Goal: Task Accomplishment & Management: Complete application form

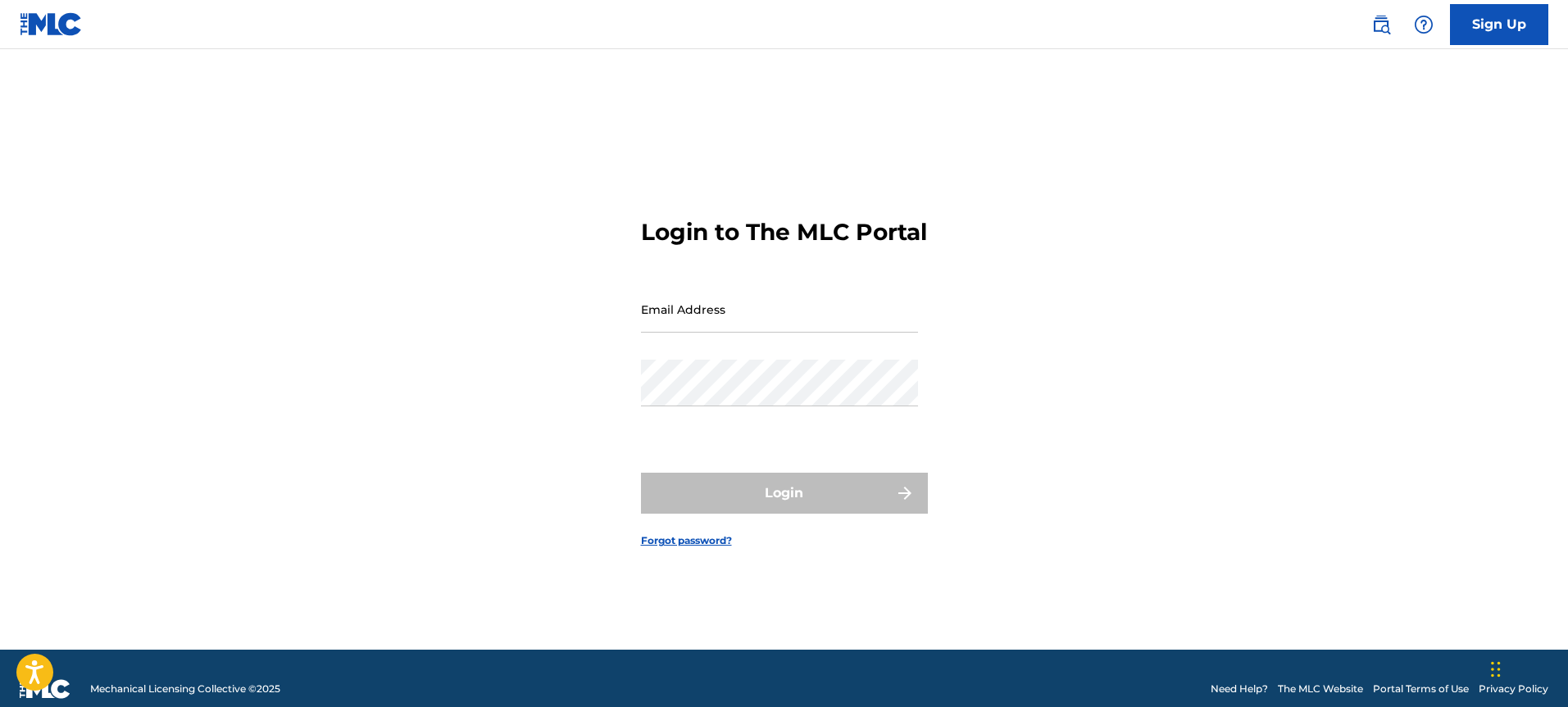
click at [743, 333] on input "Email Address" at bounding box center [779, 310] width 277 height 47
type input "[EMAIL_ADDRESS][DOMAIN_NAME]"
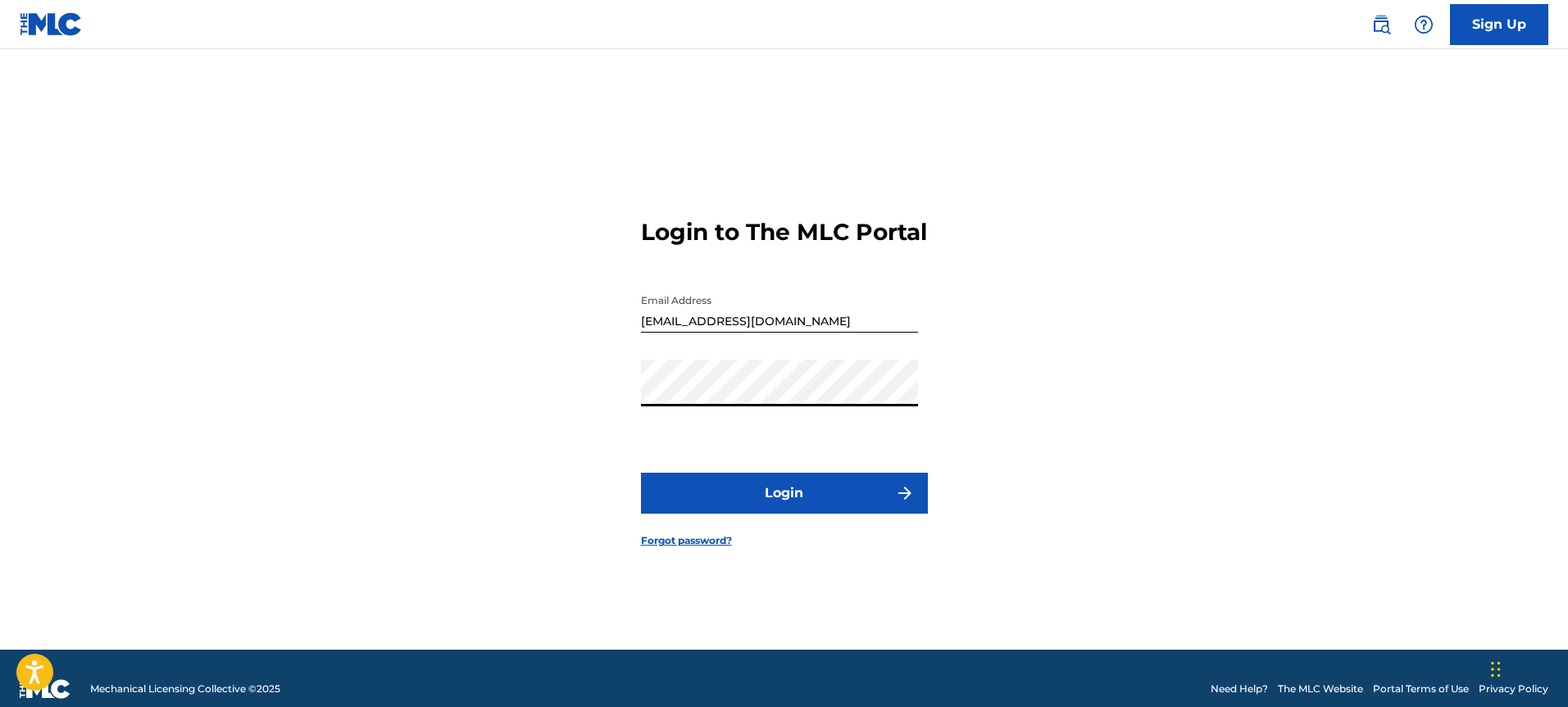
click at [759, 493] on button "Login" at bounding box center [784, 493] width 286 height 41
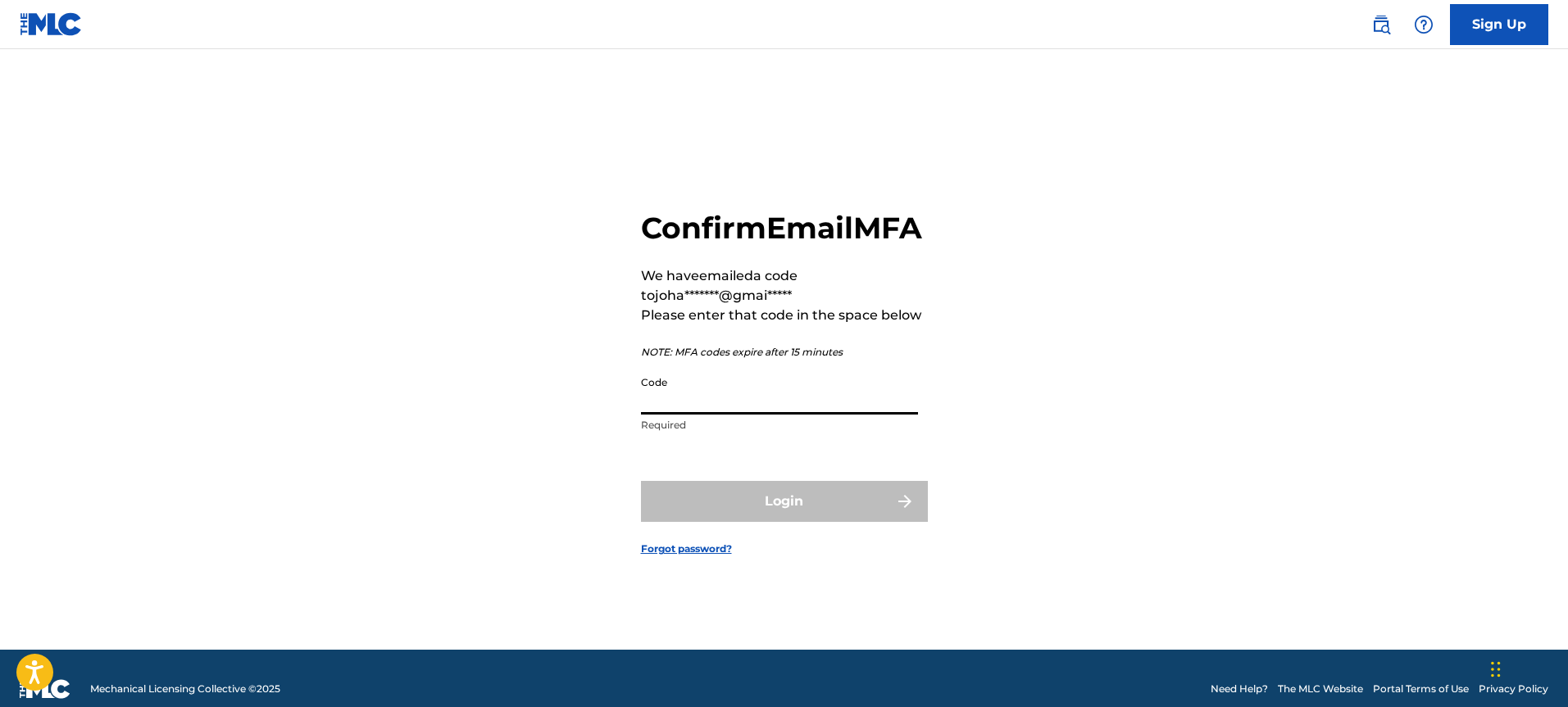
click at [722, 397] on input "Code" at bounding box center [779, 391] width 277 height 47
paste input "040482"
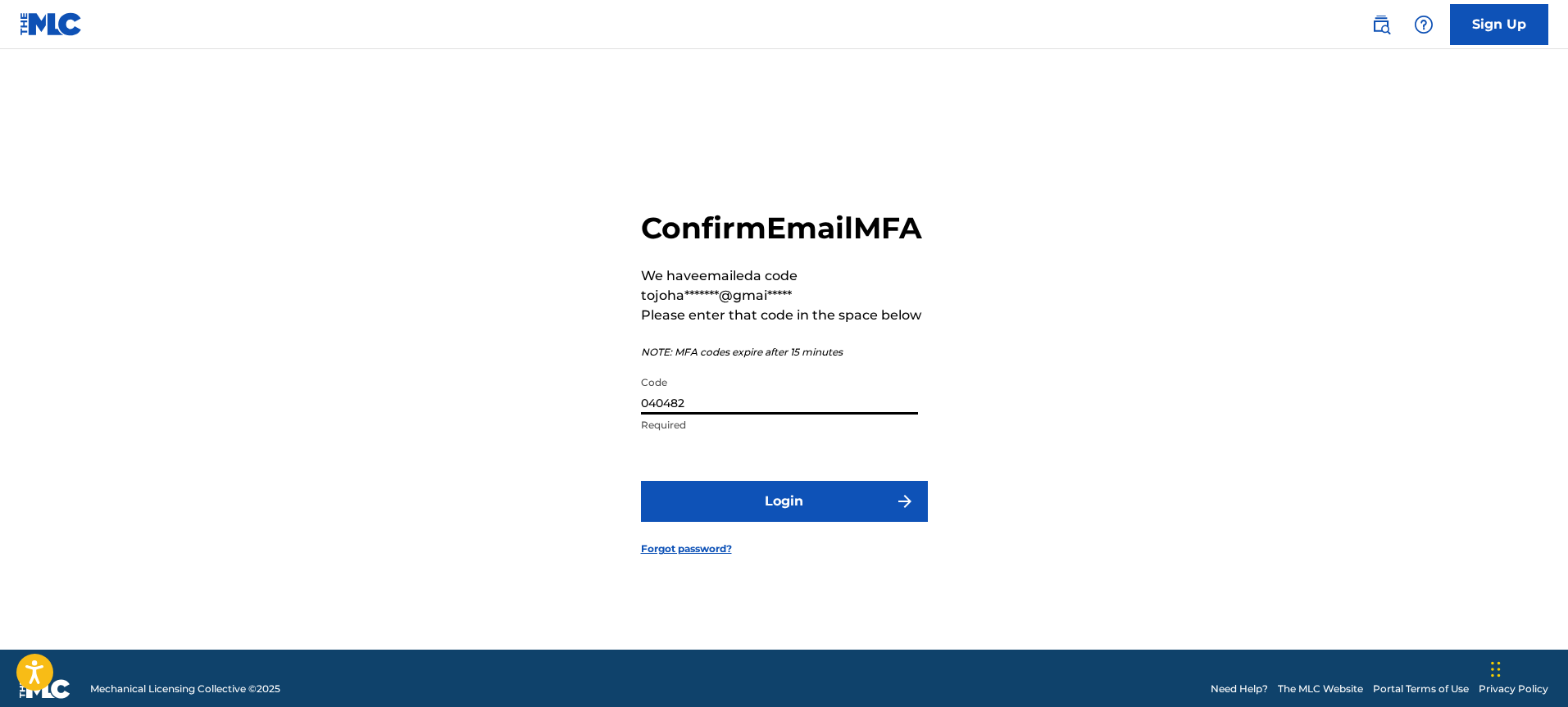
type input "040482"
click at [785, 522] on button "Login" at bounding box center [784, 501] width 286 height 41
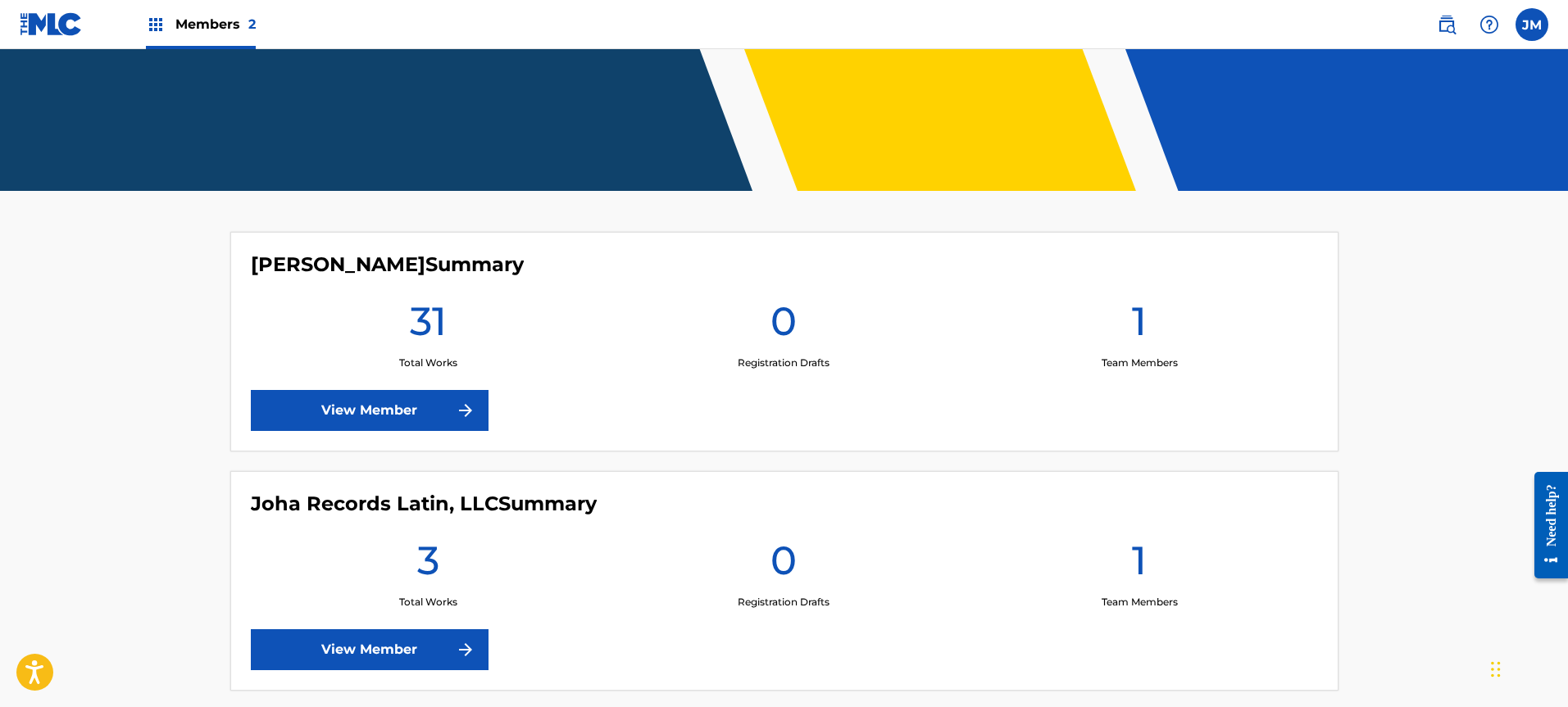
scroll to position [371, 0]
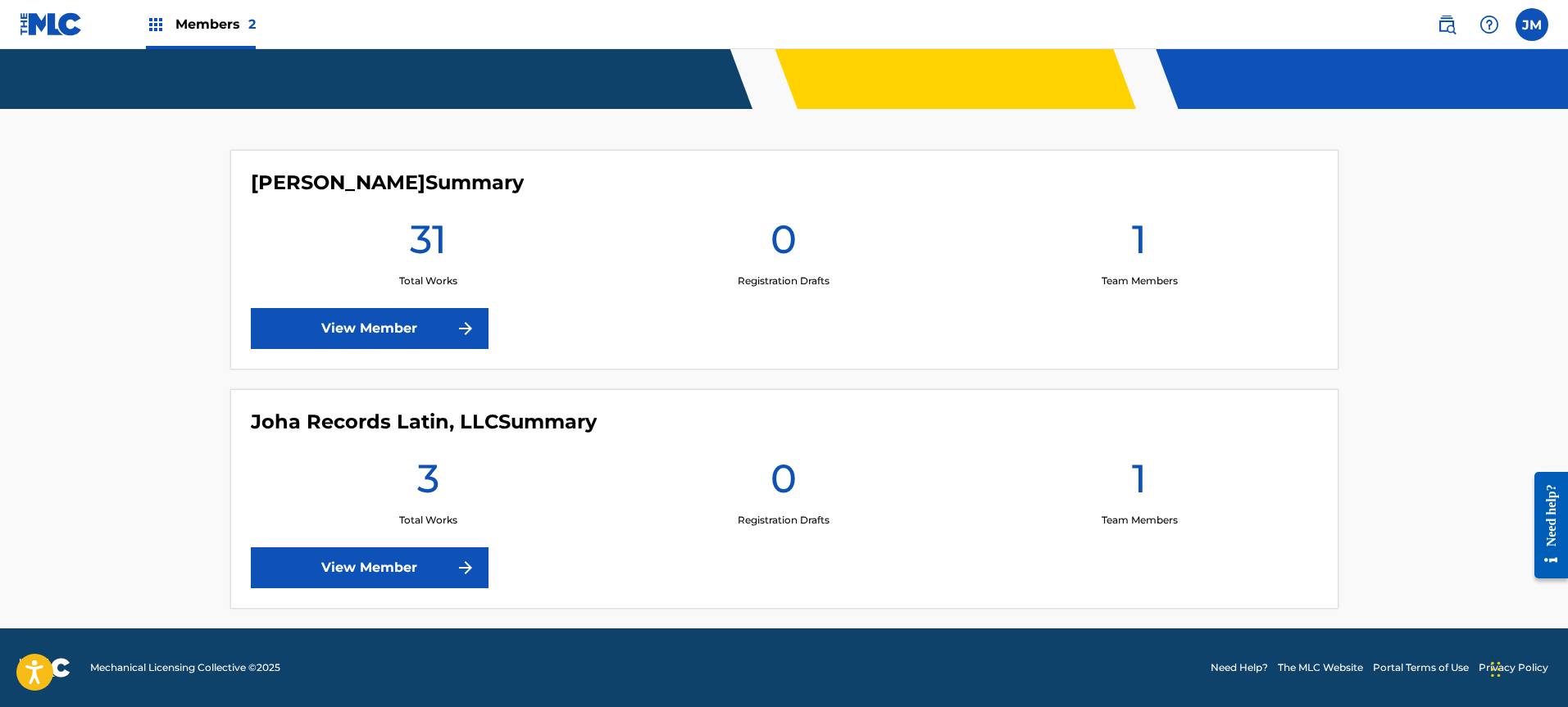
click at [433, 323] on link "View Member" at bounding box center [369, 328] width 238 height 41
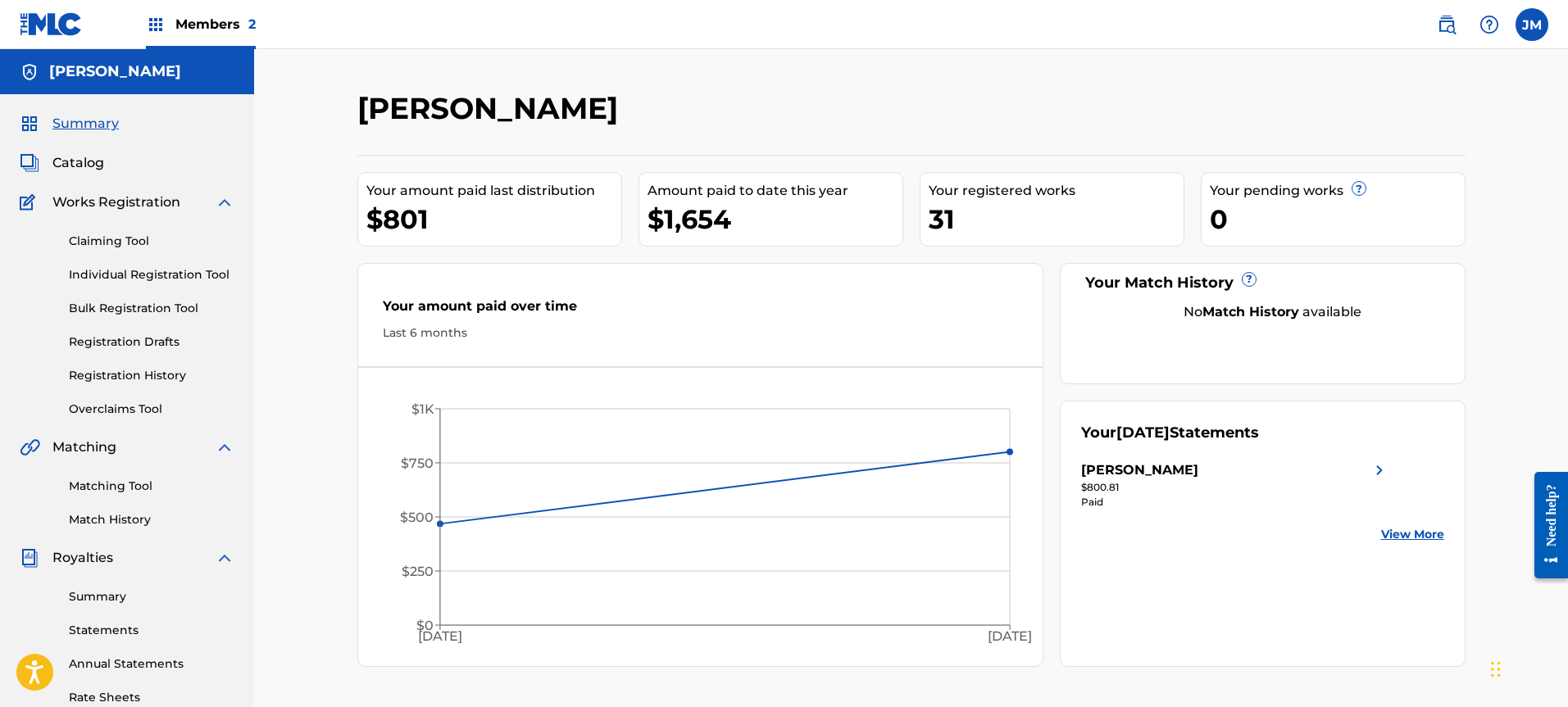
click at [86, 160] on span "Catalog" at bounding box center [78, 163] width 51 height 19
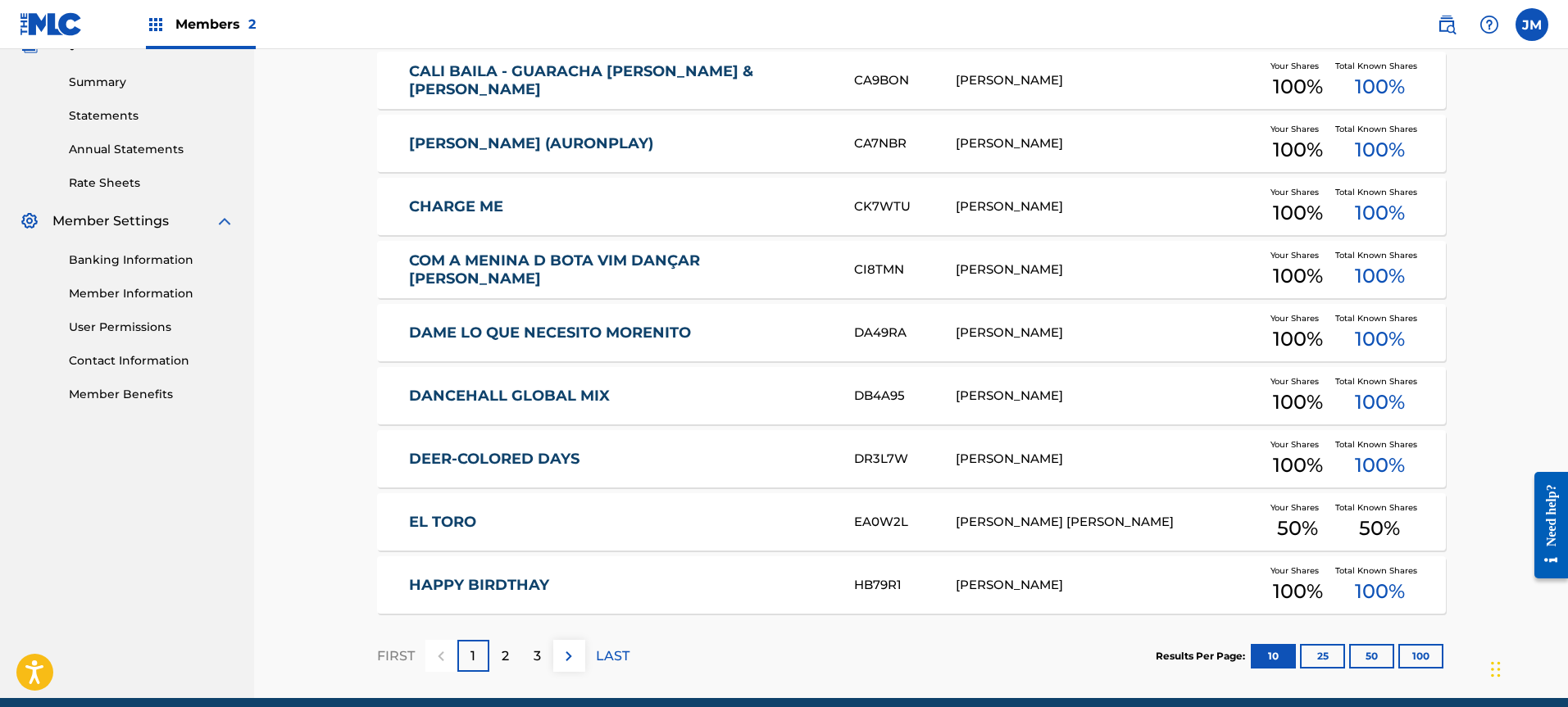
scroll to position [585, 0]
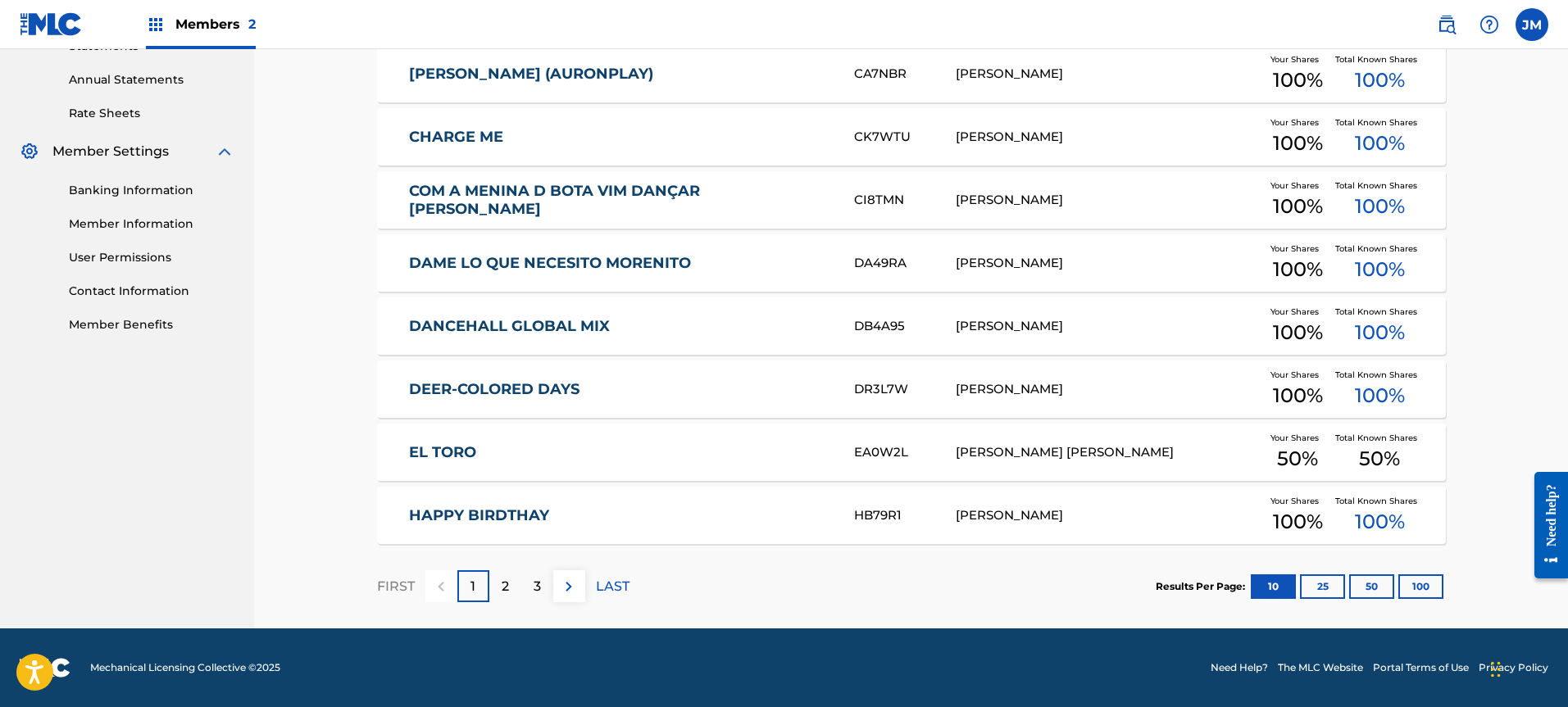
click at [507, 586] on p "2" at bounding box center [506, 587] width 8 height 19
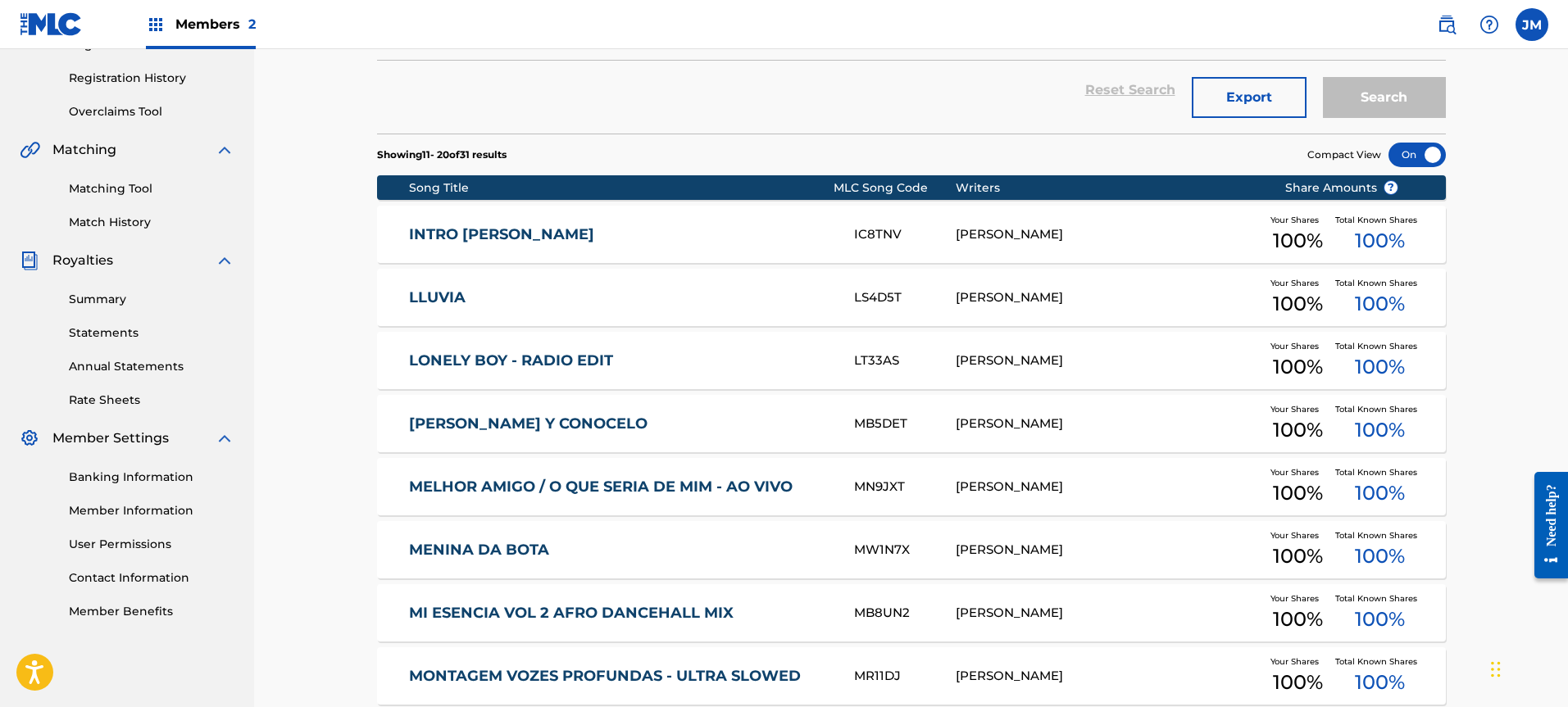
scroll to position [297, 0]
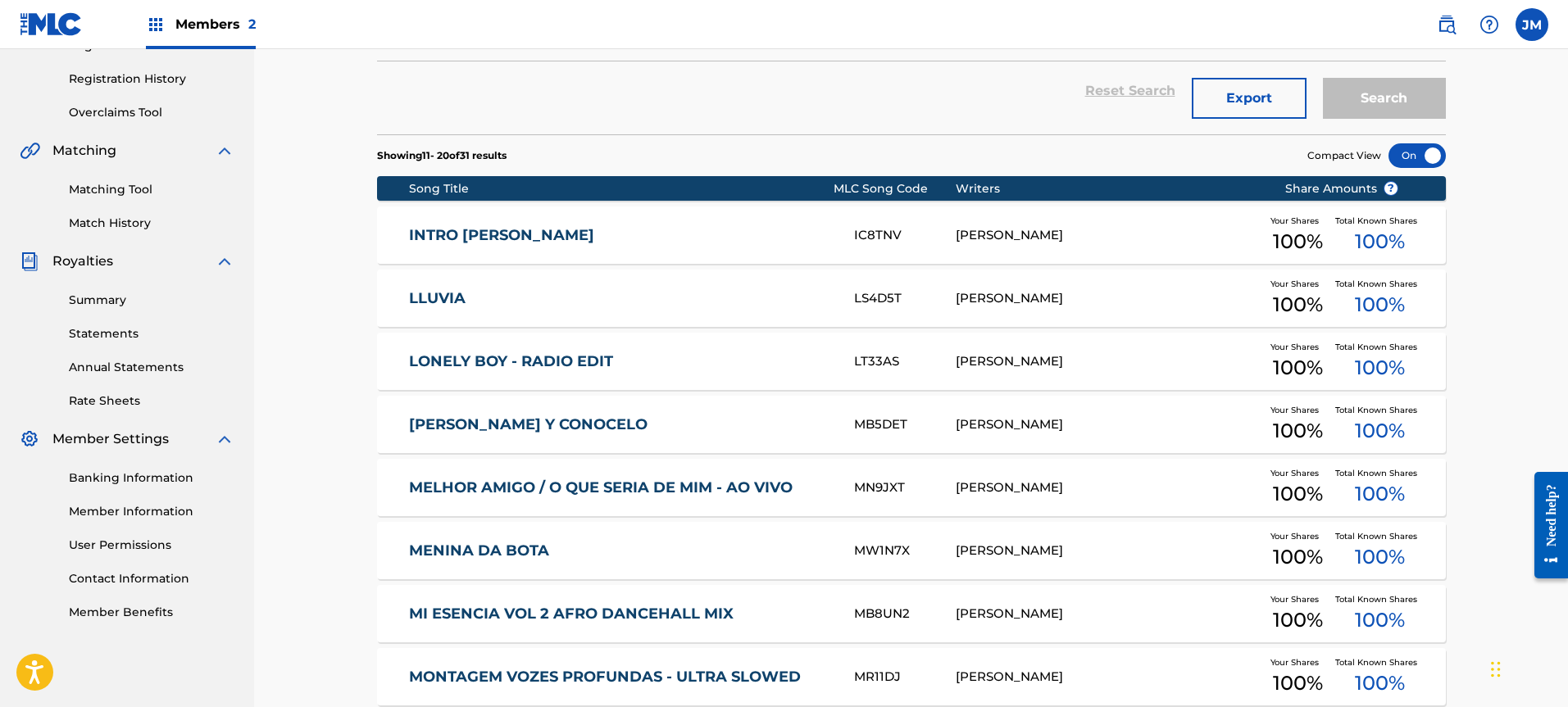
click at [707, 493] on link "MELHOR AMIGO / O QUE SERIA DE MIM - AO VIVO" at bounding box center [619, 488] width 422 height 18
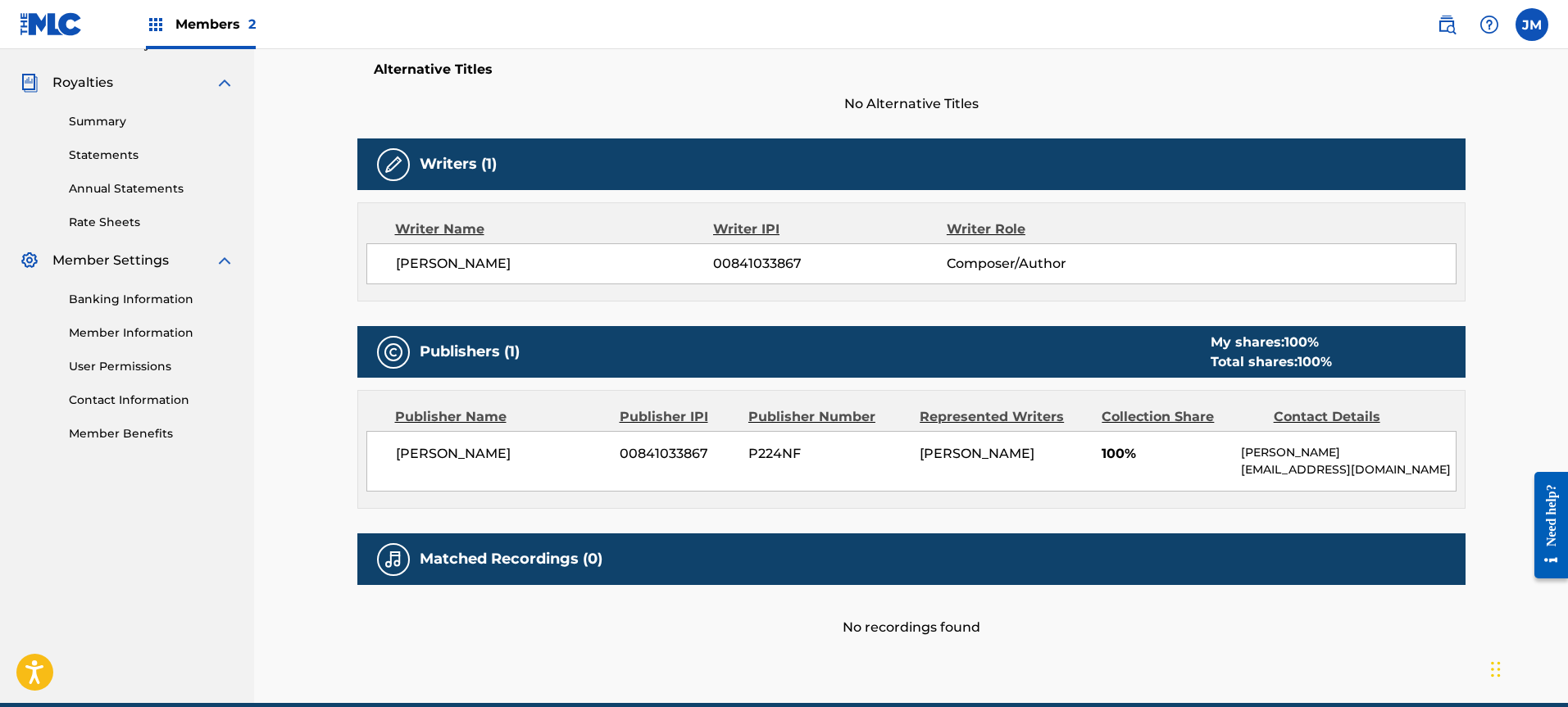
scroll to position [549, 0]
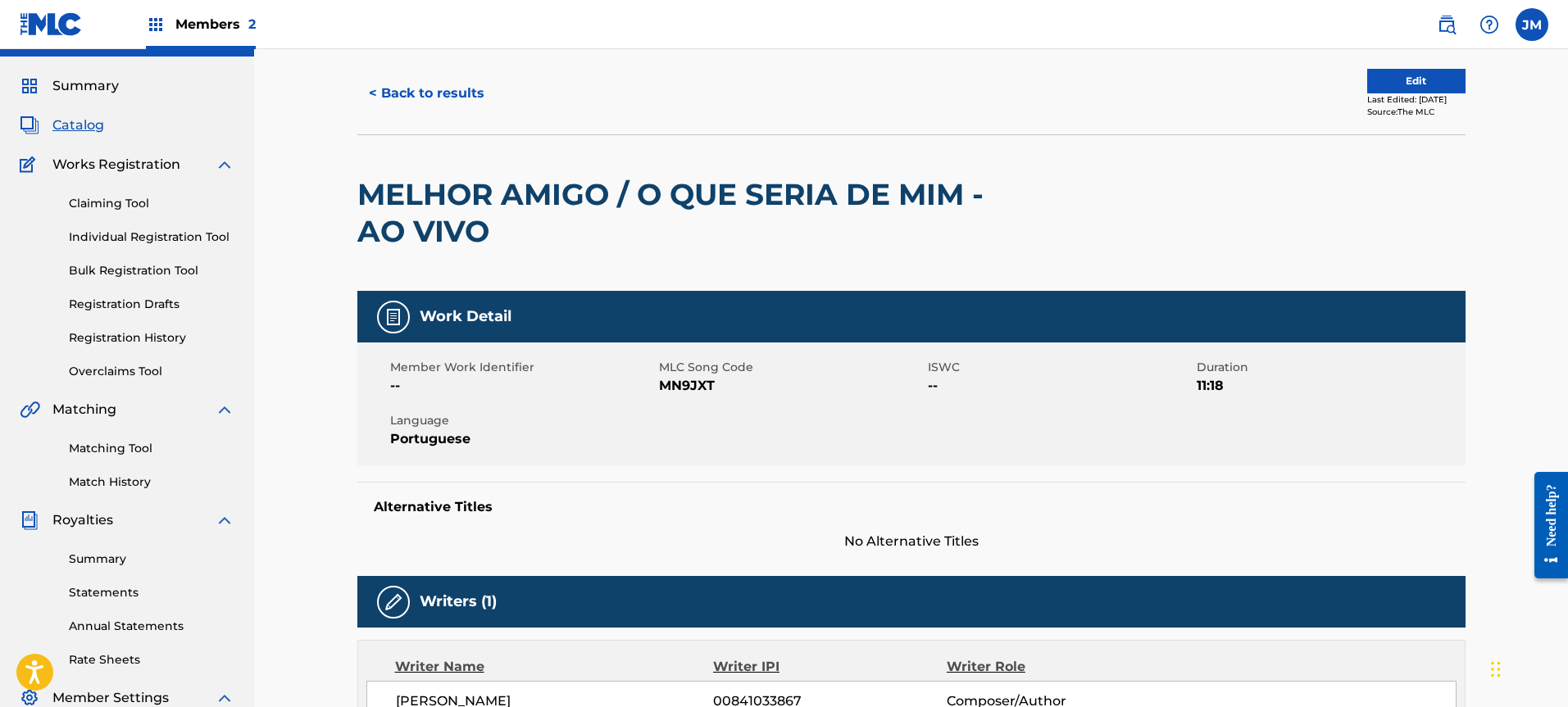
click at [431, 93] on button "< Back to results" at bounding box center [426, 93] width 139 height 41
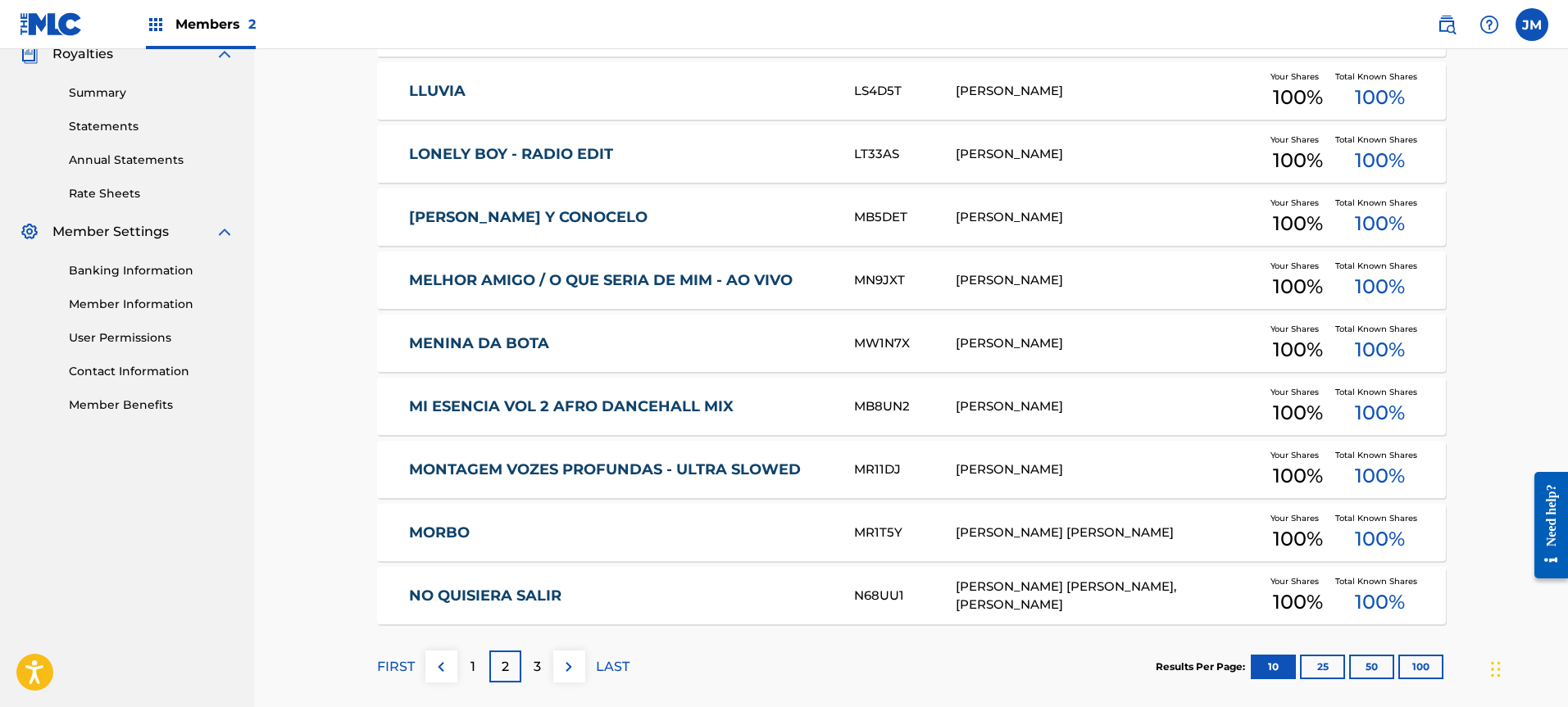
scroll to position [512, 0]
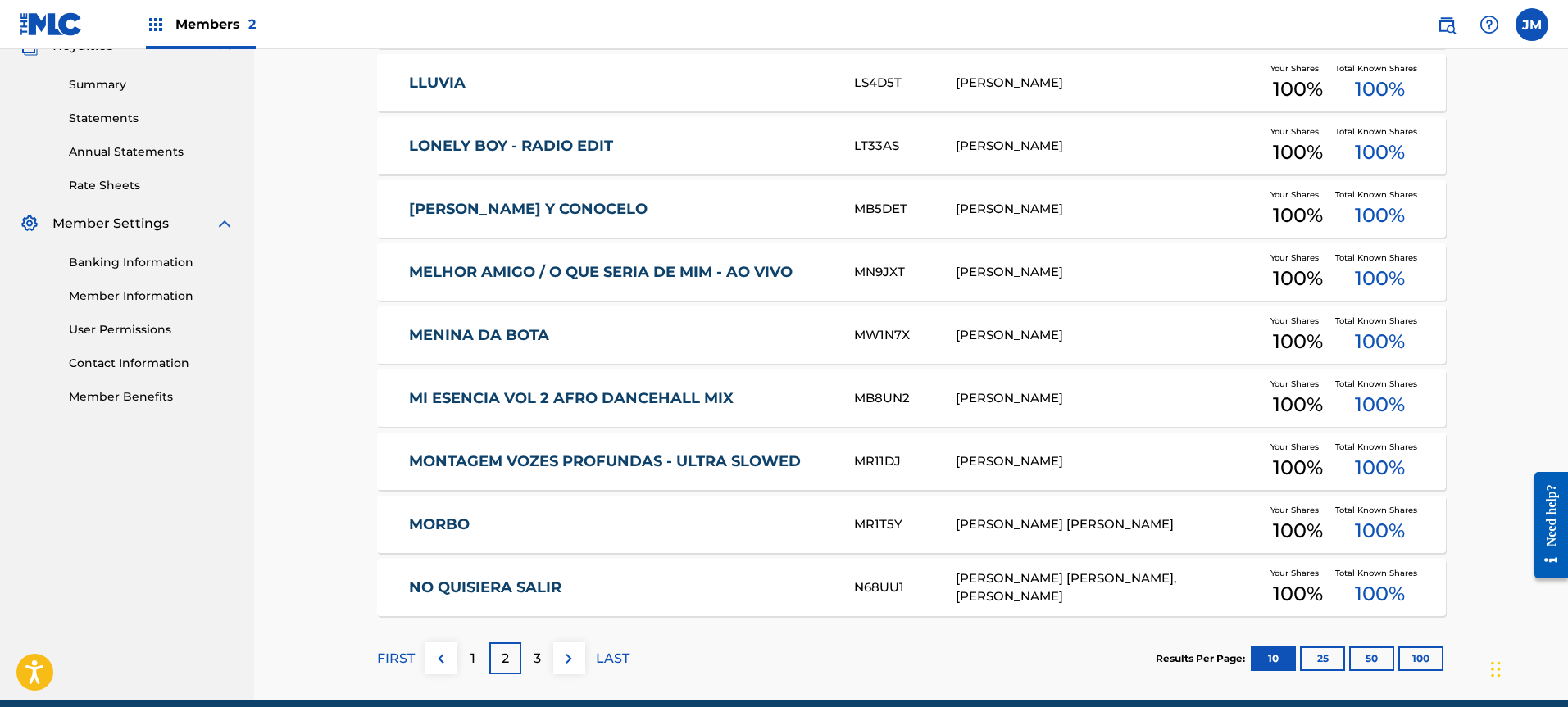
click at [690, 454] on link "MONTAGEM VOZES PROFUNDAS - ULTRA SLOWED" at bounding box center [619, 461] width 422 height 18
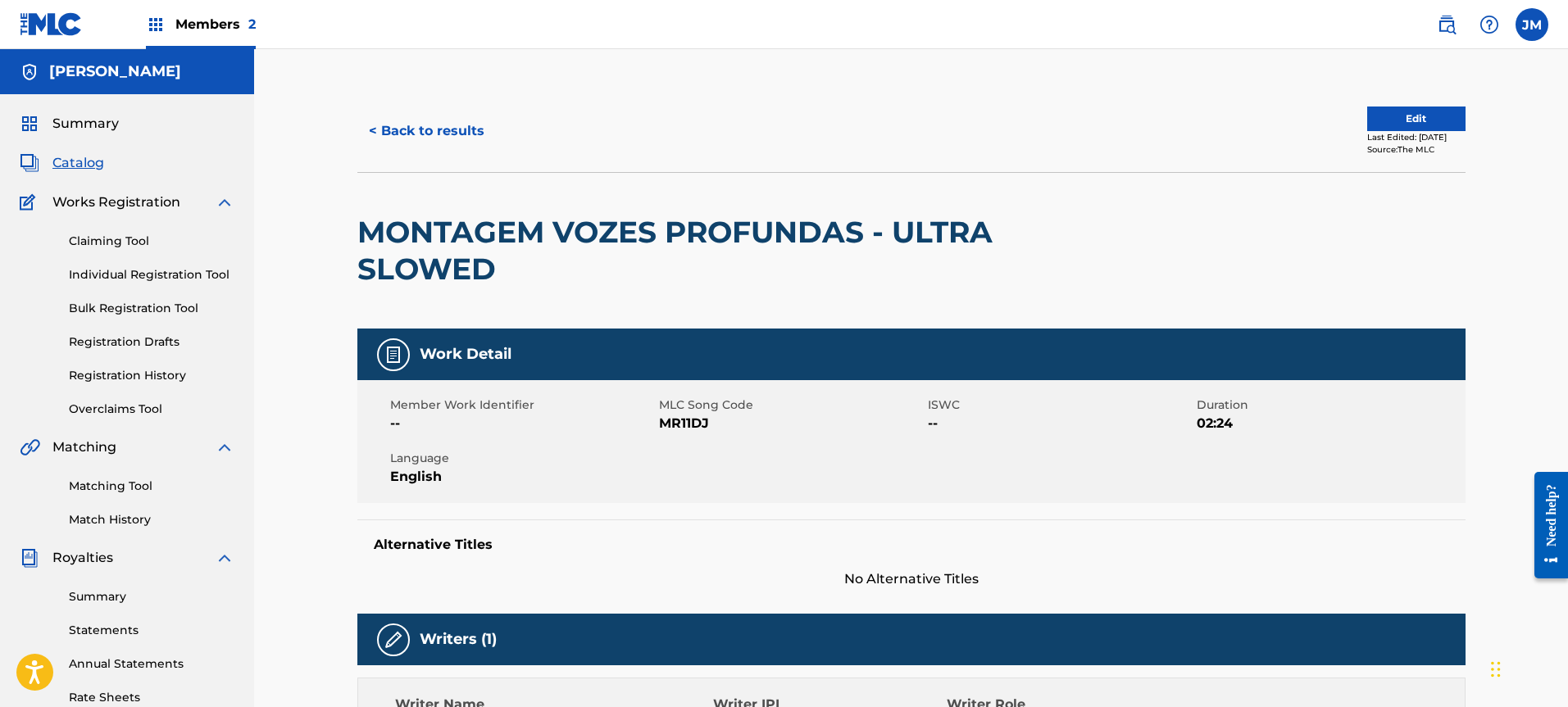
click at [426, 138] on button "< Back to results" at bounding box center [426, 131] width 139 height 41
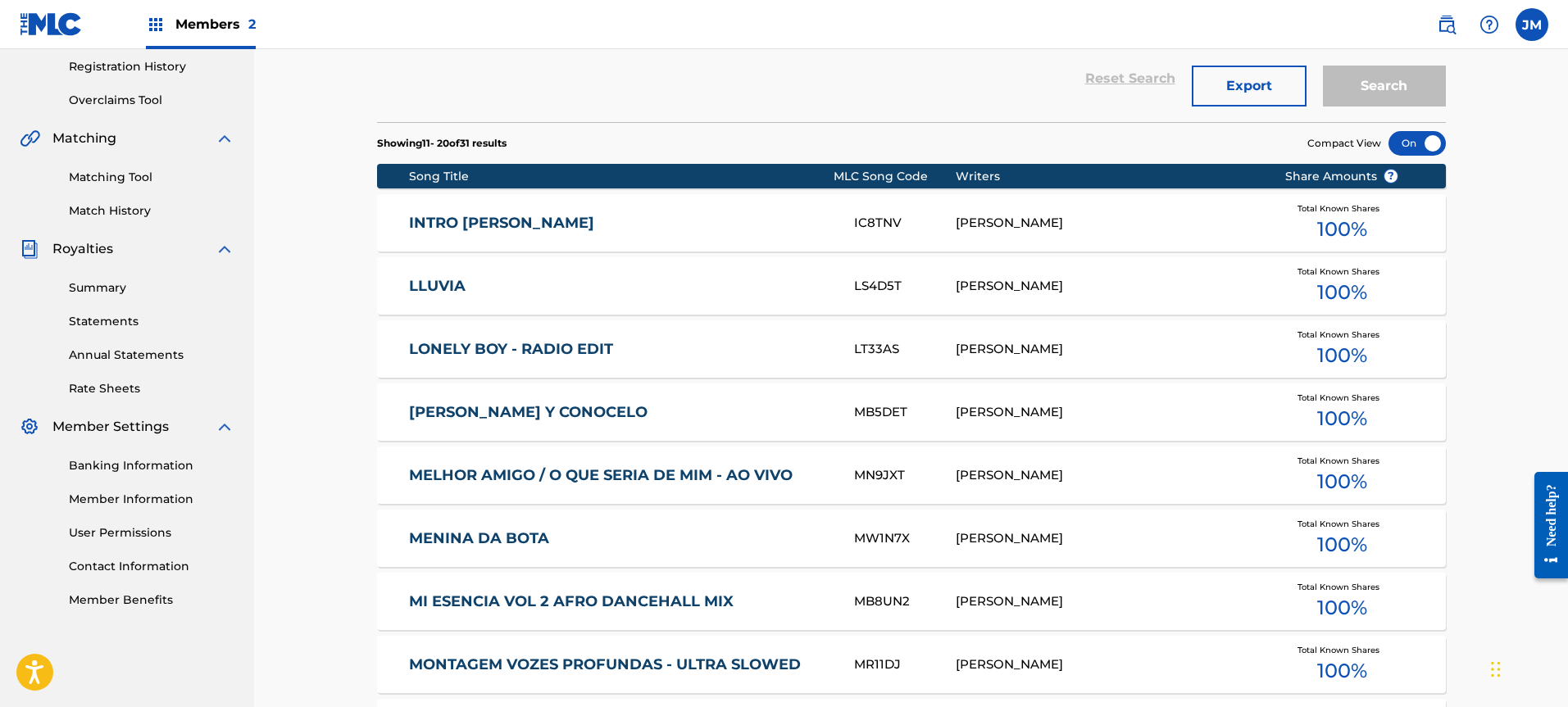
scroll to position [512, 0]
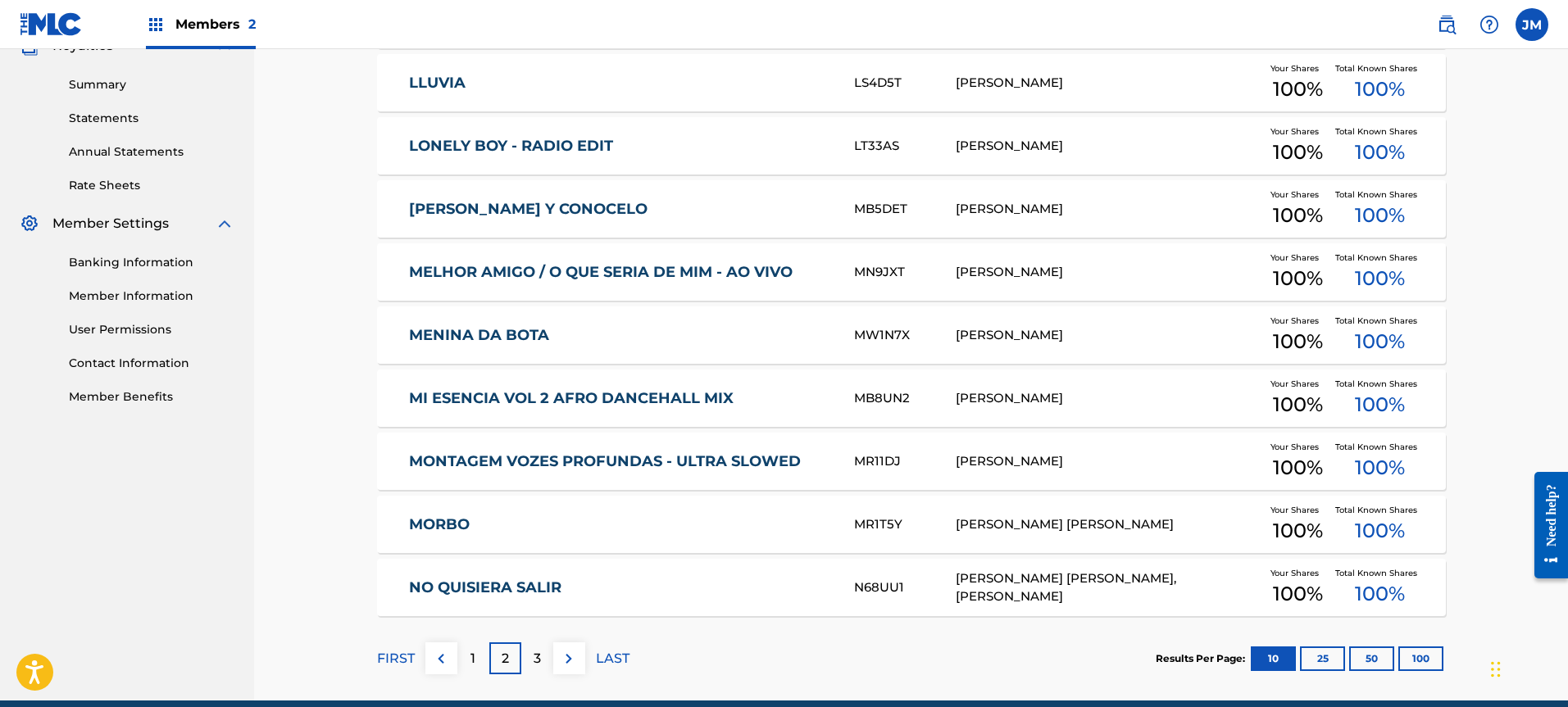
click at [524, 579] on link "NO QUISIERA SALIR" at bounding box center [619, 588] width 422 height 18
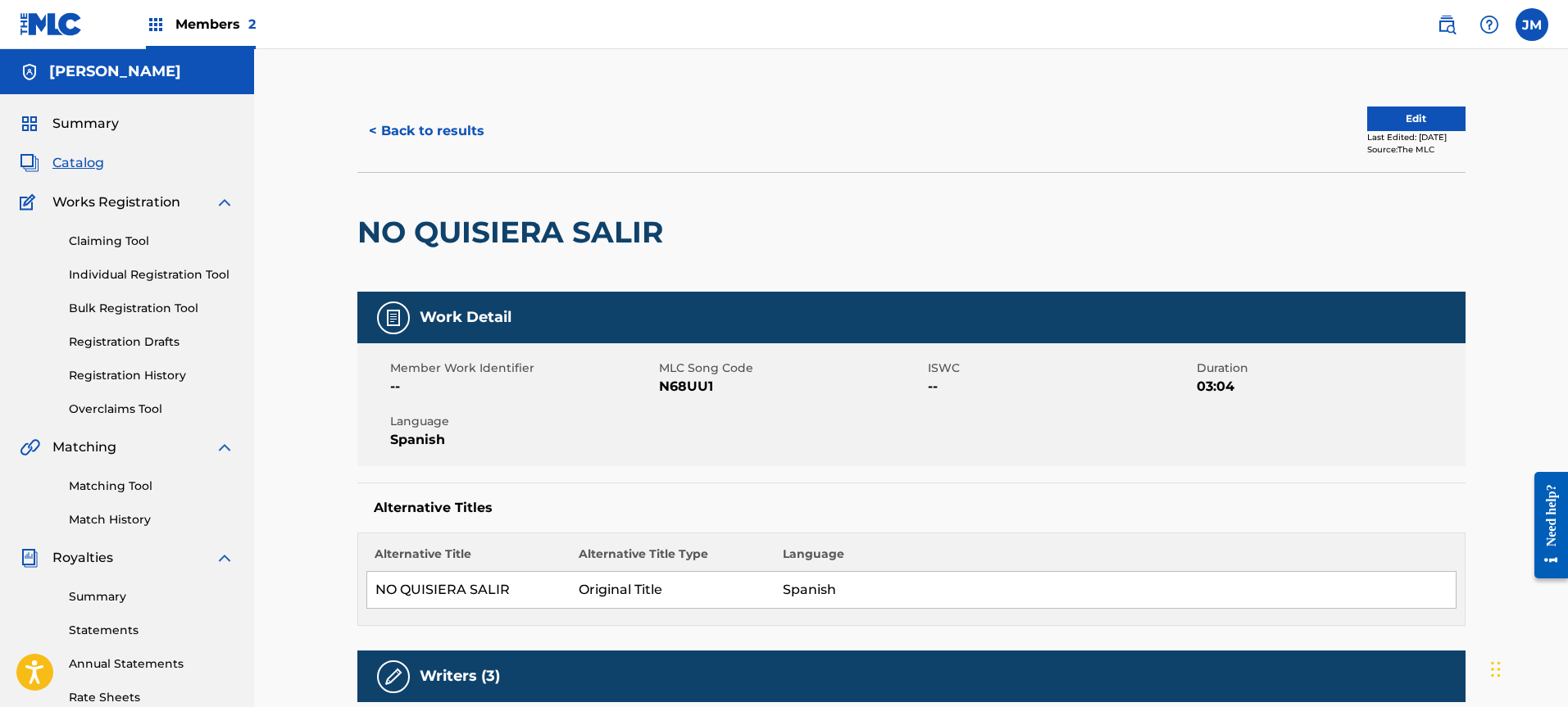
click at [431, 126] on button "< Back to results" at bounding box center [426, 131] width 139 height 41
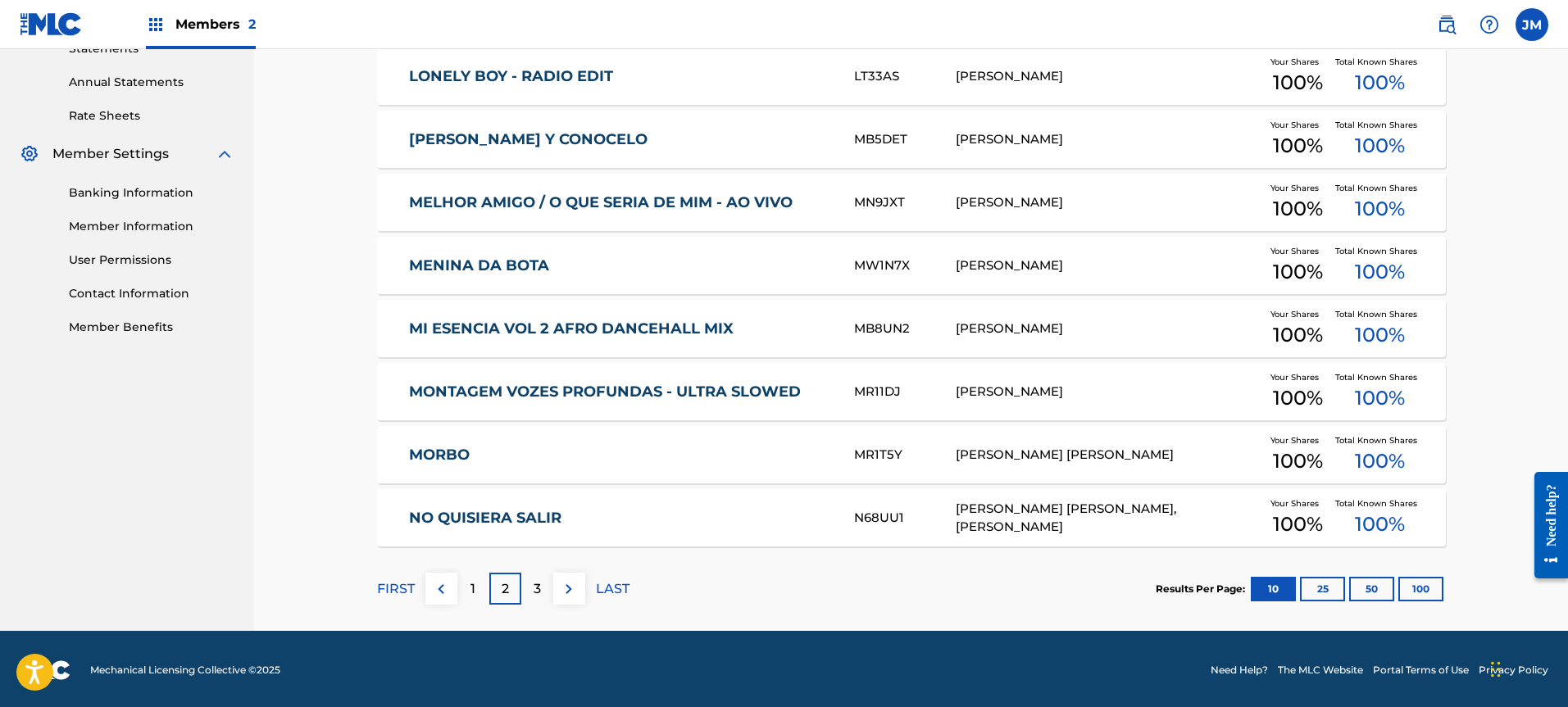
scroll to position [585, 0]
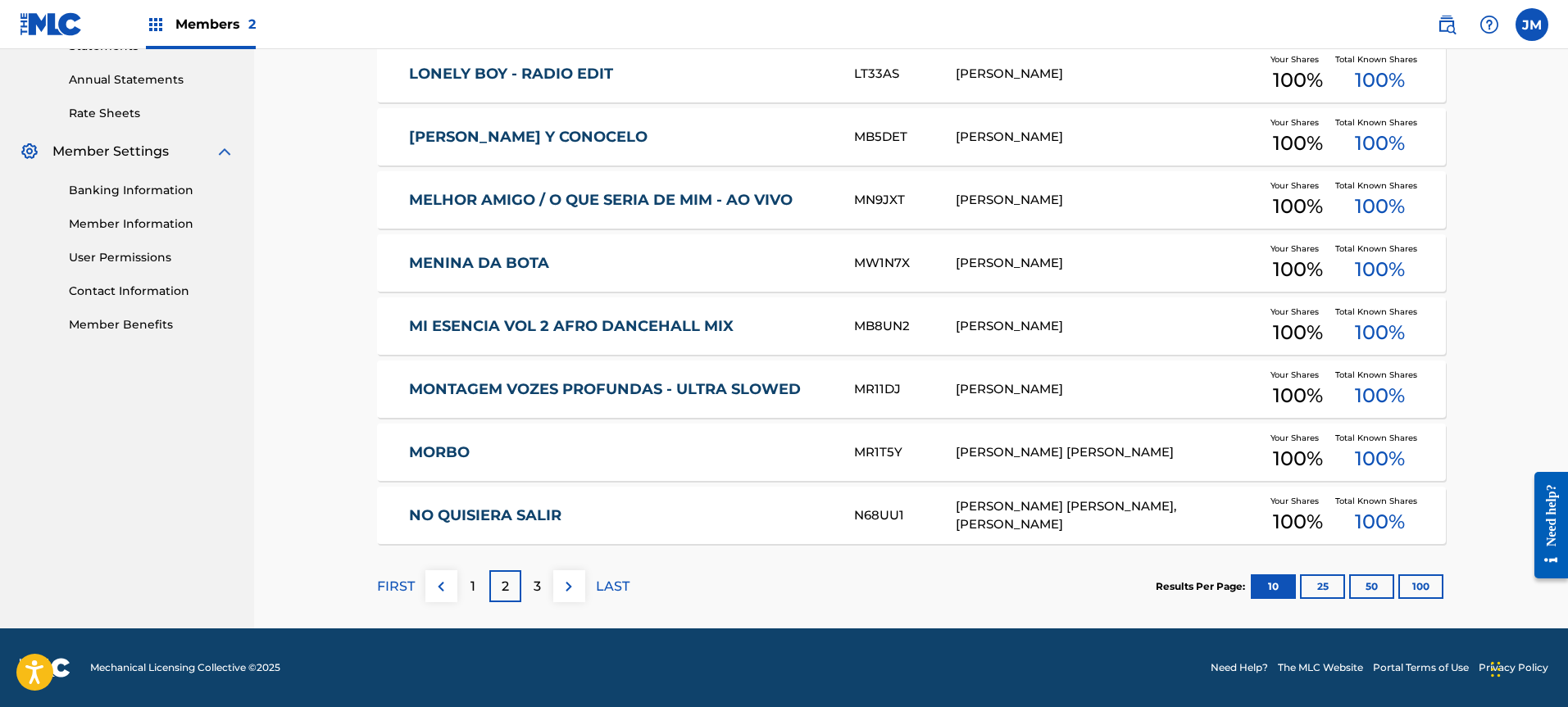
click at [440, 455] on link "MORBO" at bounding box center [619, 453] width 422 height 18
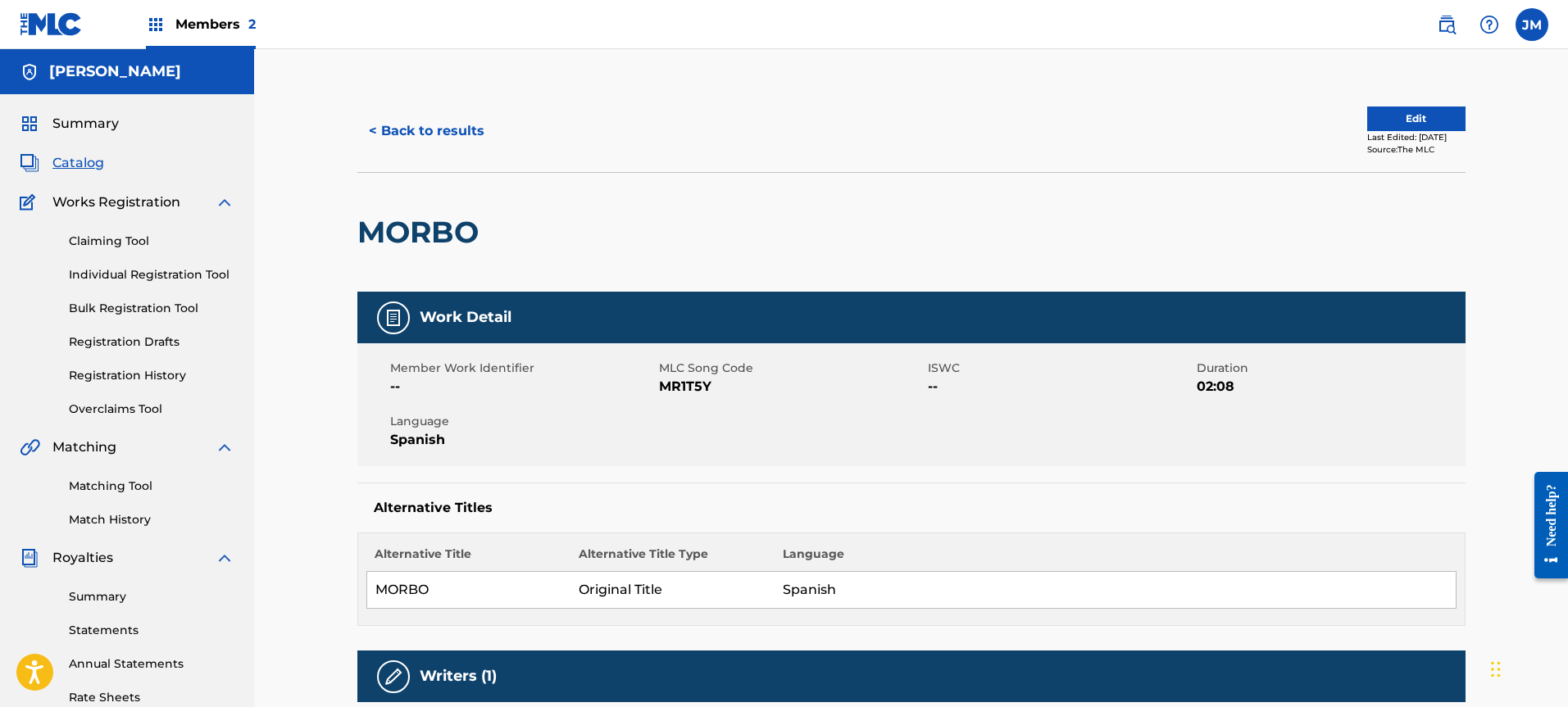
click at [453, 132] on button "< Back to results" at bounding box center [426, 131] width 139 height 41
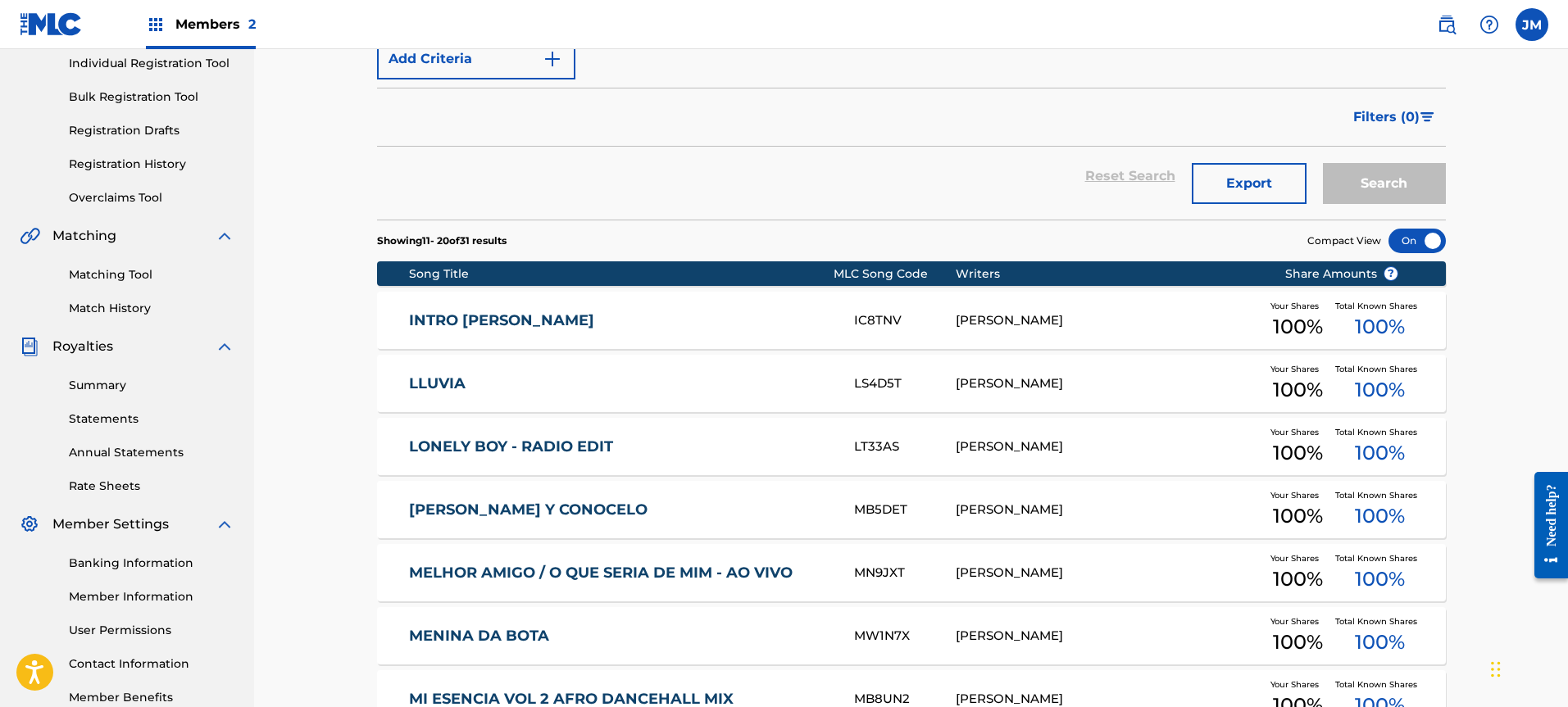
scroll to position [187, 0]
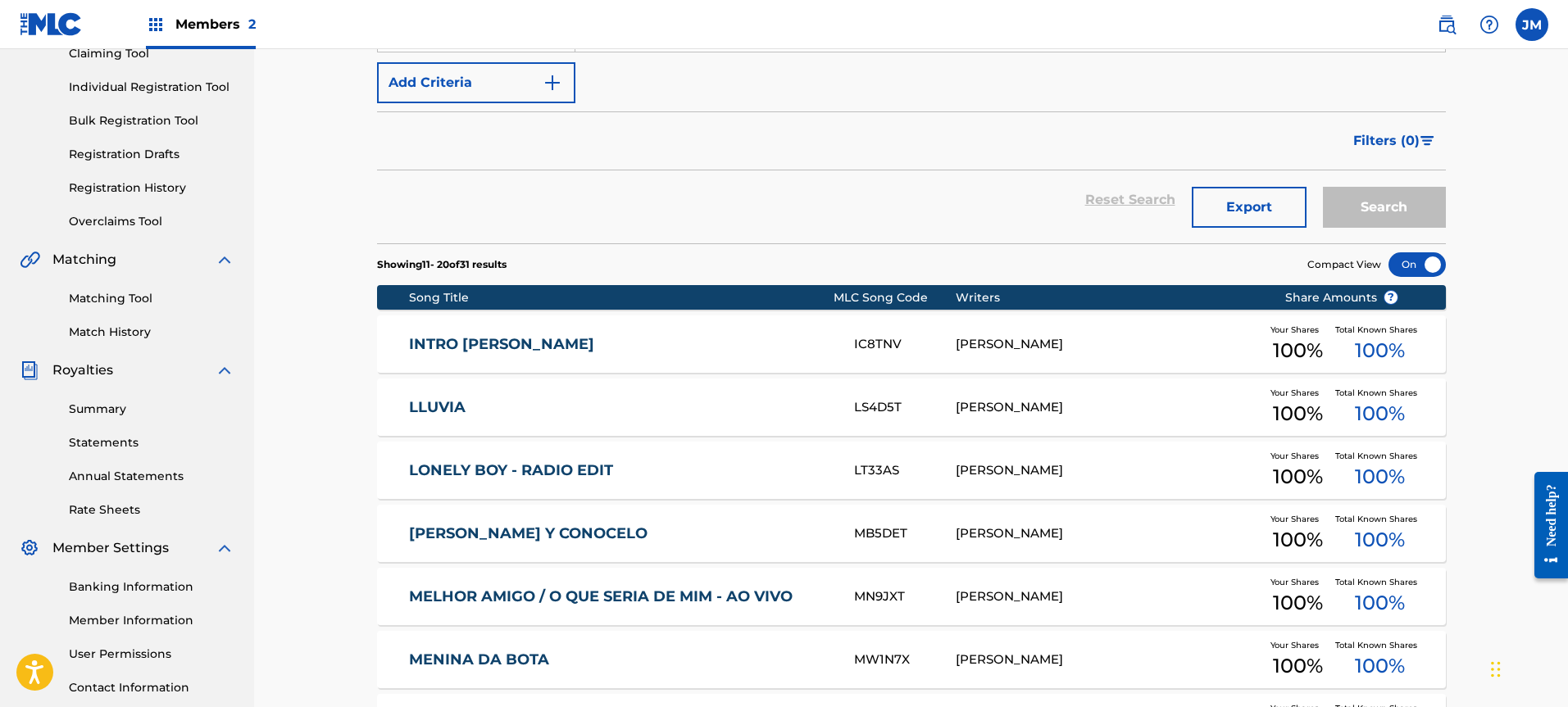
click at [420, 407] on link "LLUVIA" at bounding box center [619, 407] width 422 height 18
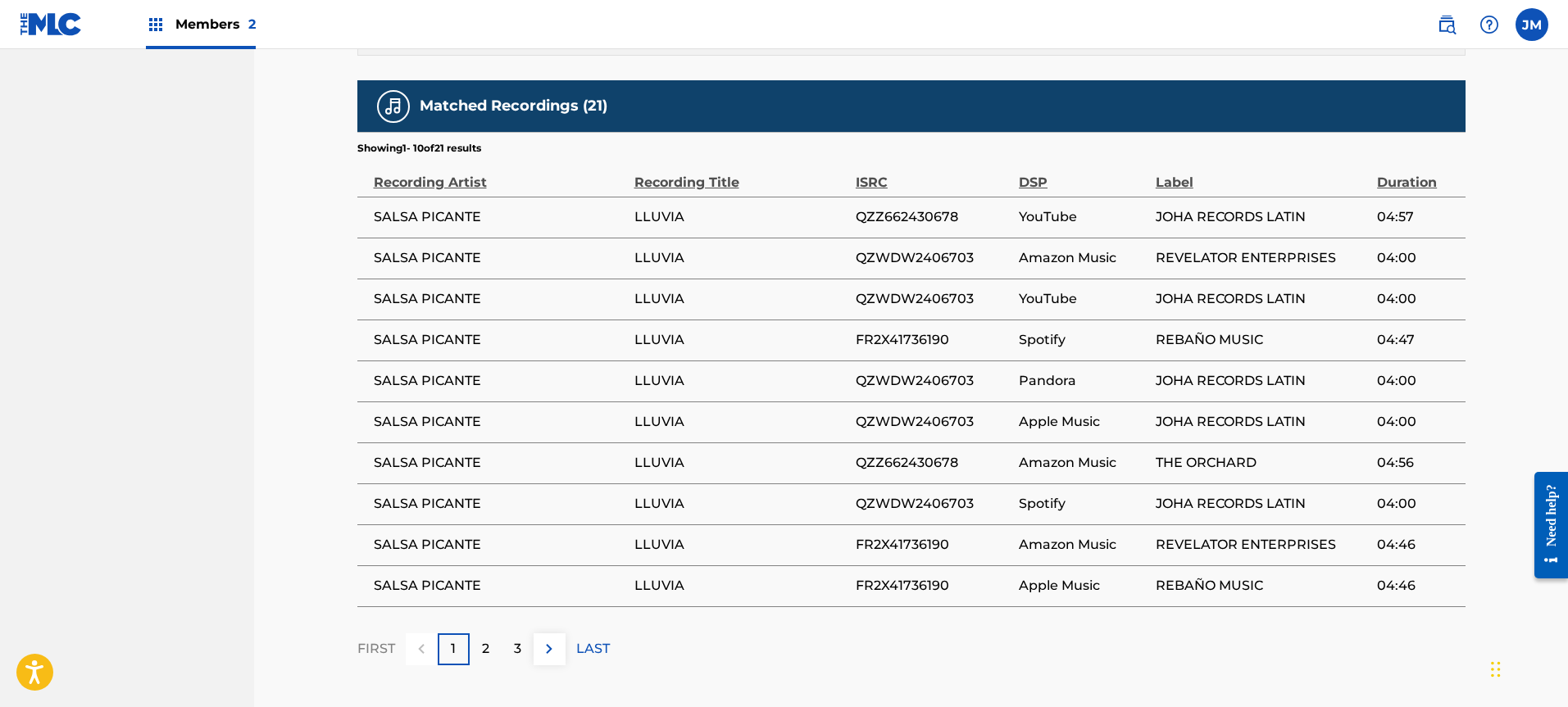
scroll to position [968, 0]
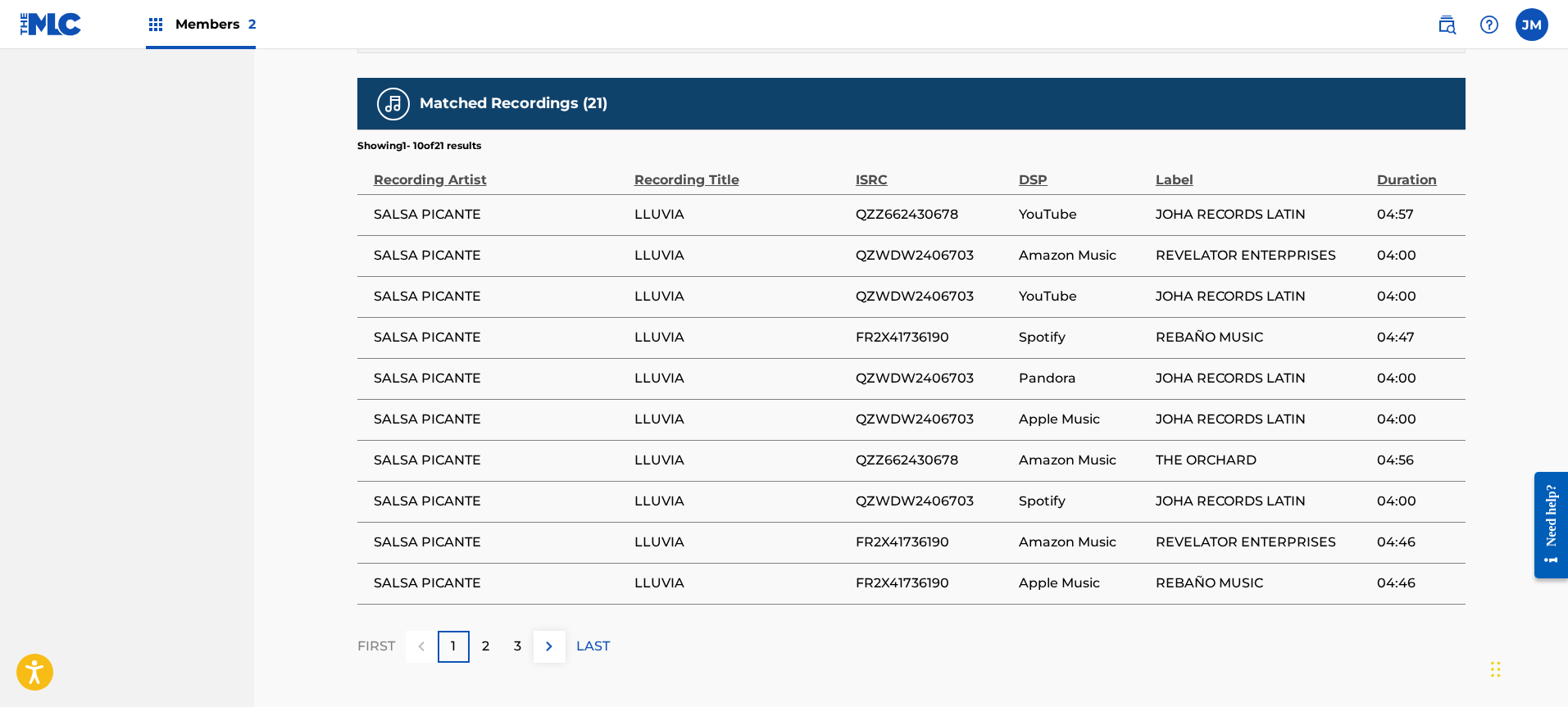
click at [494, 638] on div "2" at bounding box center [485, 647] width 32 height 32
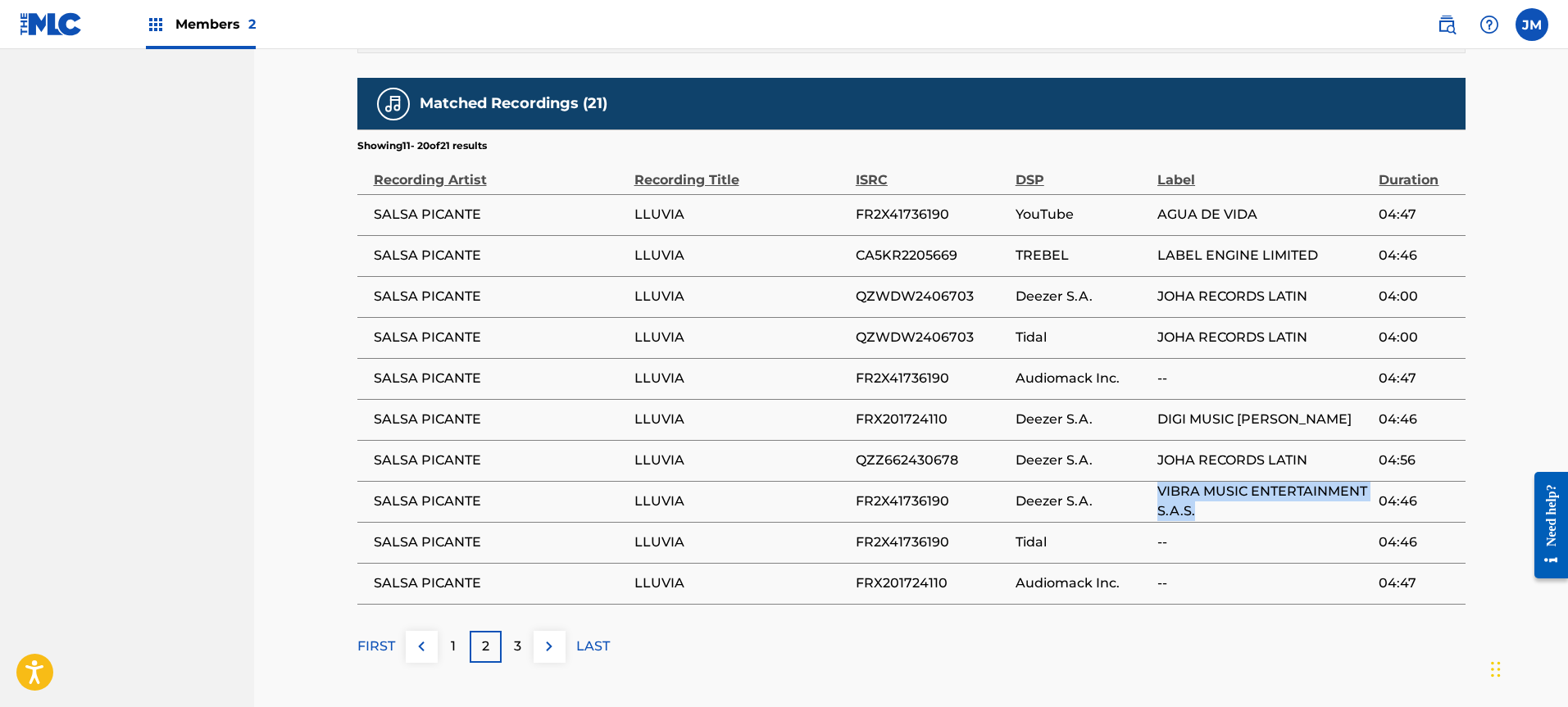
drag, startPoint x: 1261, startPoint y: 514, endPoint x: 1143, endPoint y: 495, distance: 119.5
click at [1143, 495] on tr "SALSA PICANTE LLUVIA FR2X41736190 Deezer S.A. VIBRA MUSIC ENTERTAINMENT S.A.S. …" at bounding box center [911, 501] width 1108 height 41
copy tr "VIBRA MUSIC ENTERTAINMENT S.A.S."
click at [514, 645] on p "3" at bounding box center [517, 647] width 8 height 19
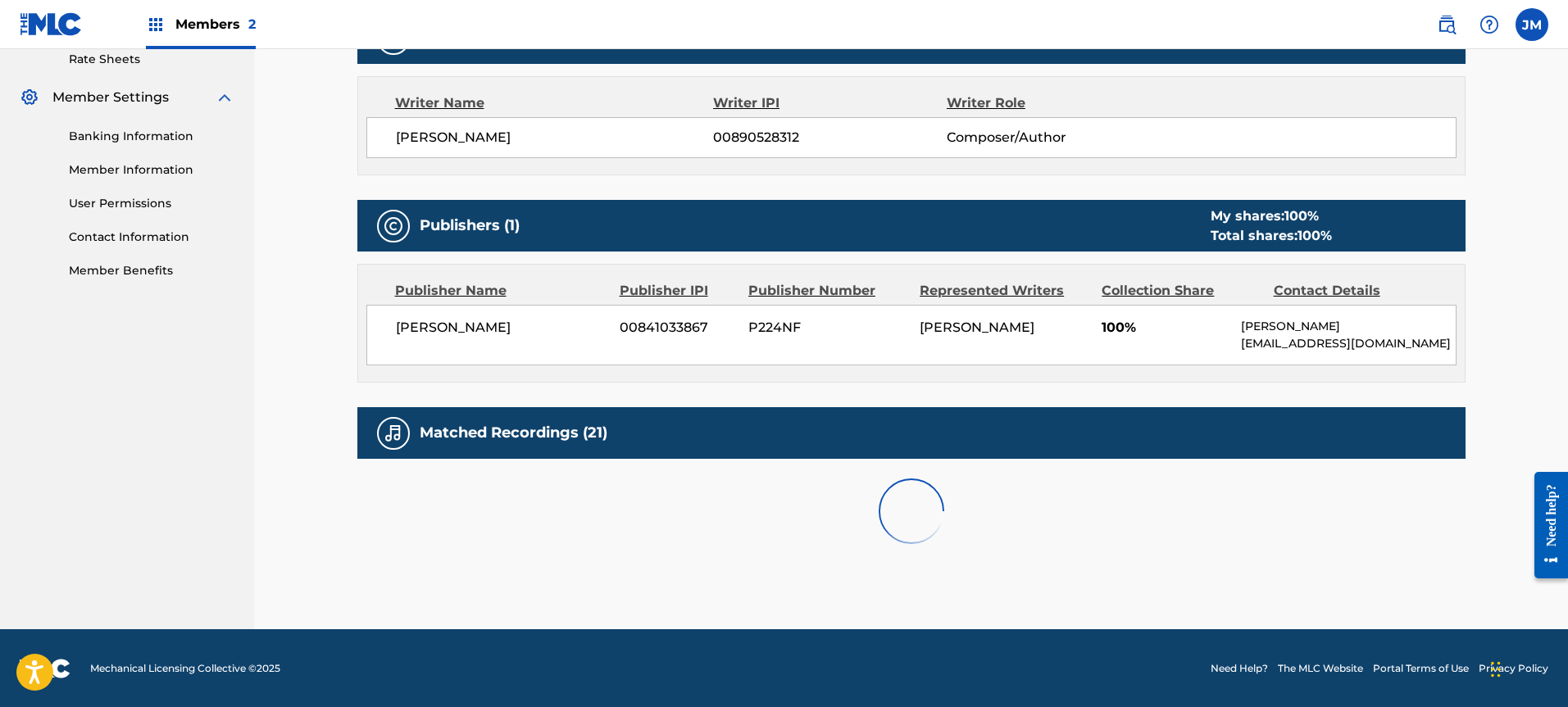
scroll to position [699, 0]
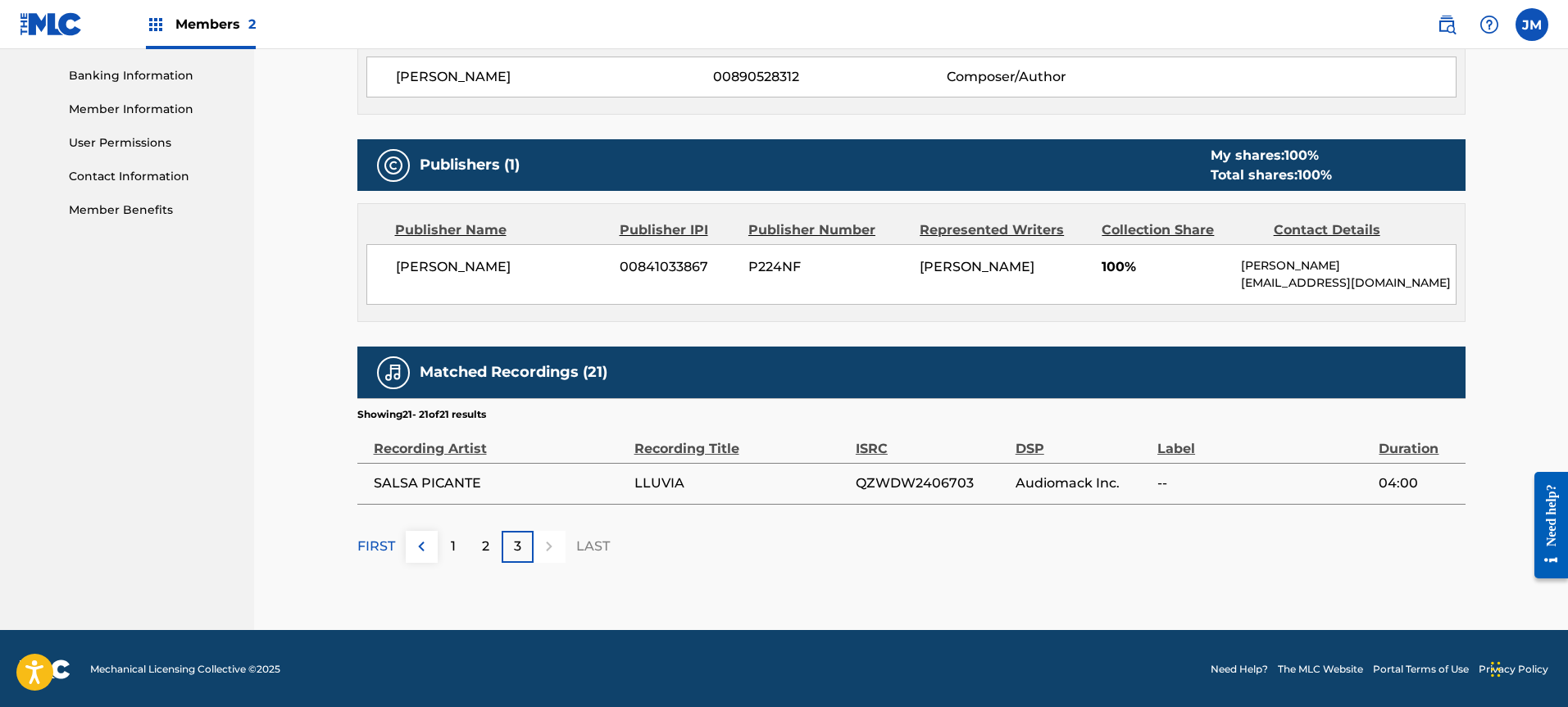
click at [462, 545] on div "1" at bounding box center [453, 547] width 32 height 32
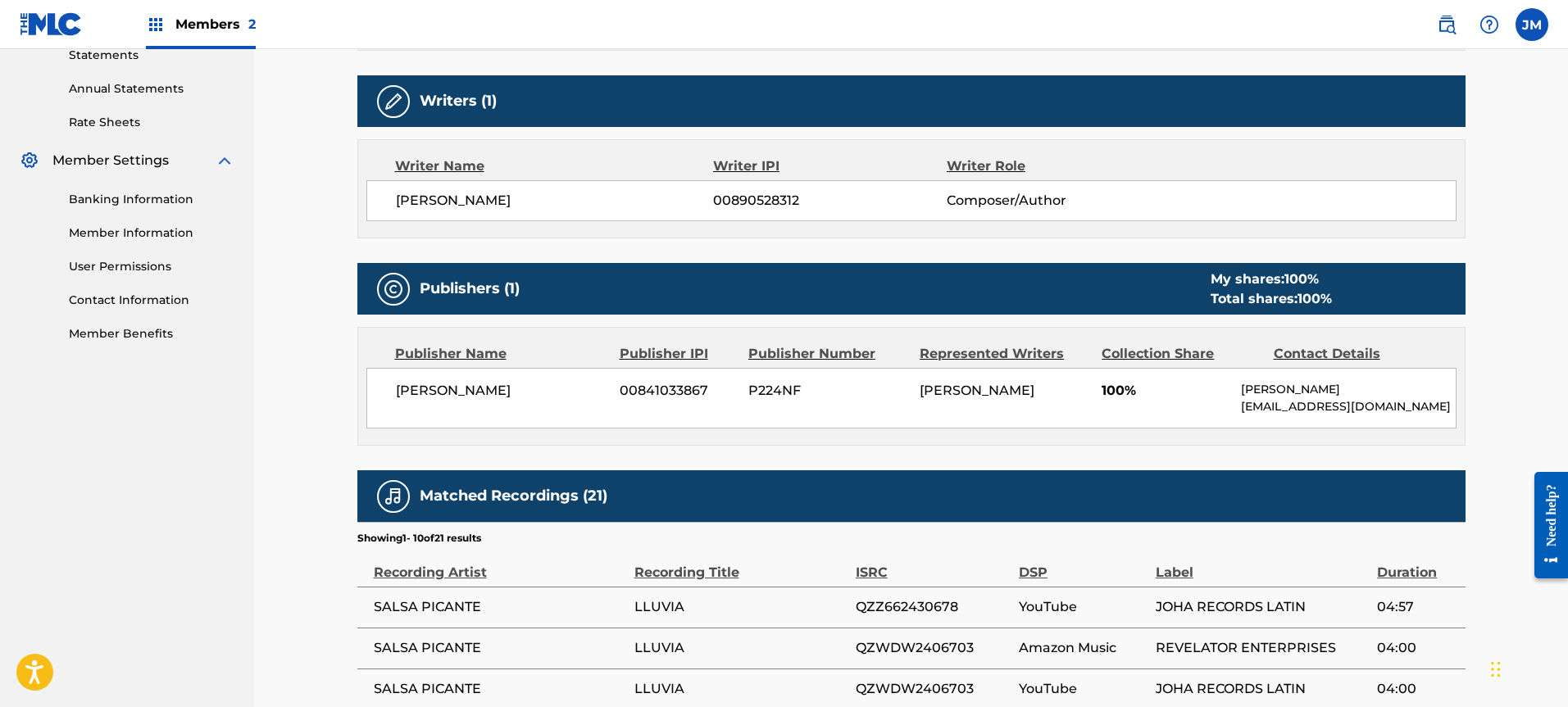
scroll to position [0, 0]
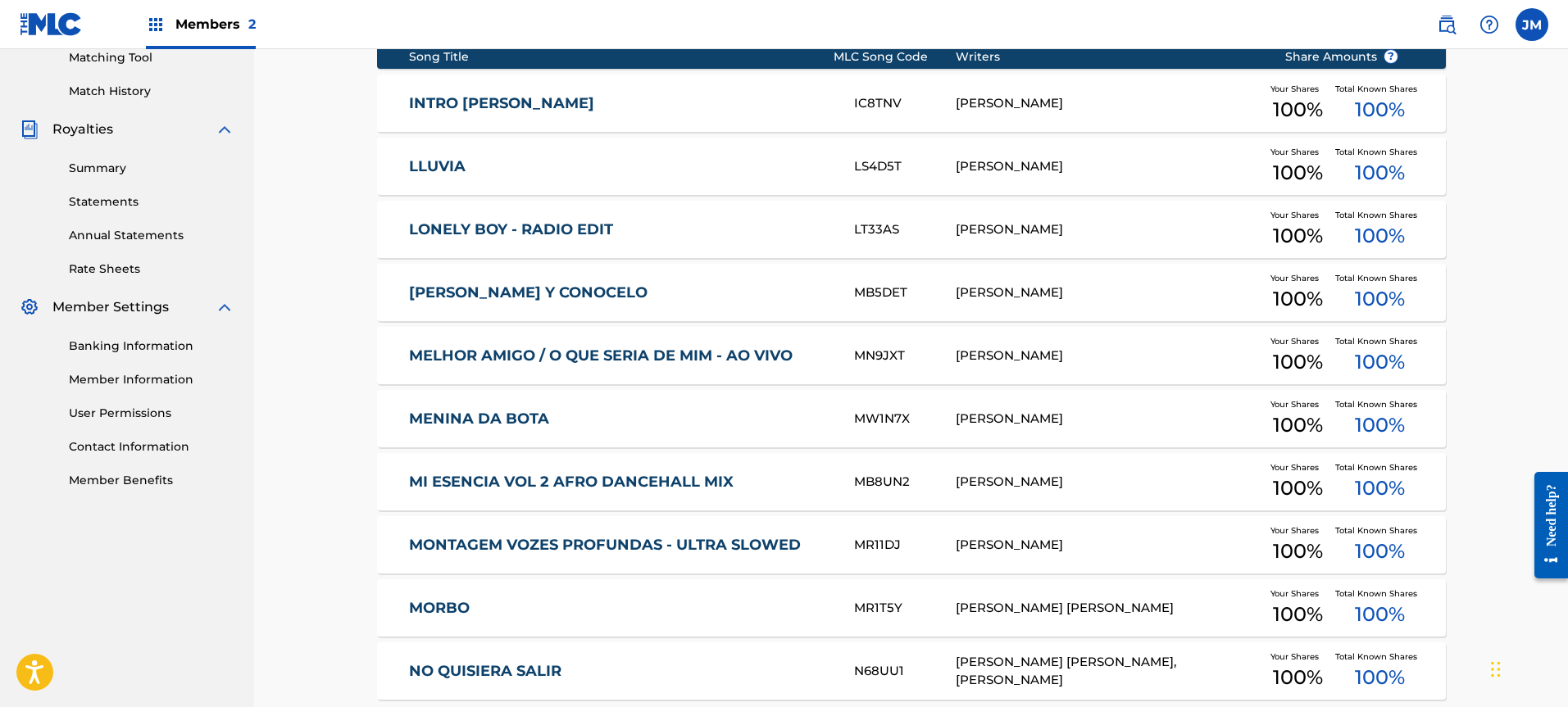
scroll to position [585, 0]
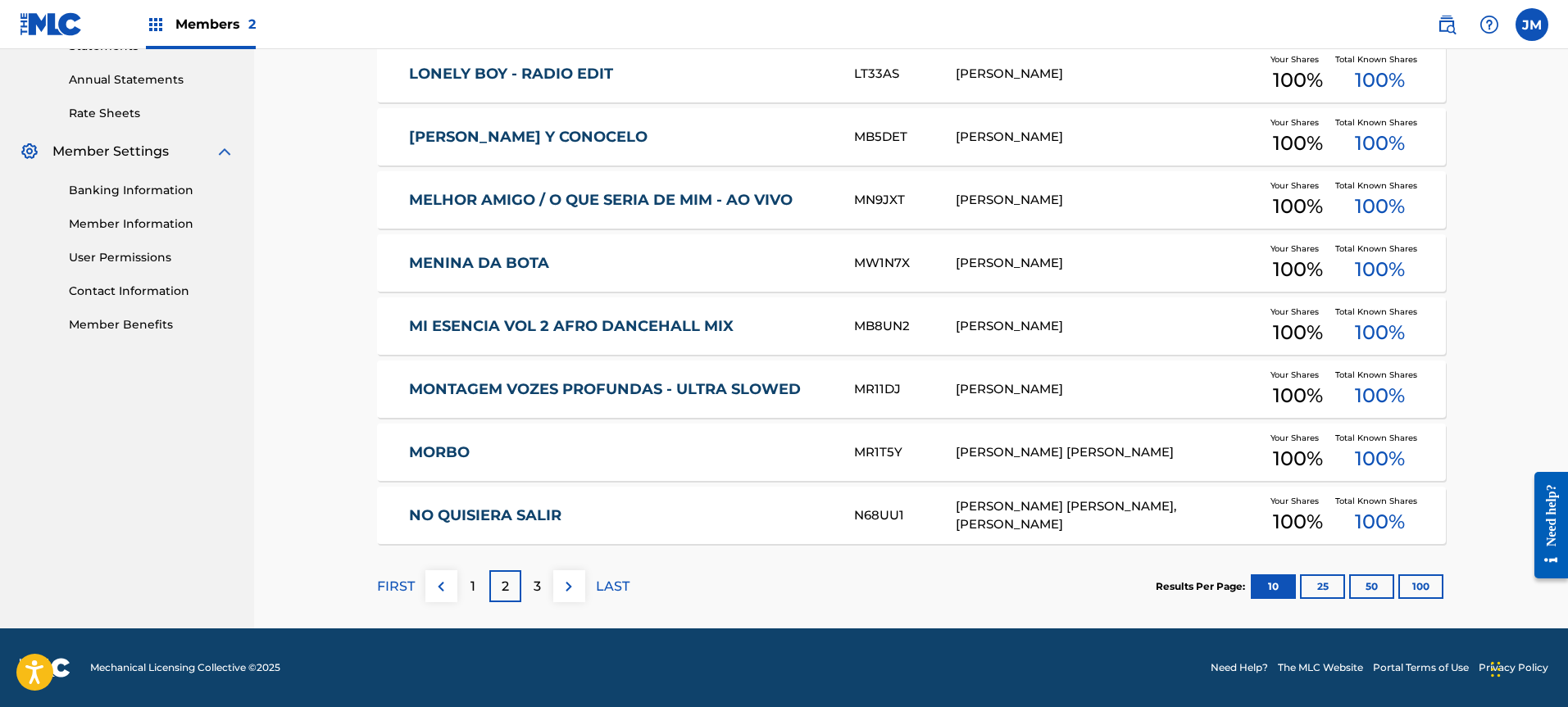
click at [539, 581] on p "3" at bounding box center [537, 587] width 8 height 19
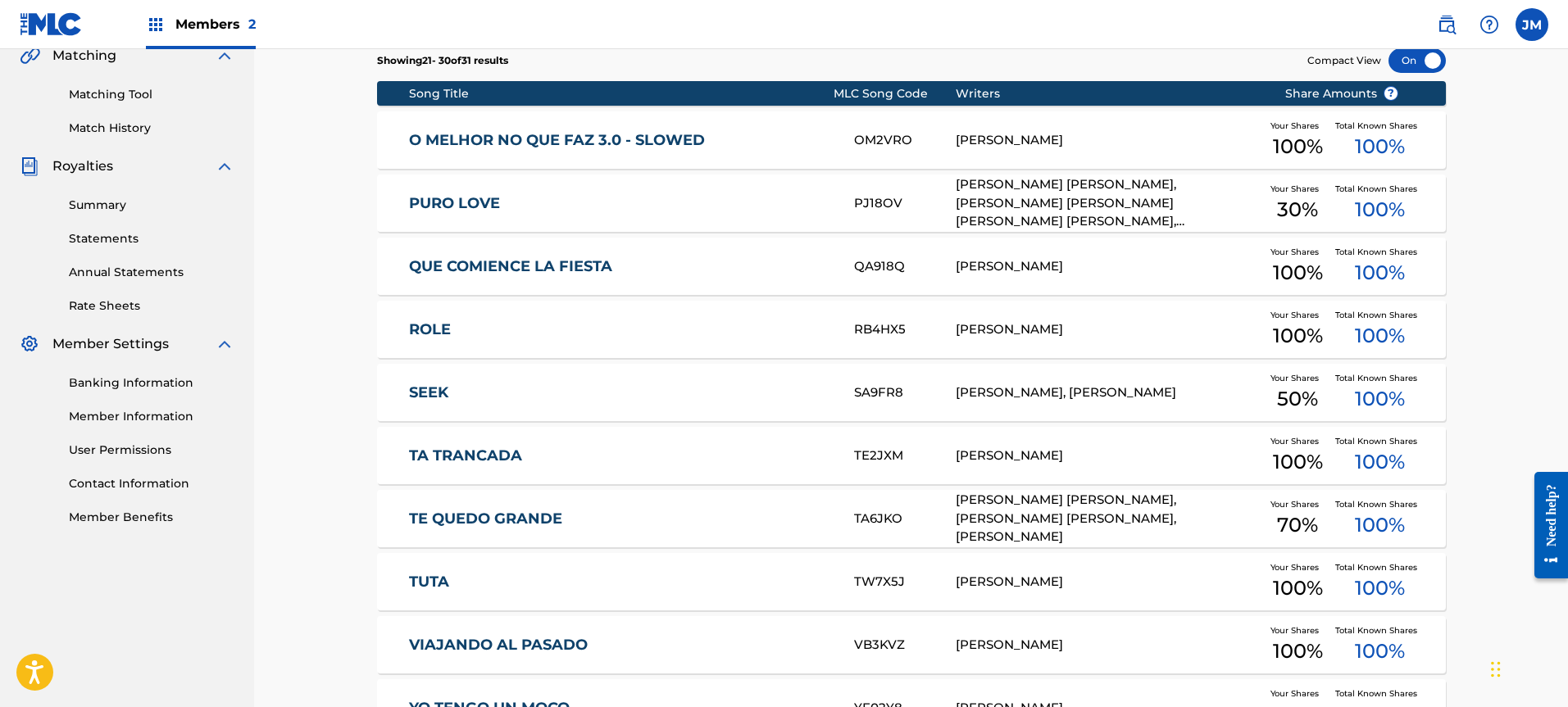
scroll to position [391, 0]
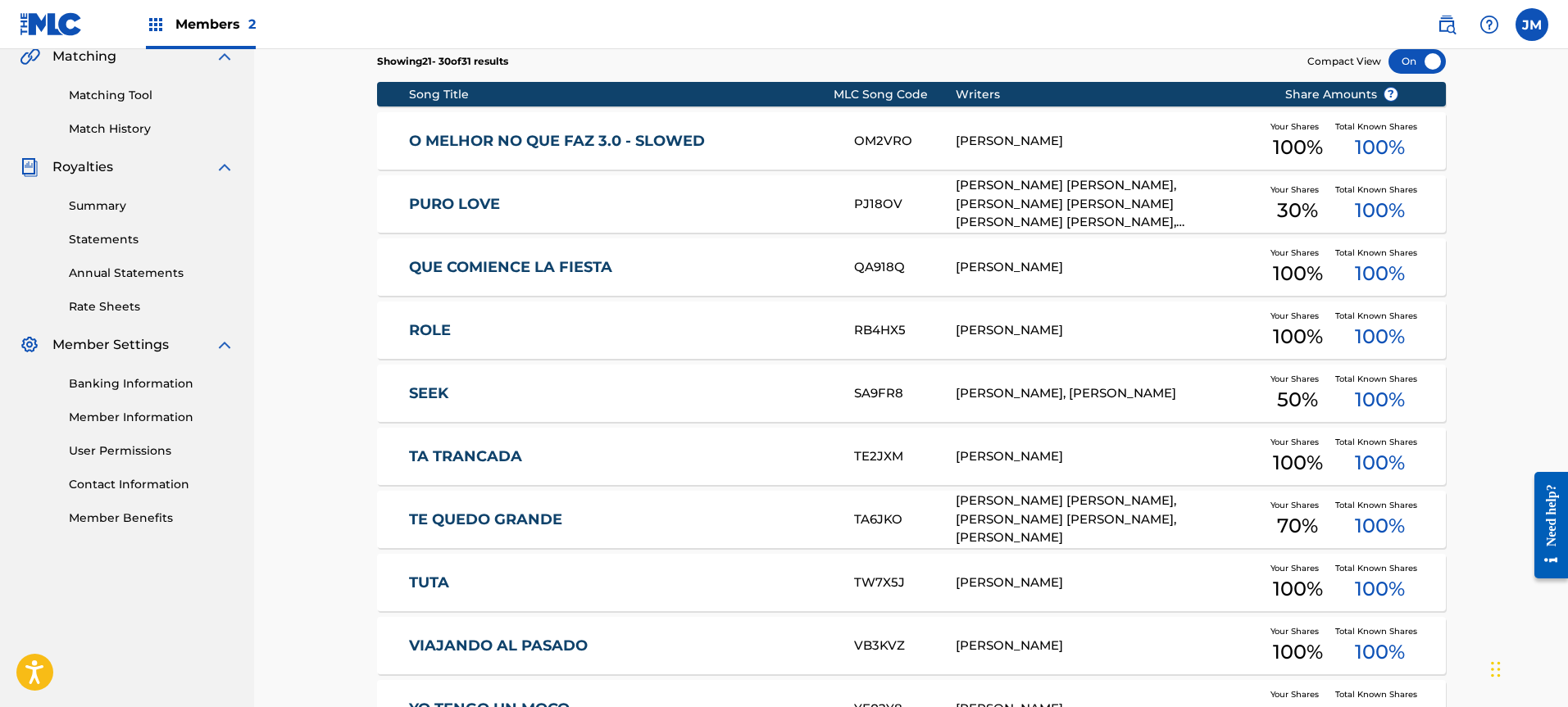
click at [596, 141] on link "O MELHOR NO QUE FAZ 3.0 - SLOWED" at bounding box center [619, 141] width 422 height 18
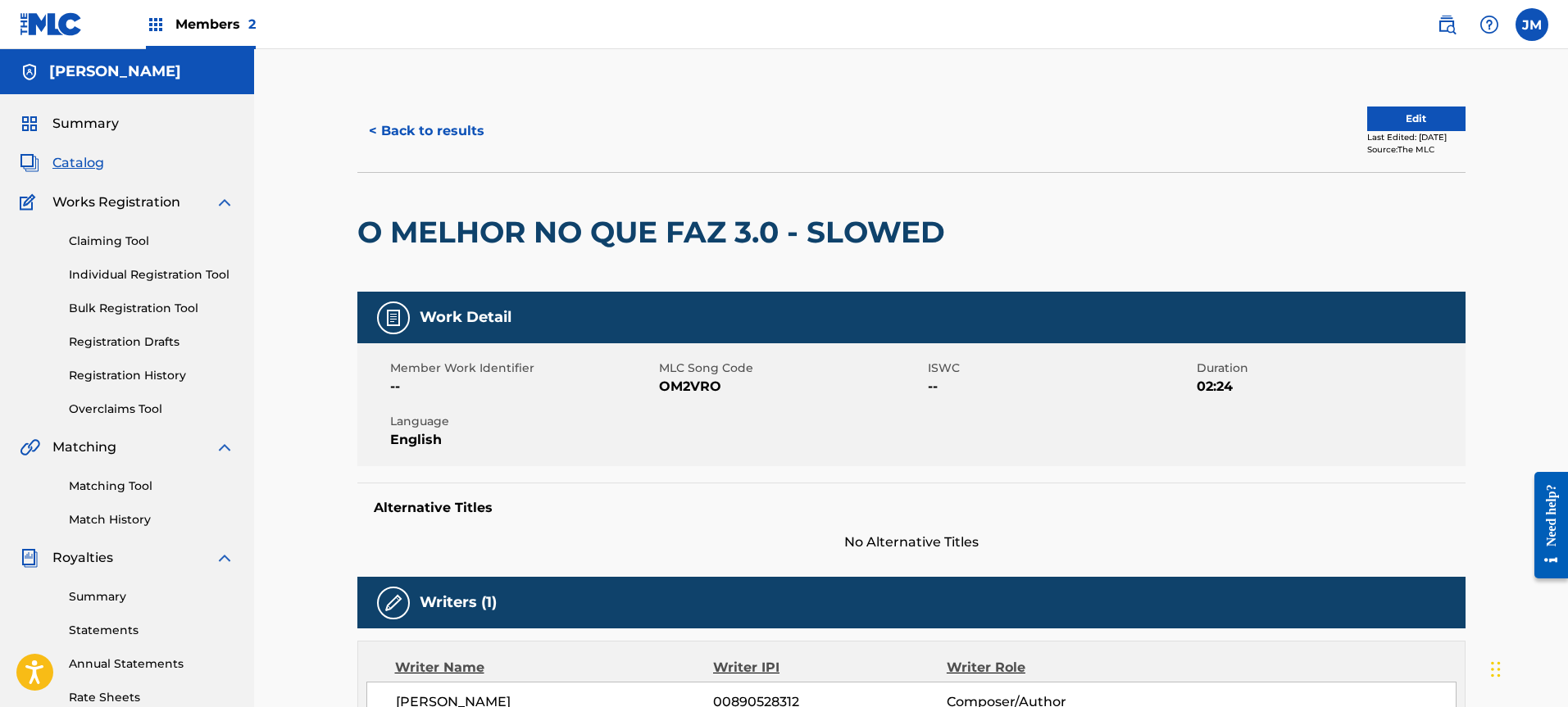
click at [417, 115] on button "< Back to results" at bounding box center [426, 131] width 139 height 41
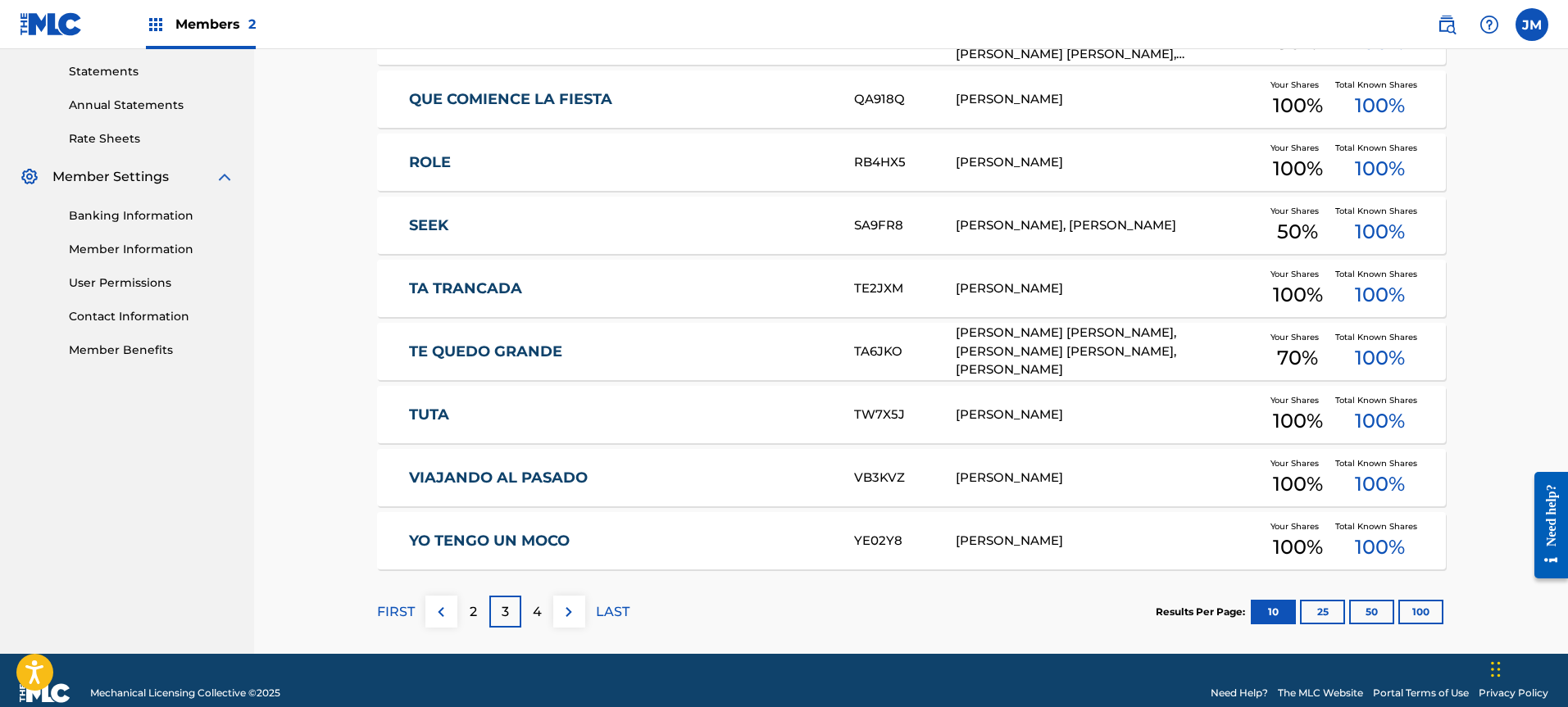
scroll to position [585, 0]
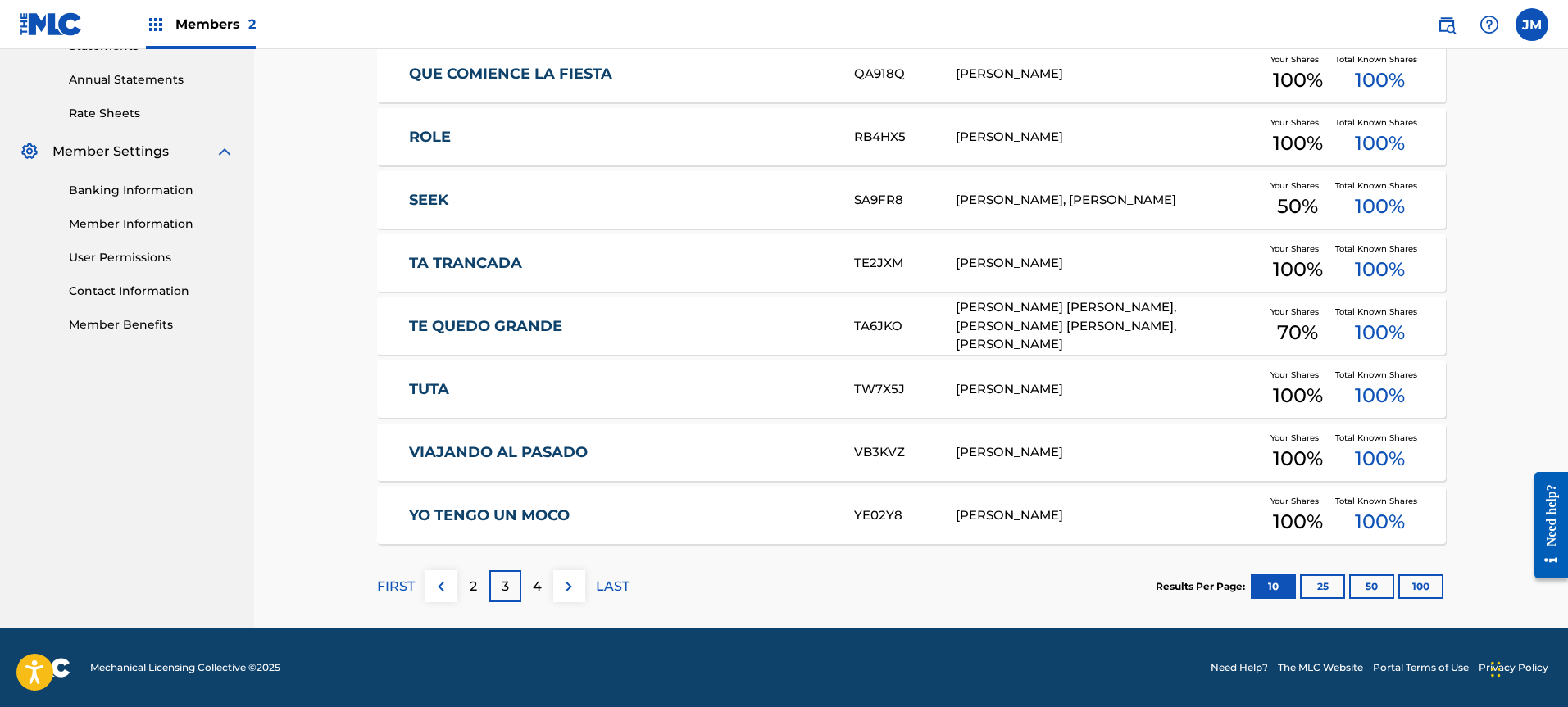
click at [538, 590] on p "4" at bounding box center [537, 587] width 9 height 19
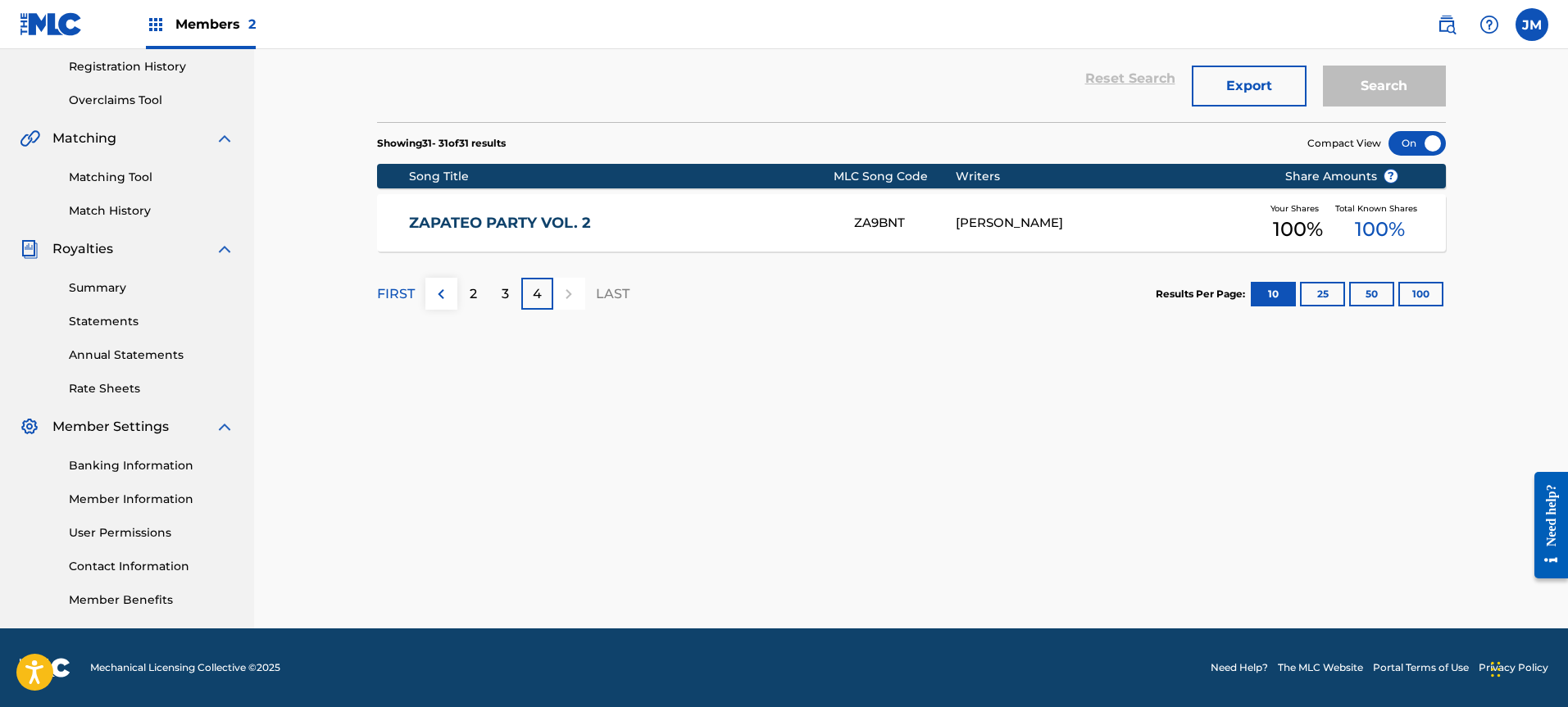
click at [546, 197] on div "ZAPATEO PARTY VOL. 2 ZA9BNT JOHANDRI MERCADO Your Shares 100 % Total Known Shar…" at bounding box center [911, 222] width 1069 height 57
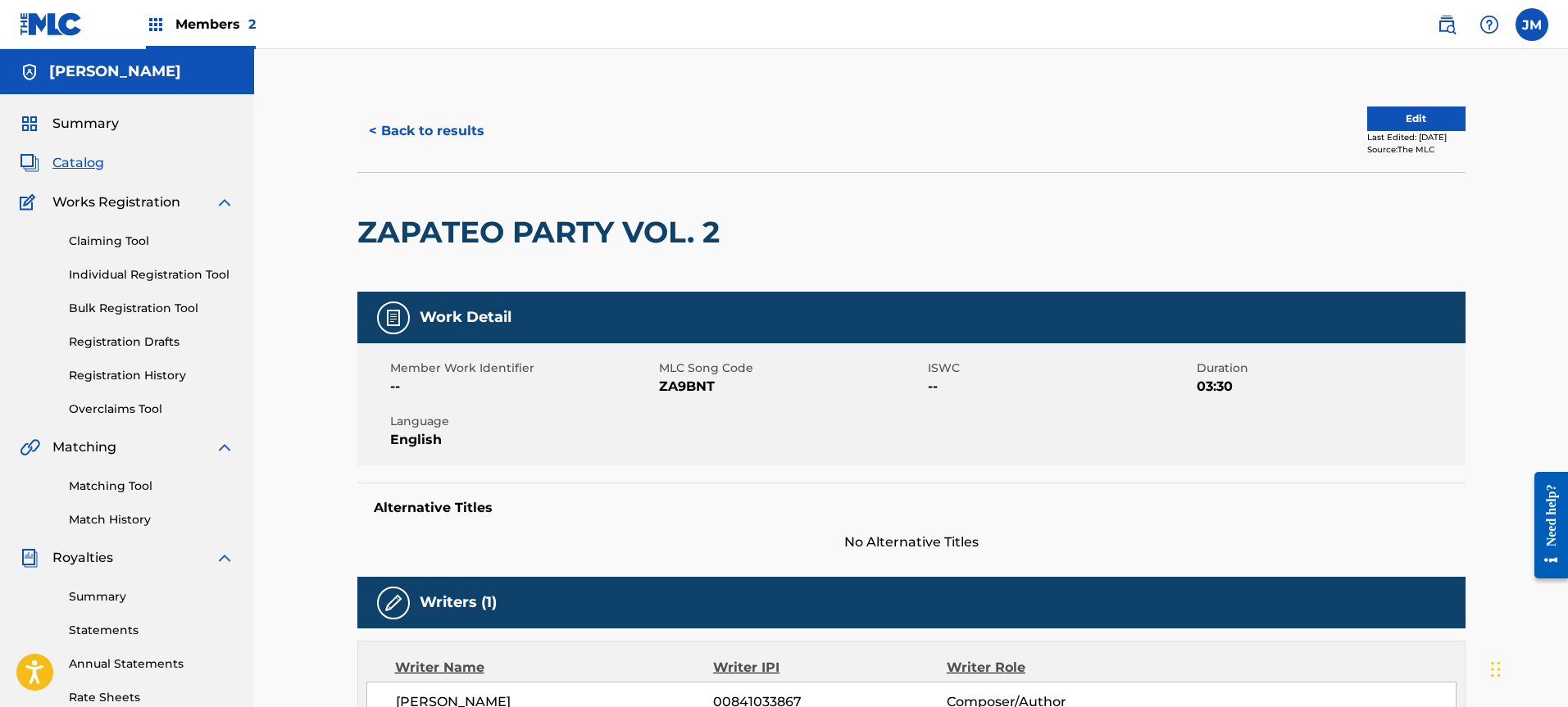
click at [82, 123] on span "Summary" at bounding box center [85, 123] width 66 height 19
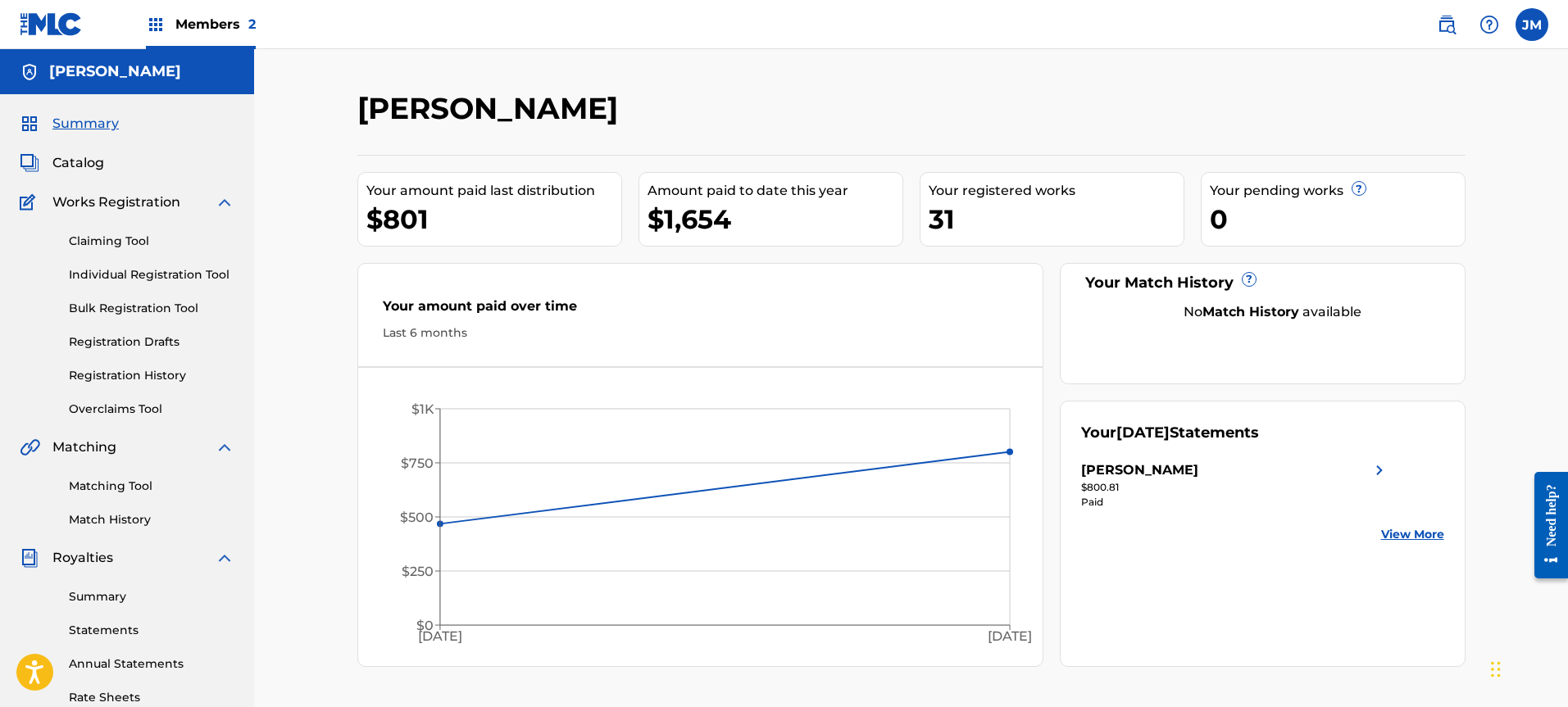
click at [1208, 485] on div "$800.81" at bounding box center [1234, 488] width 308 height 15
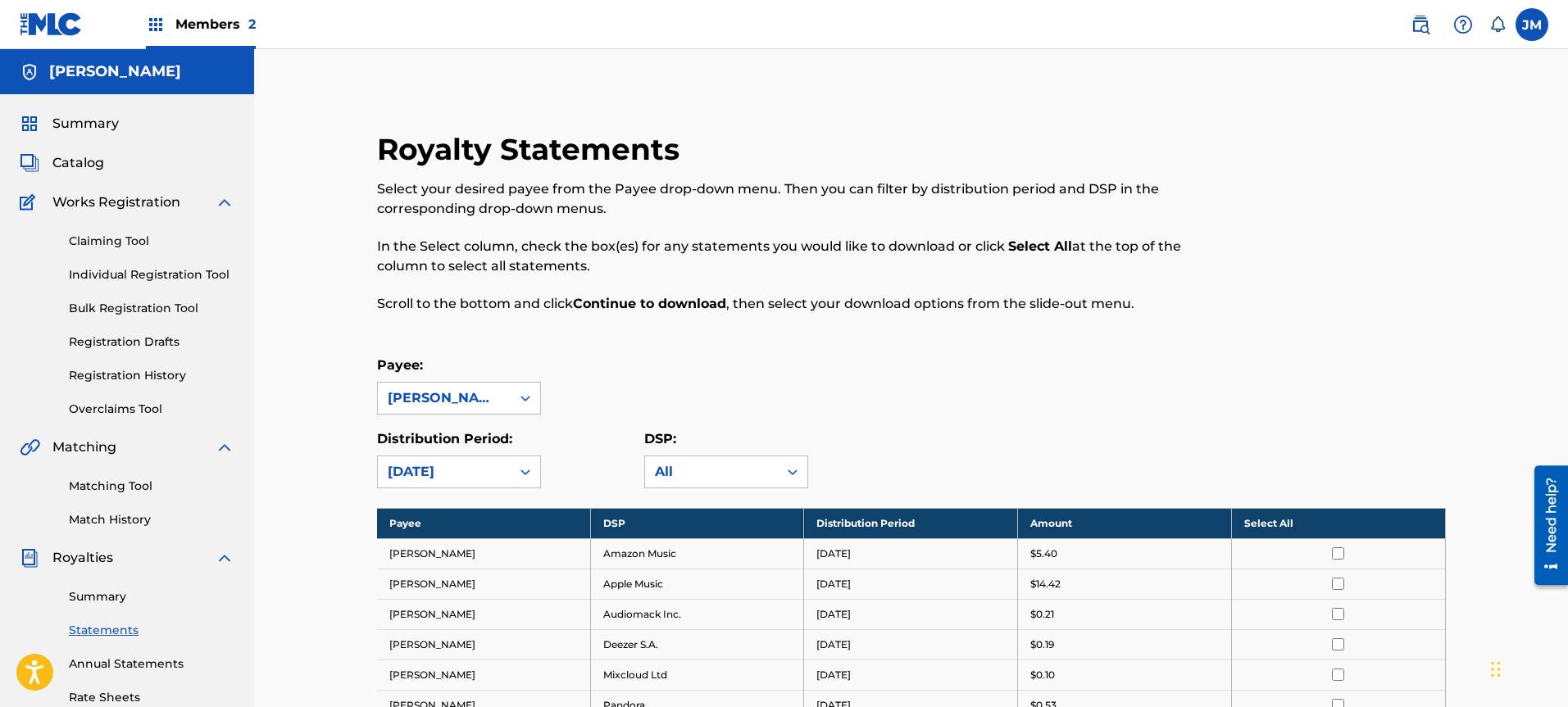
click at [121, 134] on div "Summary Catalog Works Registration Claiming Tool Individual Registration Tool B…" at bounding box center [127, 516] width 254 height 843
click at [66, 117] on span "Summary" at bounding box center [85, 123] width 66 height 19
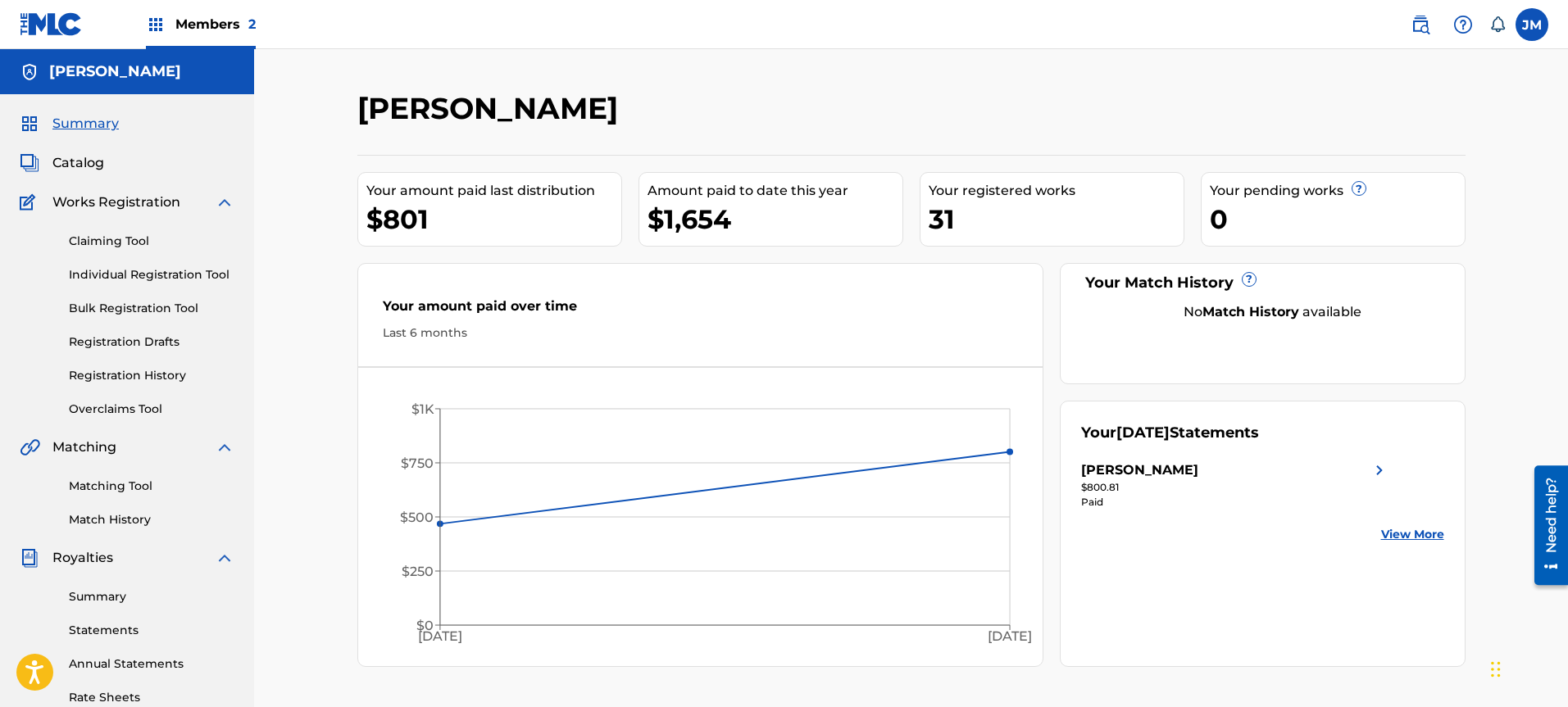
click at [82, 160] on span "Catalog" at bounding box center [78, 163] width 51 height 19
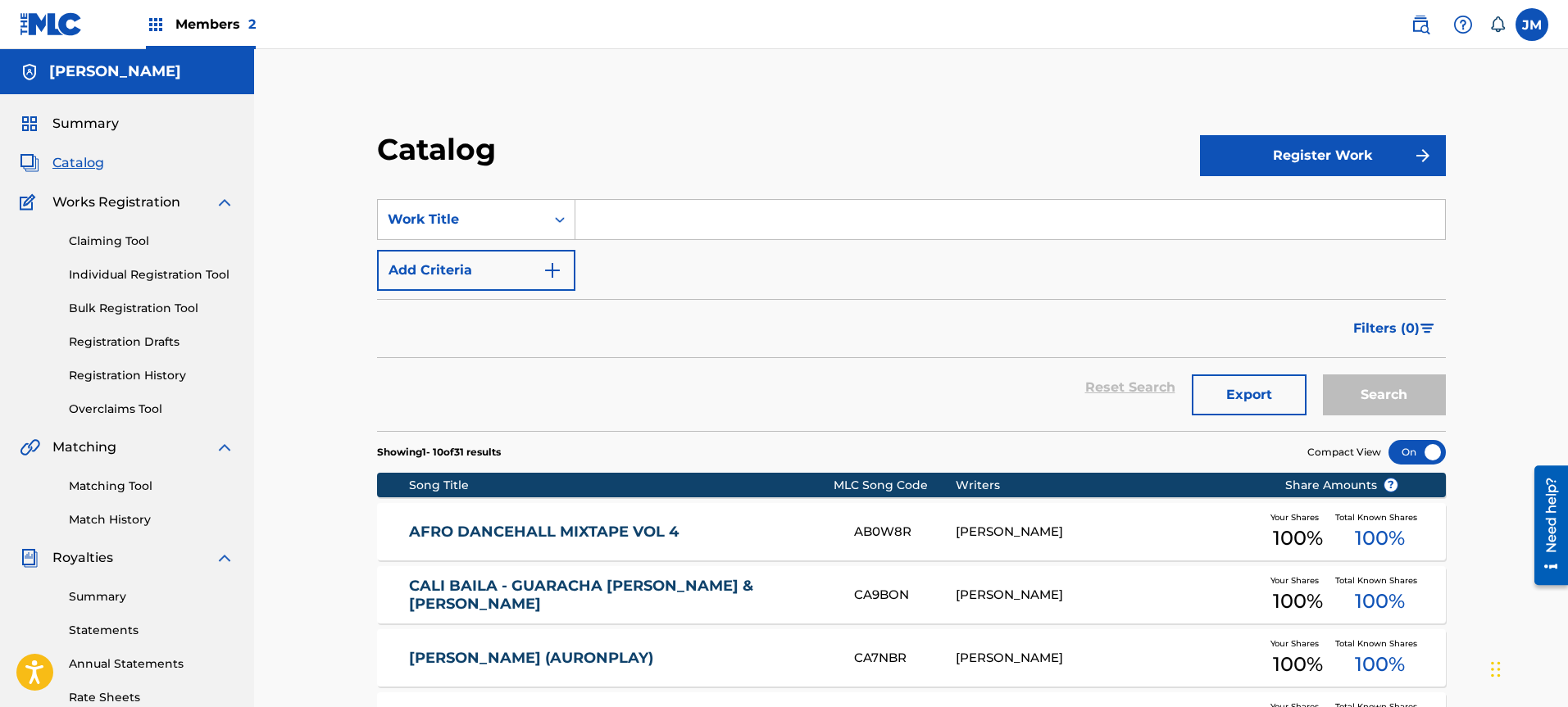
click at [147, 279] on link "Individual Registration Tool" at bounding box center [151, 275] width 165 height 17
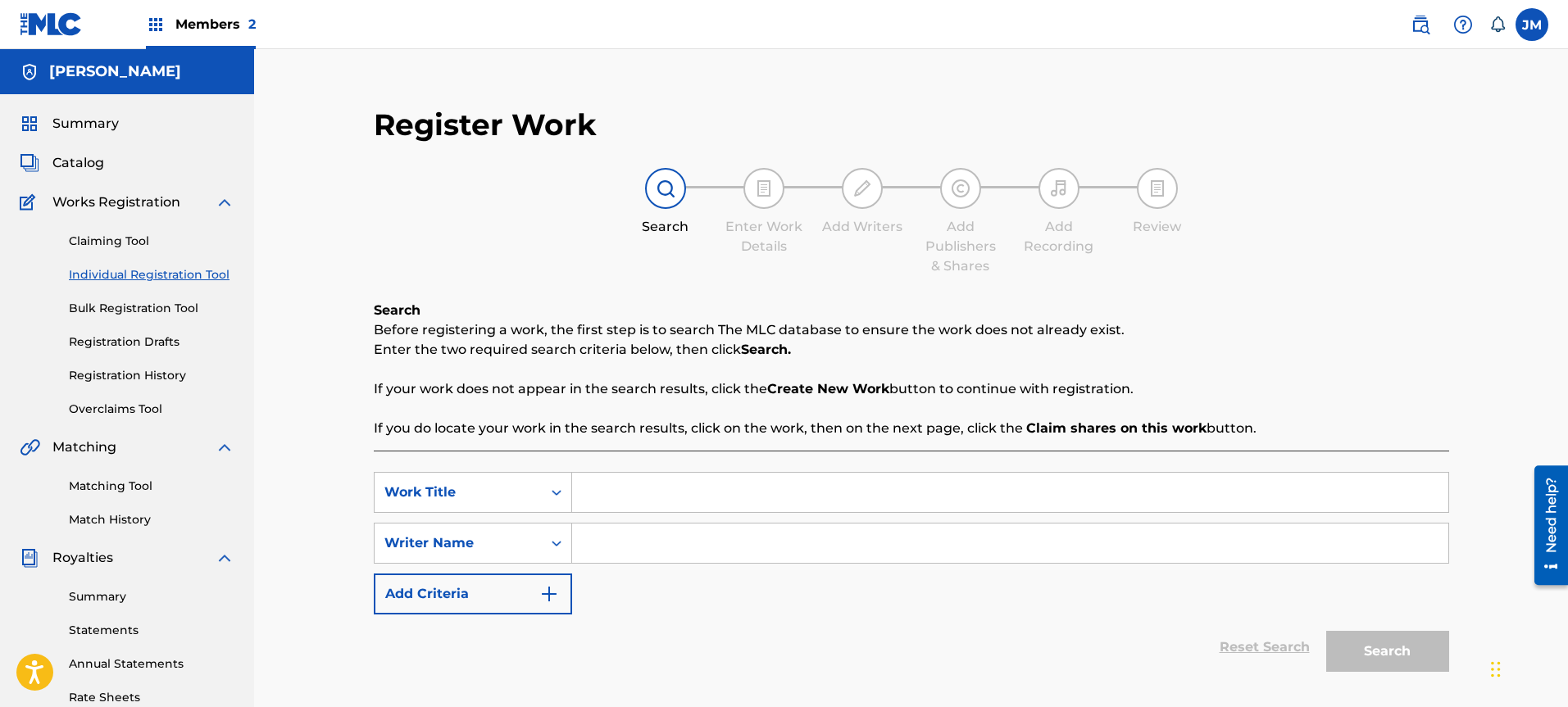
click at [703, 497] on input "Search Form" at bounding box center [1010, 492] width 876 height 40
type input "asdaw"
click at [628, 526] on input "Search Form" at bounding box center [1010, 543] width 876 height 40
type input "wasdw"
click at [670, 491] on input "asdaw" at bounding box center [1010, 492] width 876 height 40
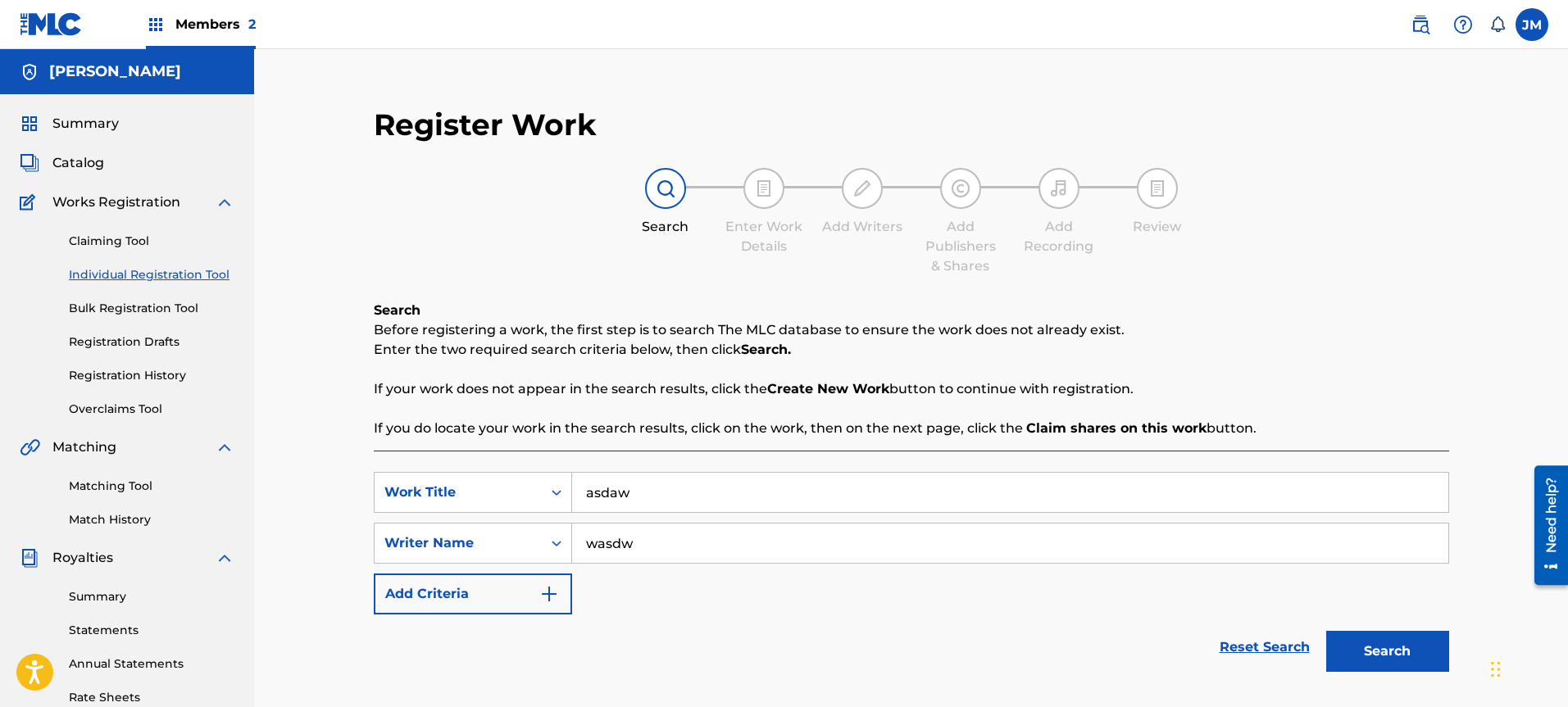
click at [670, 491] on input "asdaw" at bounding box center [1010, 492] width 876 height 40
paste input "FRX762524077"
type input "FRX762524077"
click at [1385, 671] on button "Search" at bounding box center [1387, 652] width 123 height 41
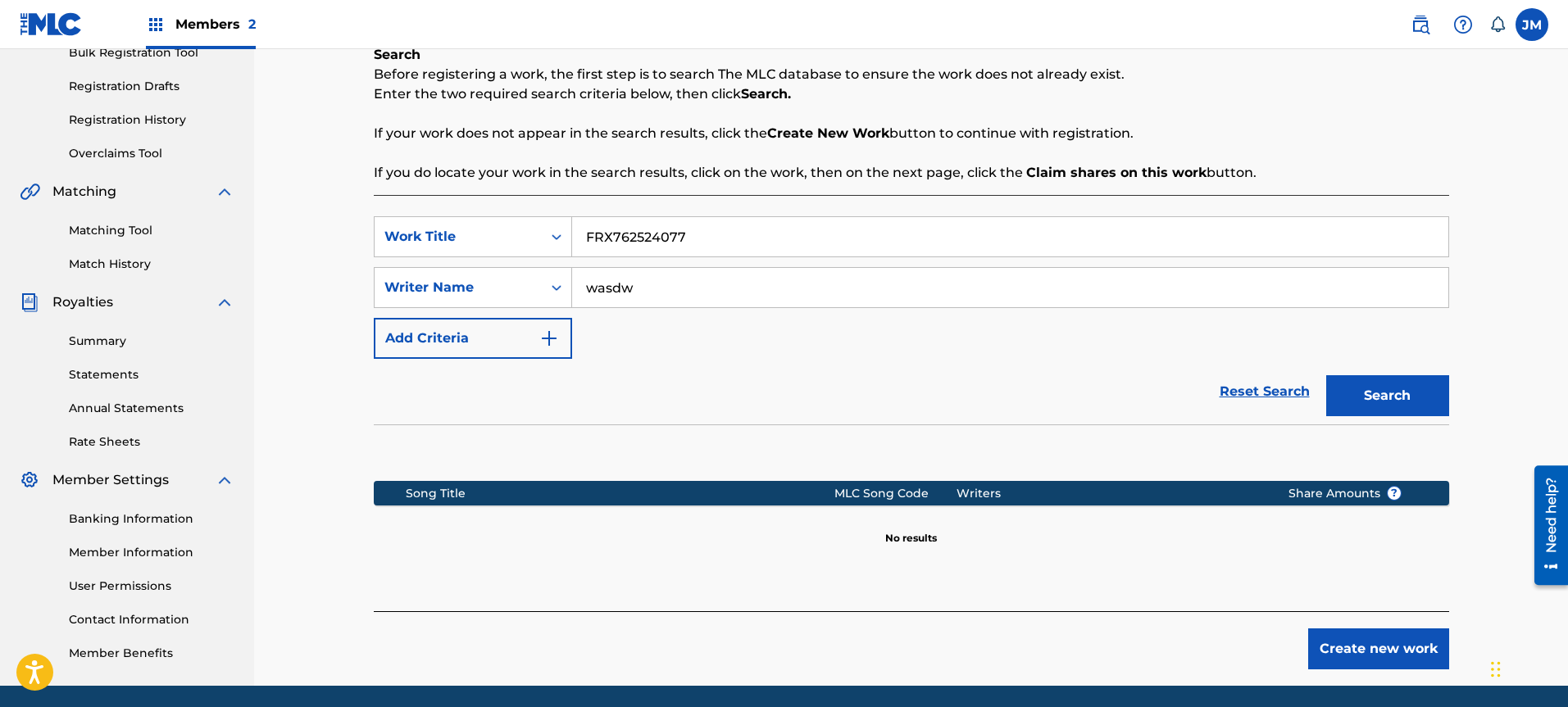
scroll to position [313, 0]
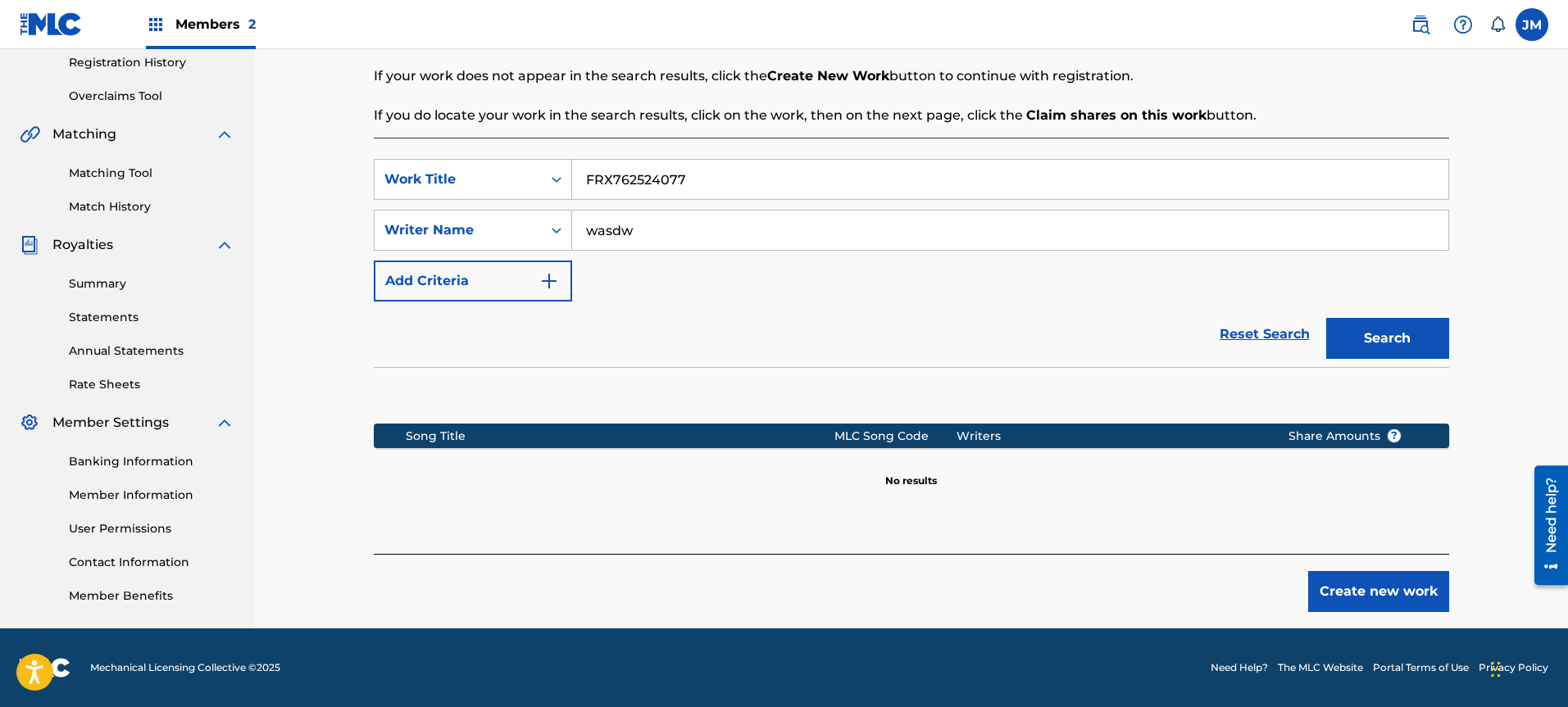
click at [1358, 601] on button "Create new work" at bounding box center [1378, 591] width 141 height 41
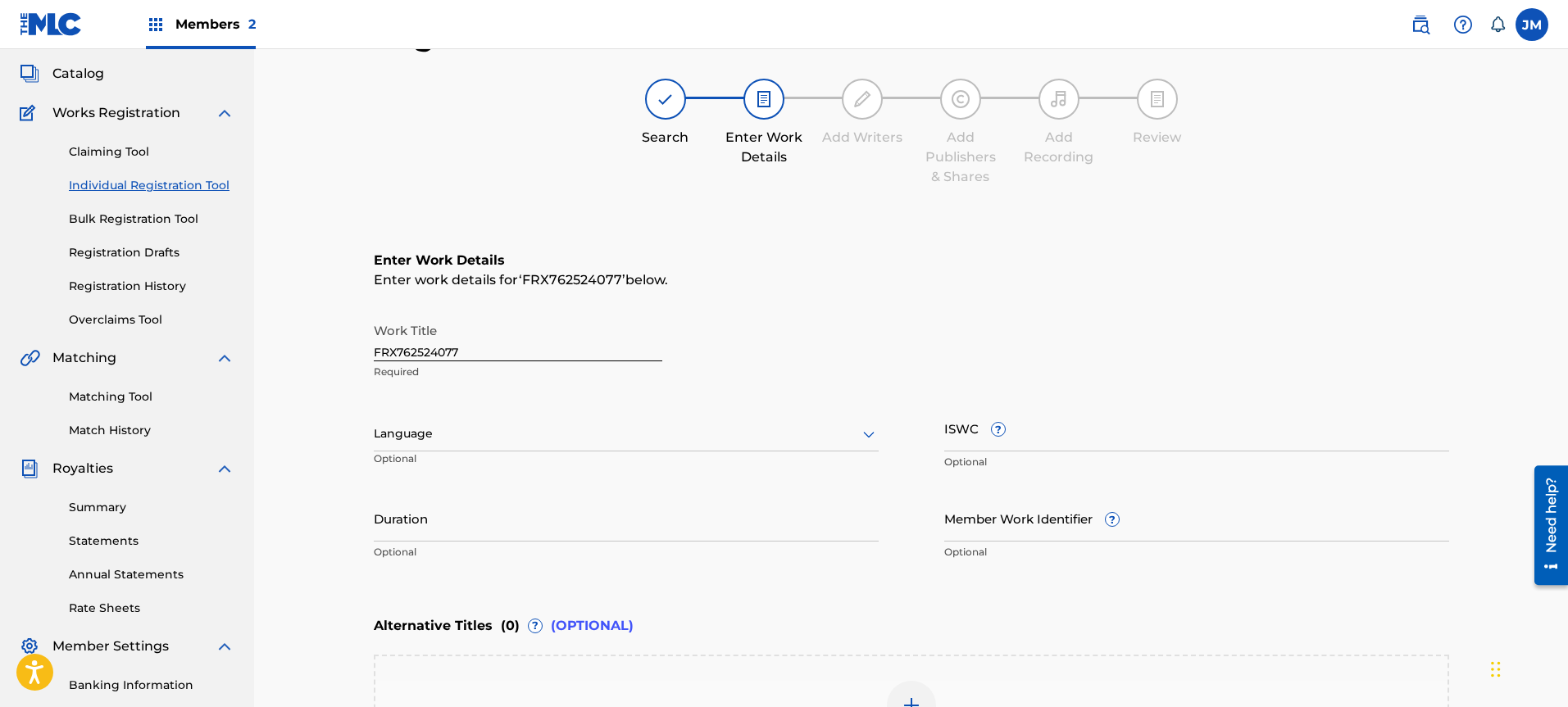
scroll to position [0, 0]
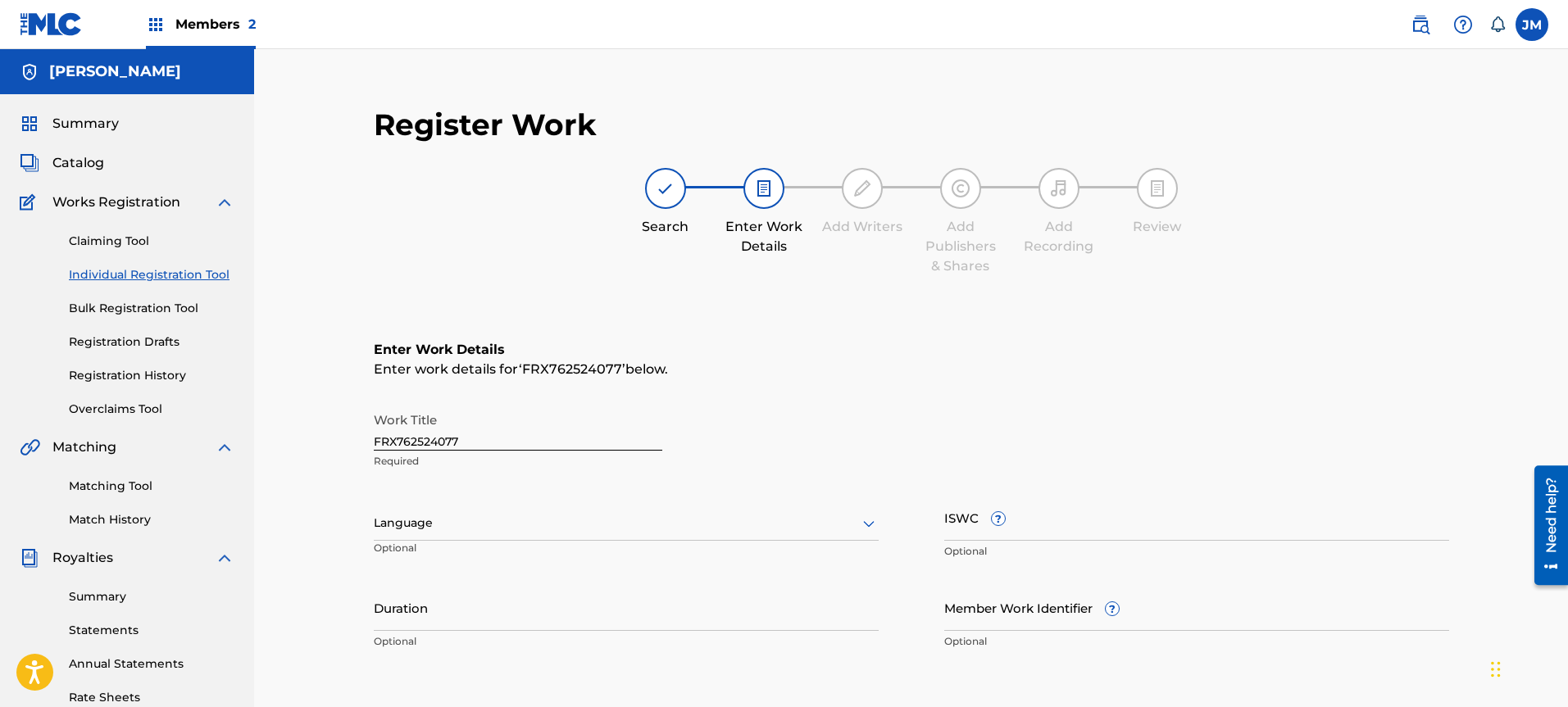
click at [507, 439] on input "FRX762524077" at bounding box center [517, 427] width 288 height 47
paste input "Seni Düşündüm"
type input "Seni Düşündüm"
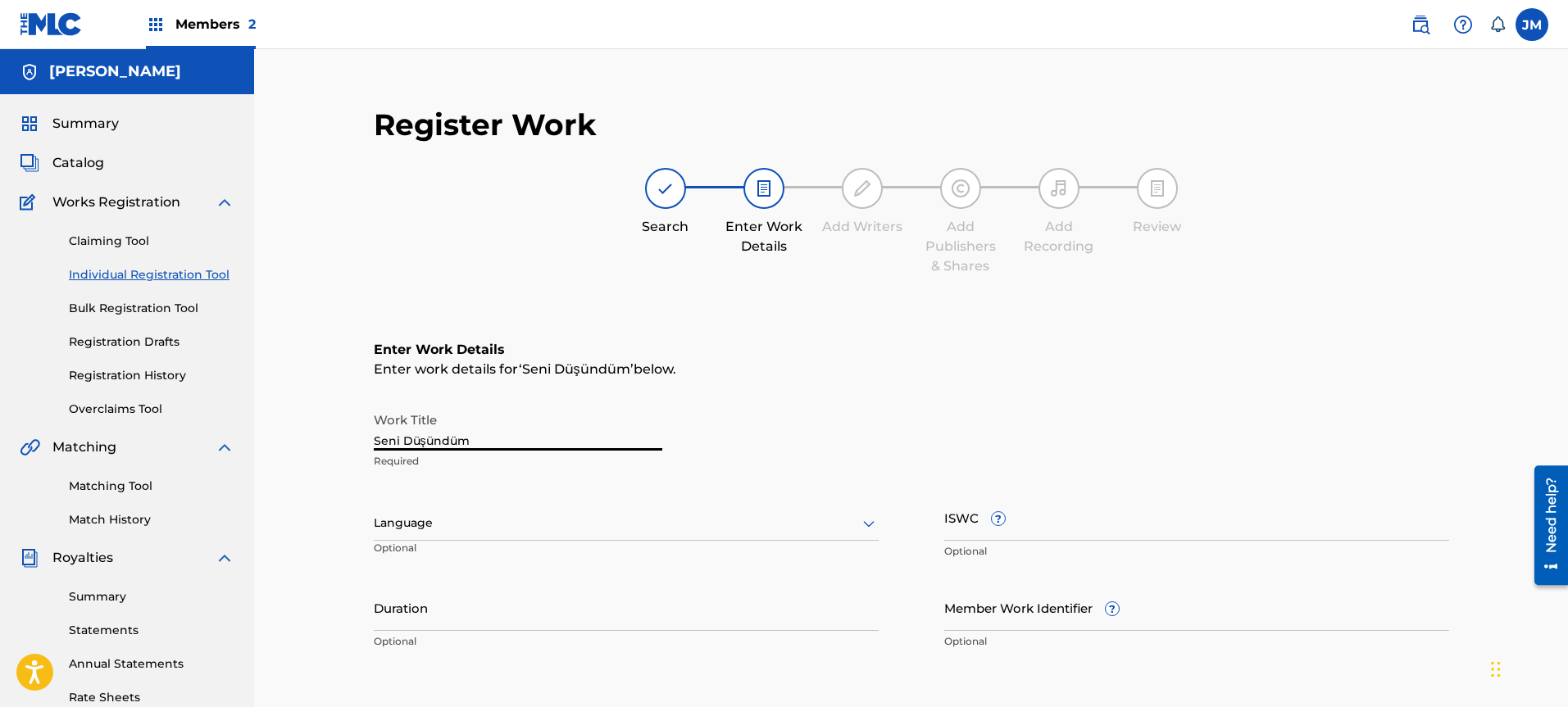
click at [544, 531] on div "Language" at bounding box center [626, 523] width 505 height 34
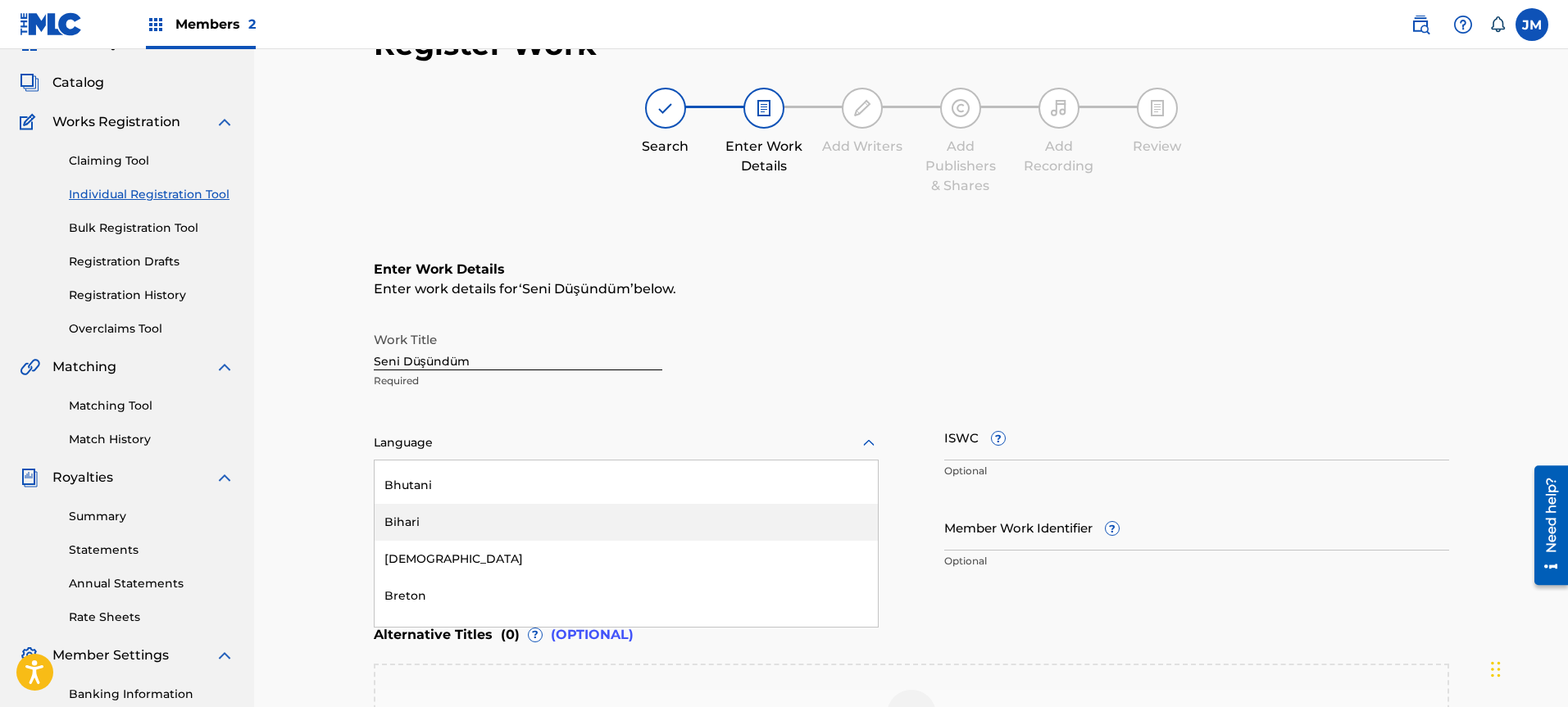
scroll to position [586, 0]
click at [454, 422] on div "Language Optional" at bounding box center [626, 451] width 505 height 74
click at [440, 452] on div at bounding box center [626, 443] width 505 height 20
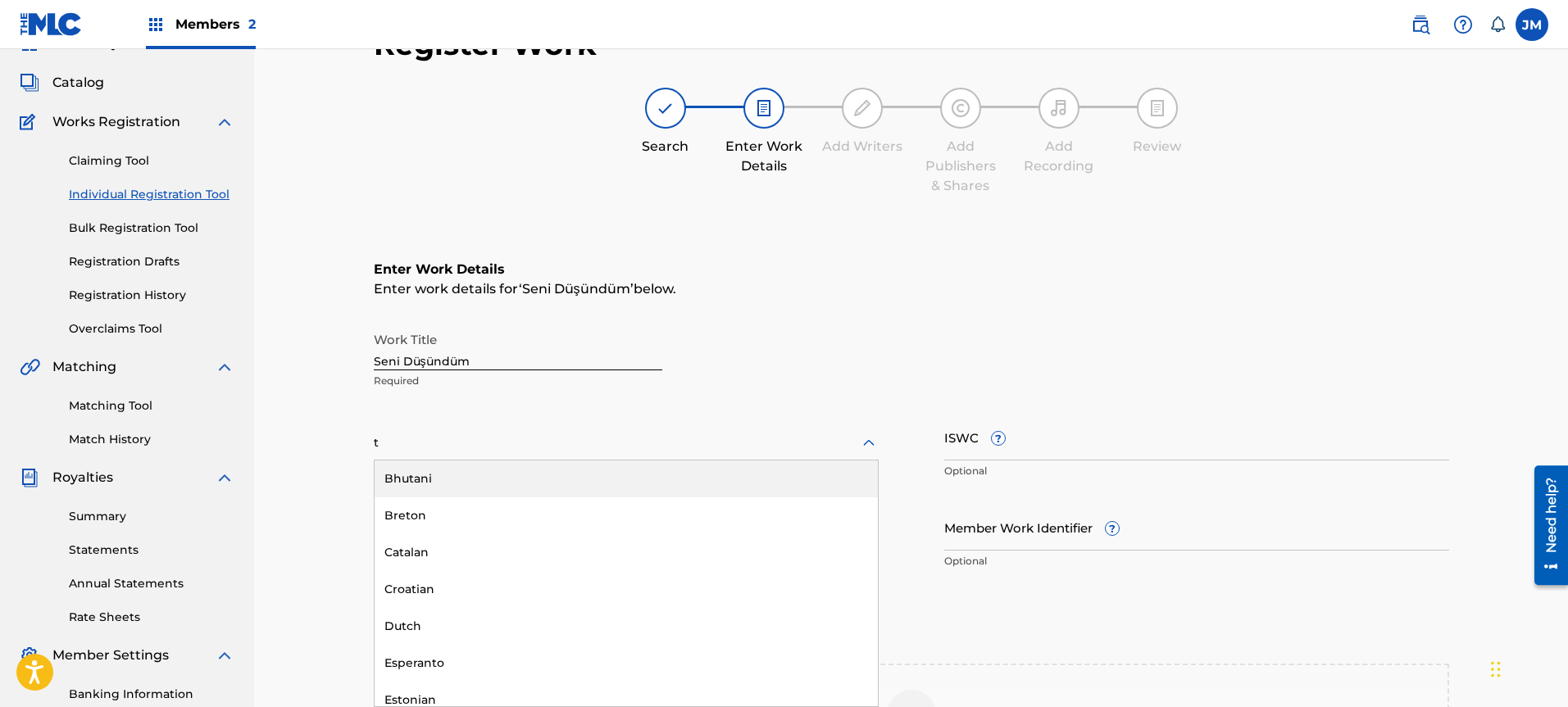
type input "tu"
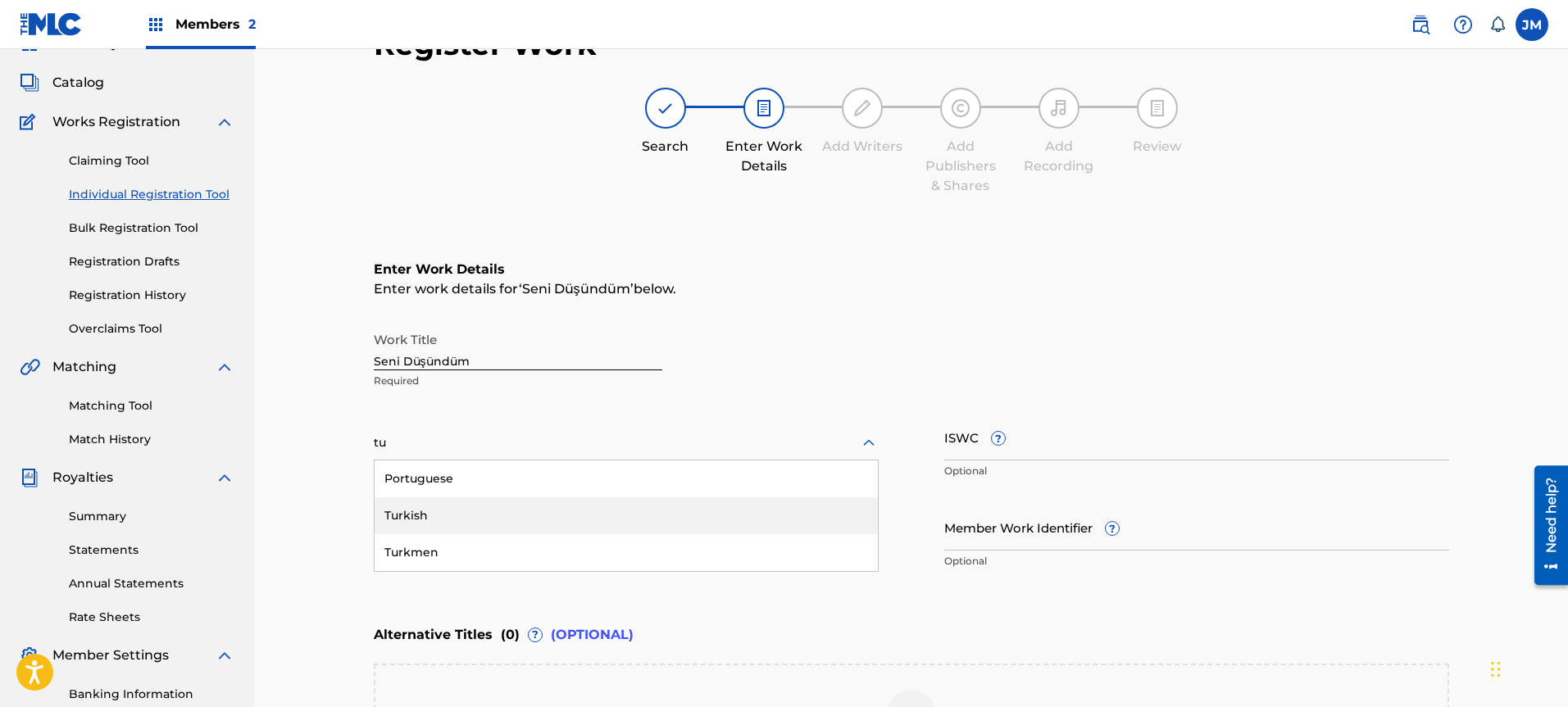
click at [452, 515] on div "Turkish" at bounding box center [626, 516] width 503 height 37
click at [446, 541] on input "Duration" at bounding box center [626, 527] width 505 height 47
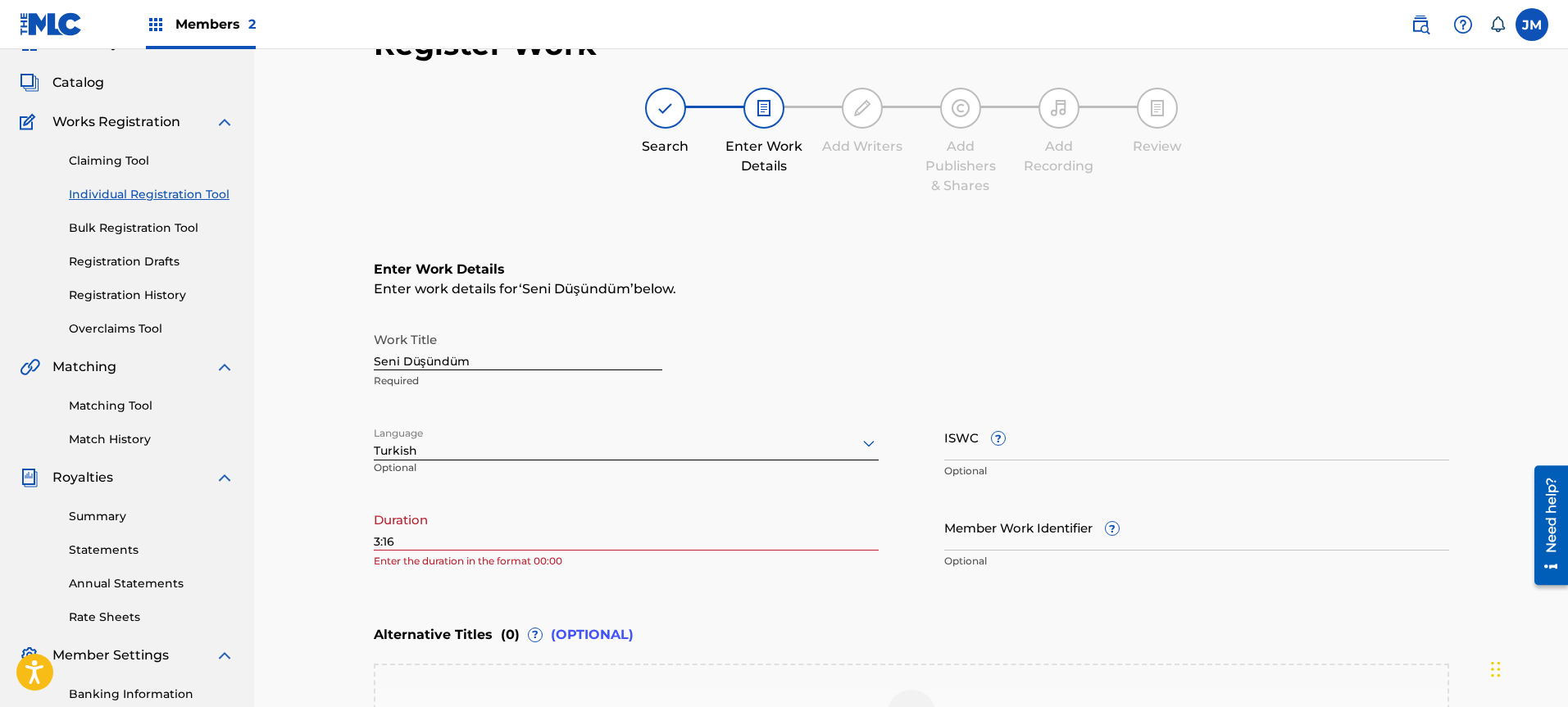
click at [722, 595] on div "Enter Work Details Enter work details for ‘ Seni Düşündüm ’ below. Work Title S…" at bounding box center [911, 419] width 1075 height 396
click at [379, 542] on input "3:16" at bounding box center [626, 527] width 505 height 47
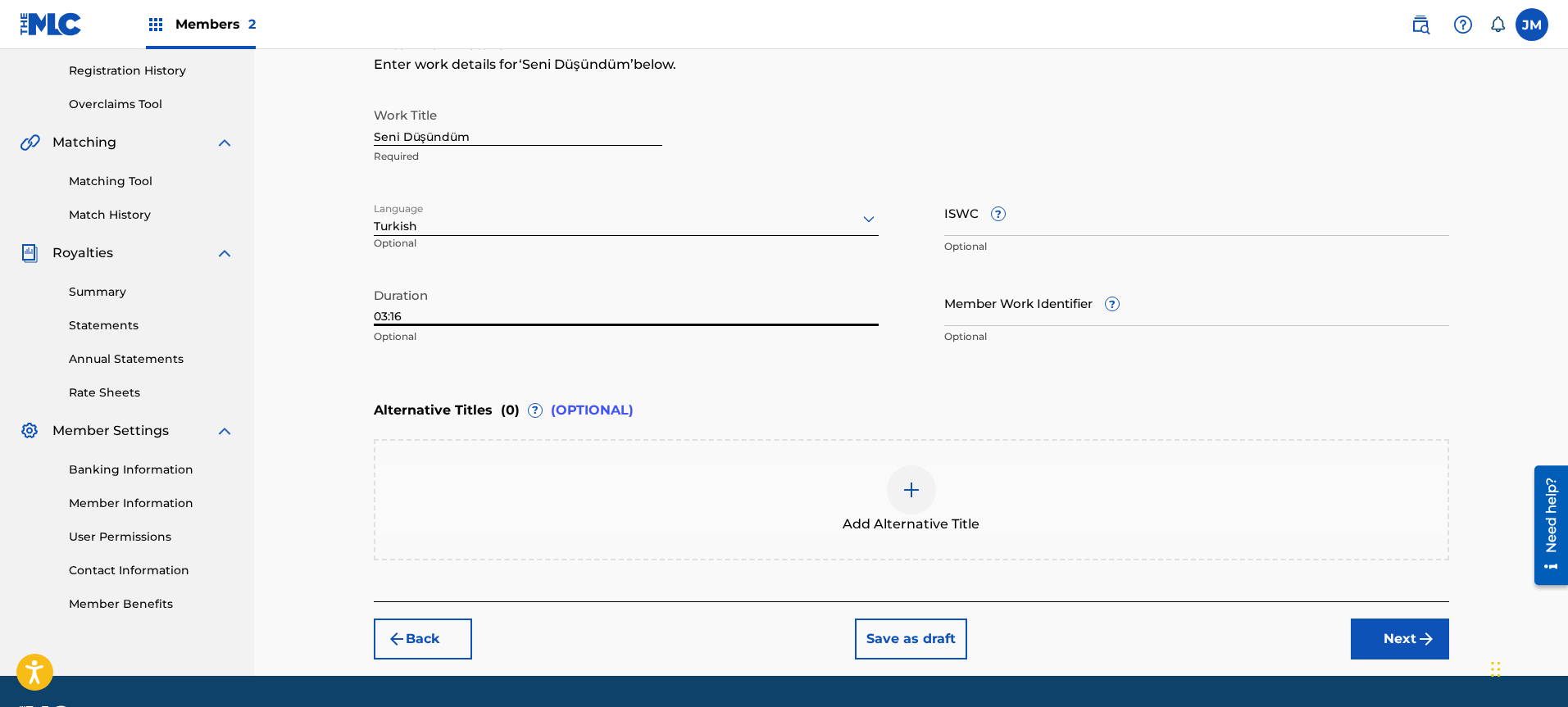
scroll to position [352, 0]
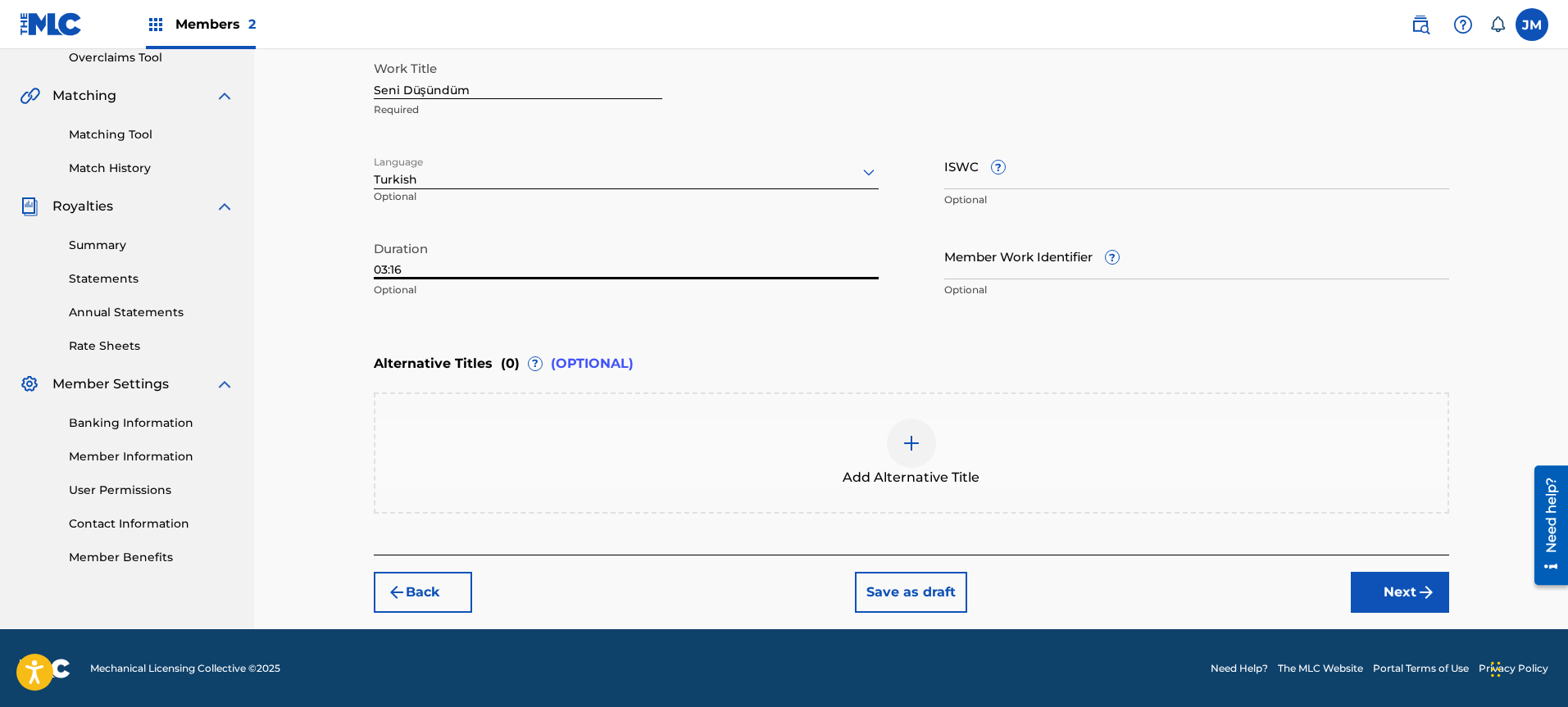
type input "03:16"
click at [1400, 582] on button "Next" at bounding box center [1399, 592] width 98 height 41
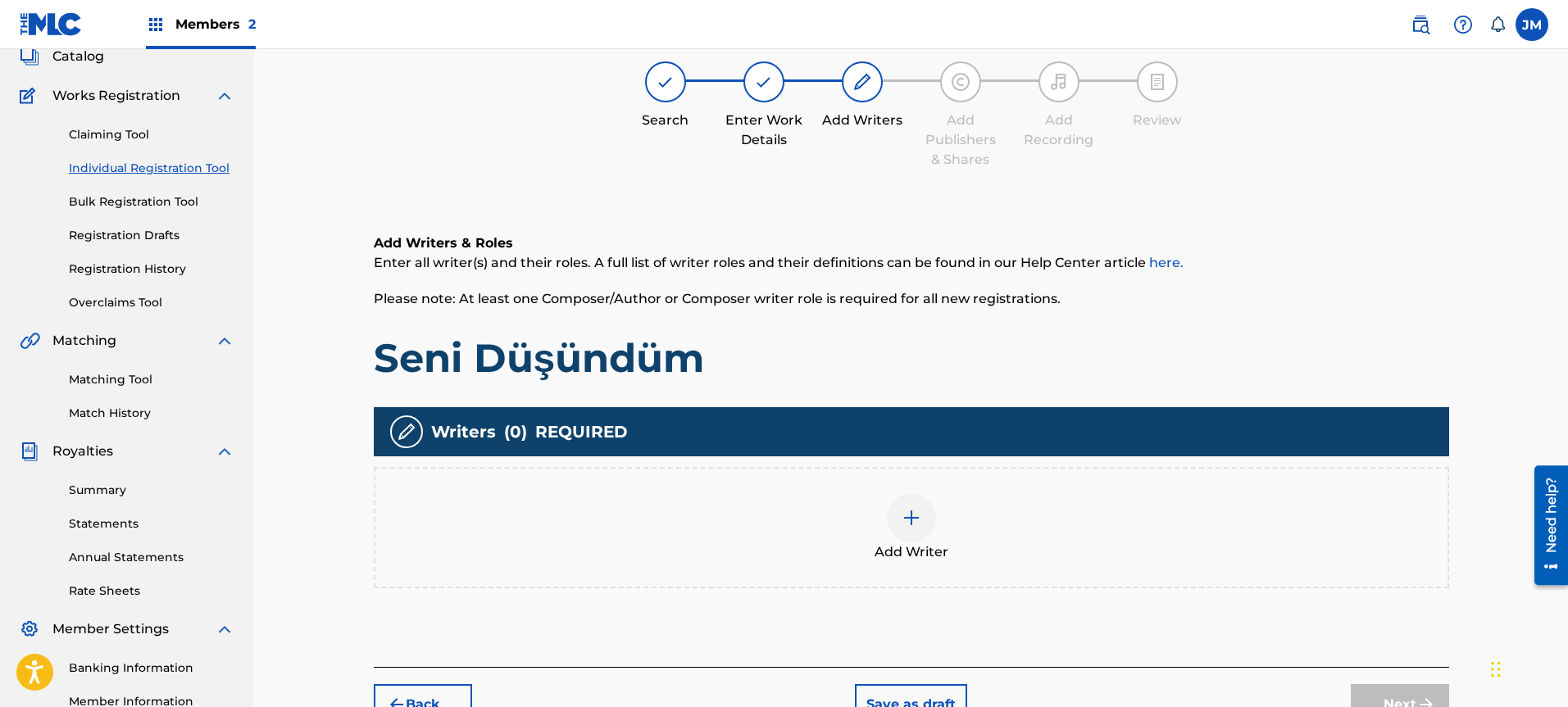
scroll to position [74, 0]
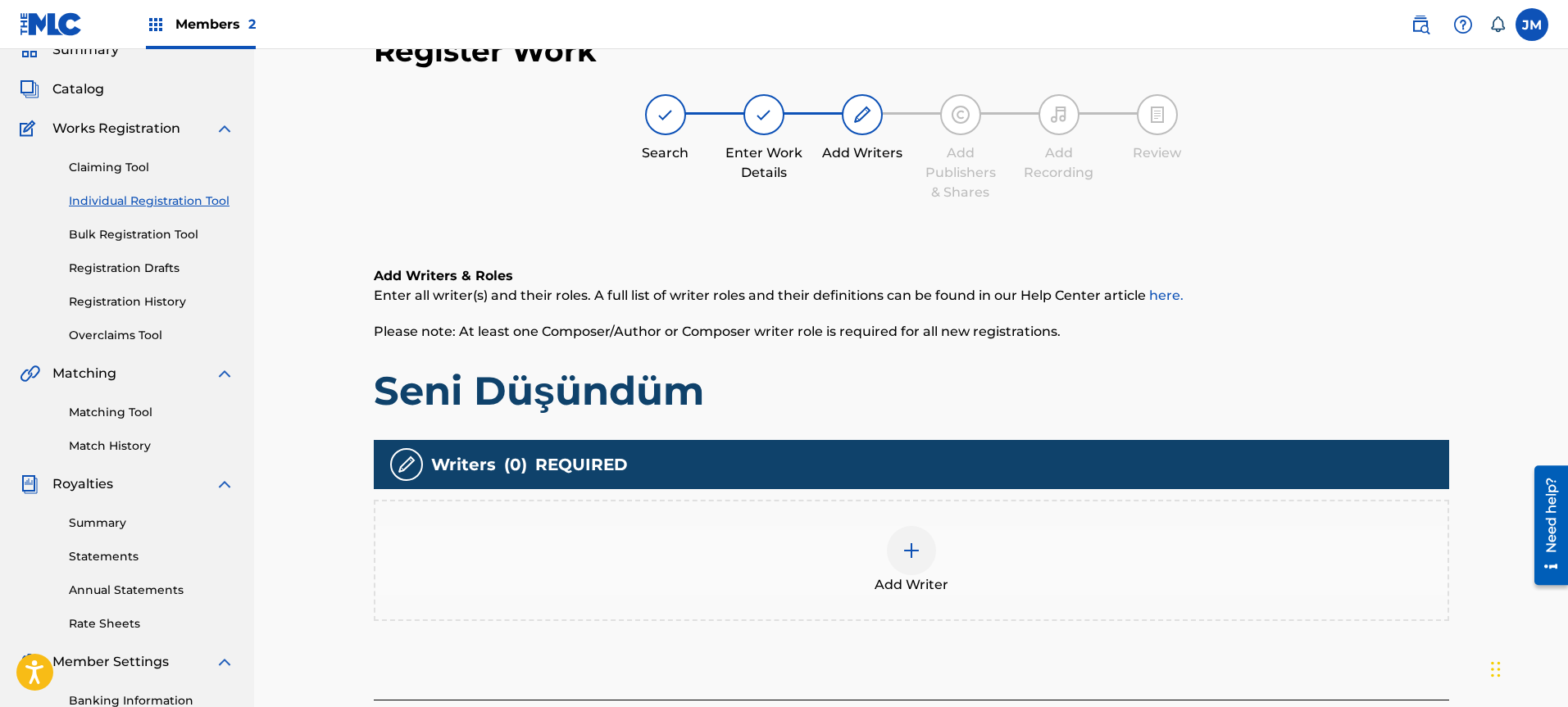
click at [916, 541] on img at bounding box center [911, 551] width 19 height 19
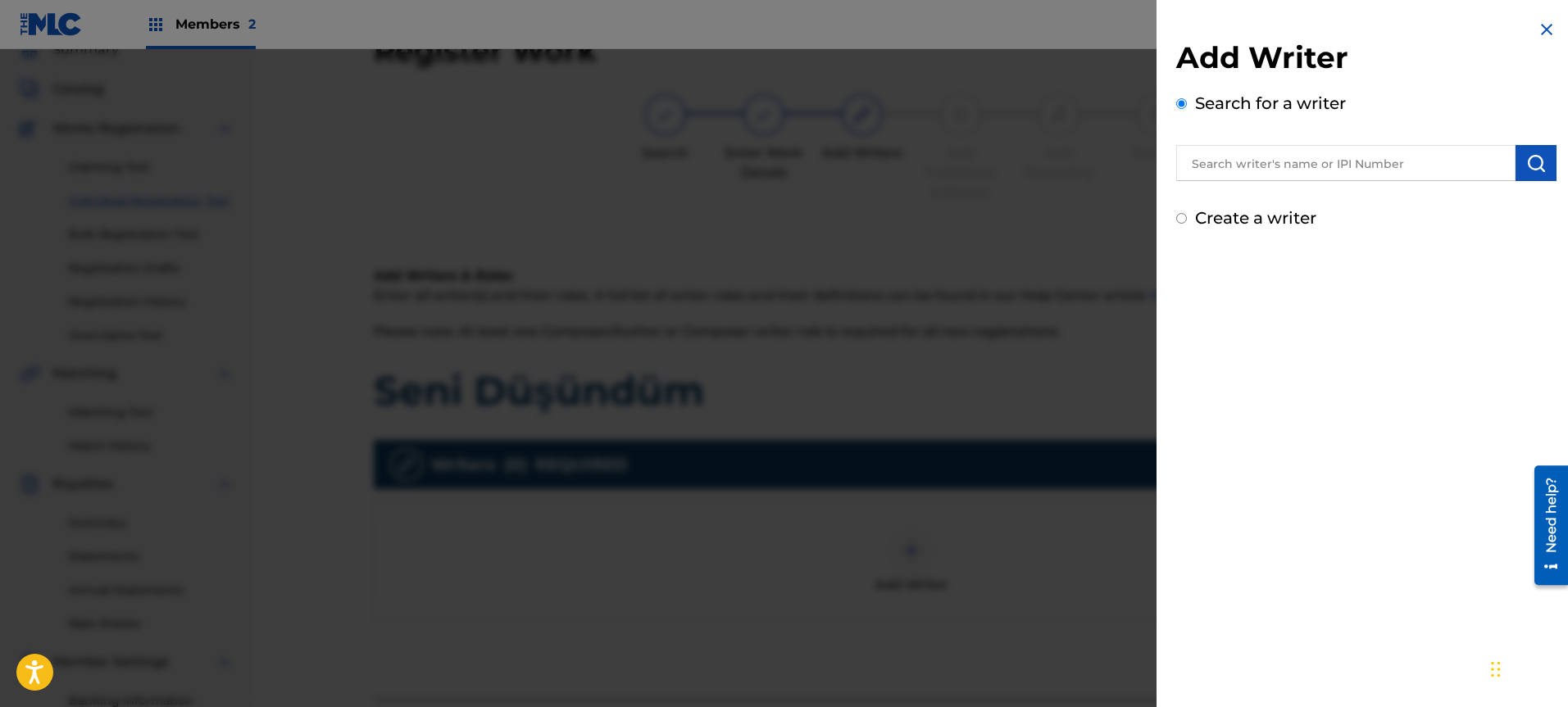
click at [1259, 168] on input "text" at bounding box center [1345, 162] width 339 height 36
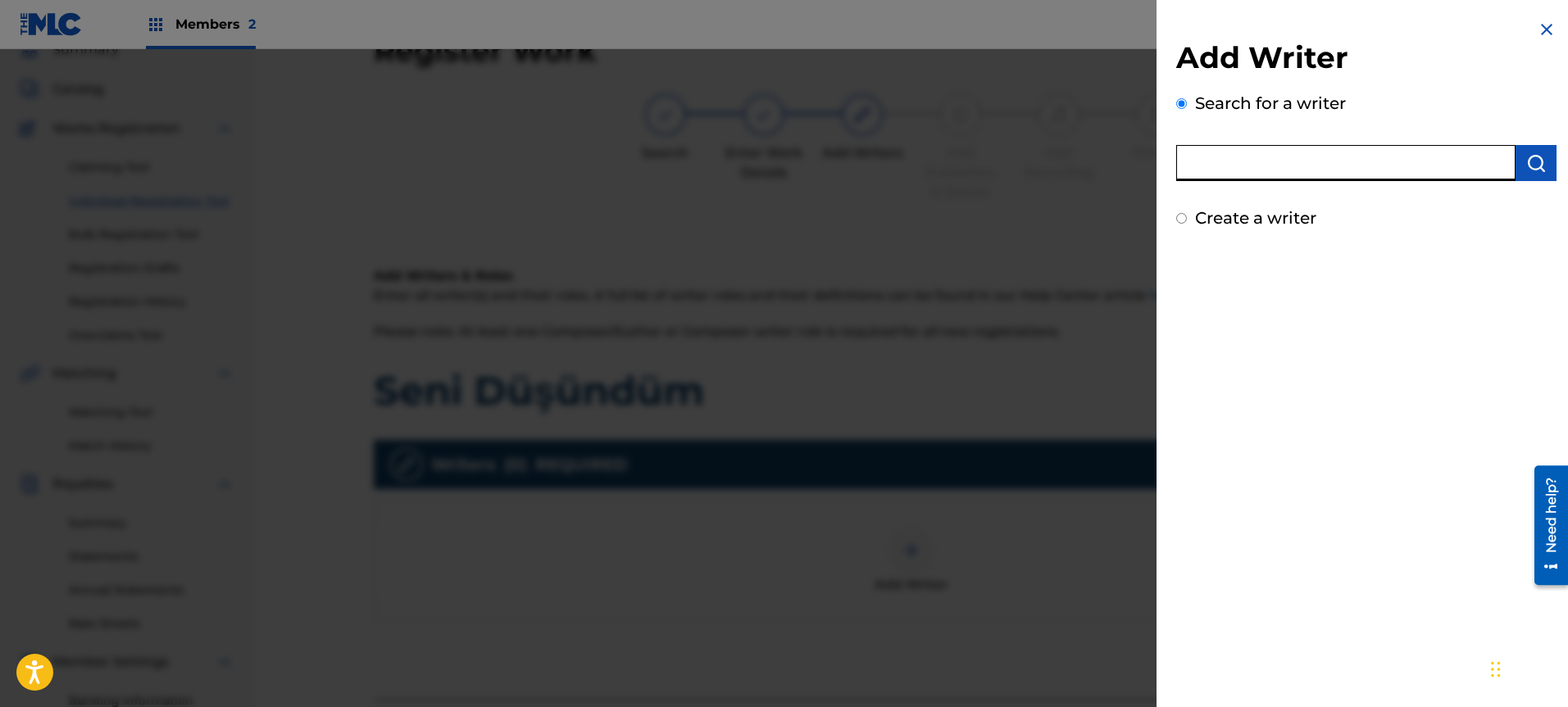
click at [1259, 168] on input "text" at bounding box center [1345, 162] width 339 height 36
type input "[PERSON_NAME]"
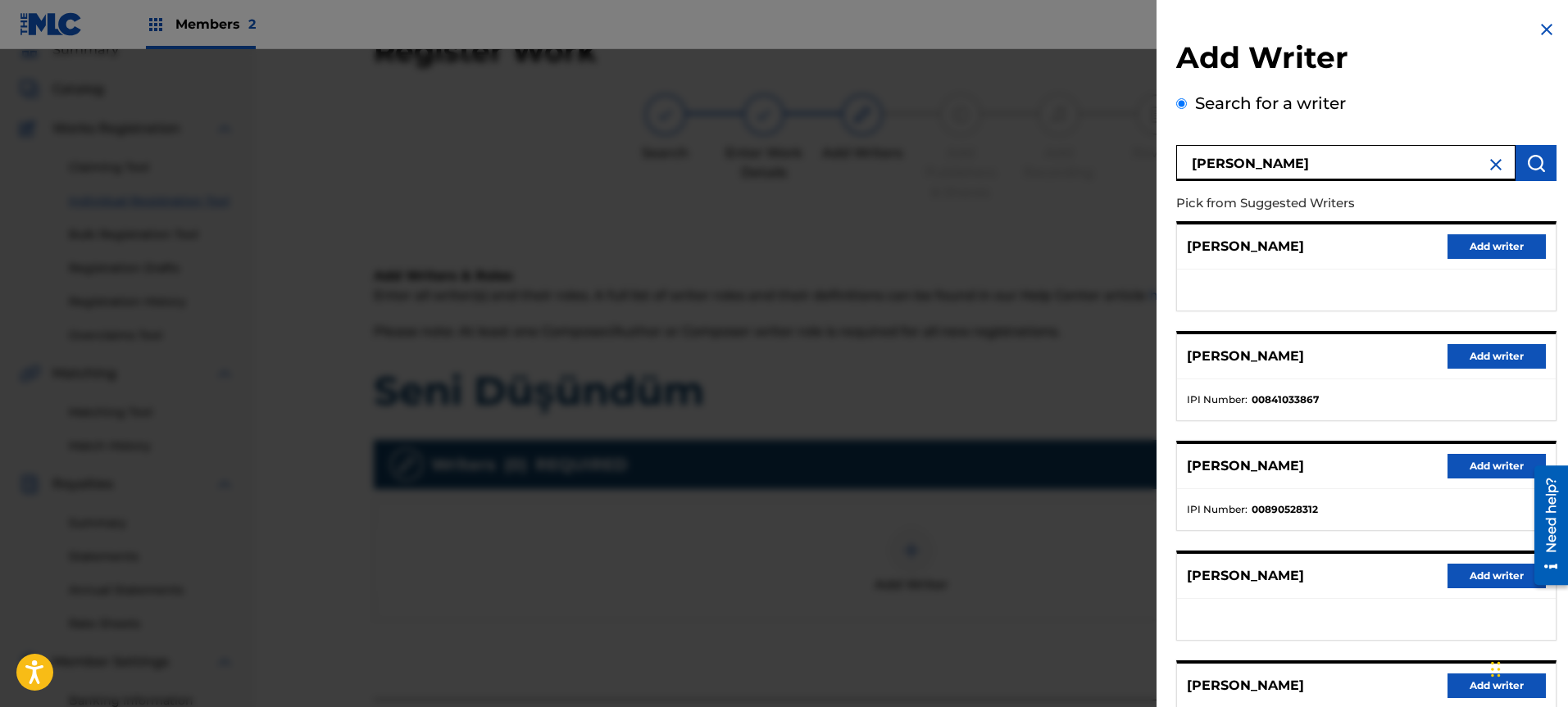
click at [1490, 349] on button "Add writer" at bounding box center [1495, 355] width 98 height 24
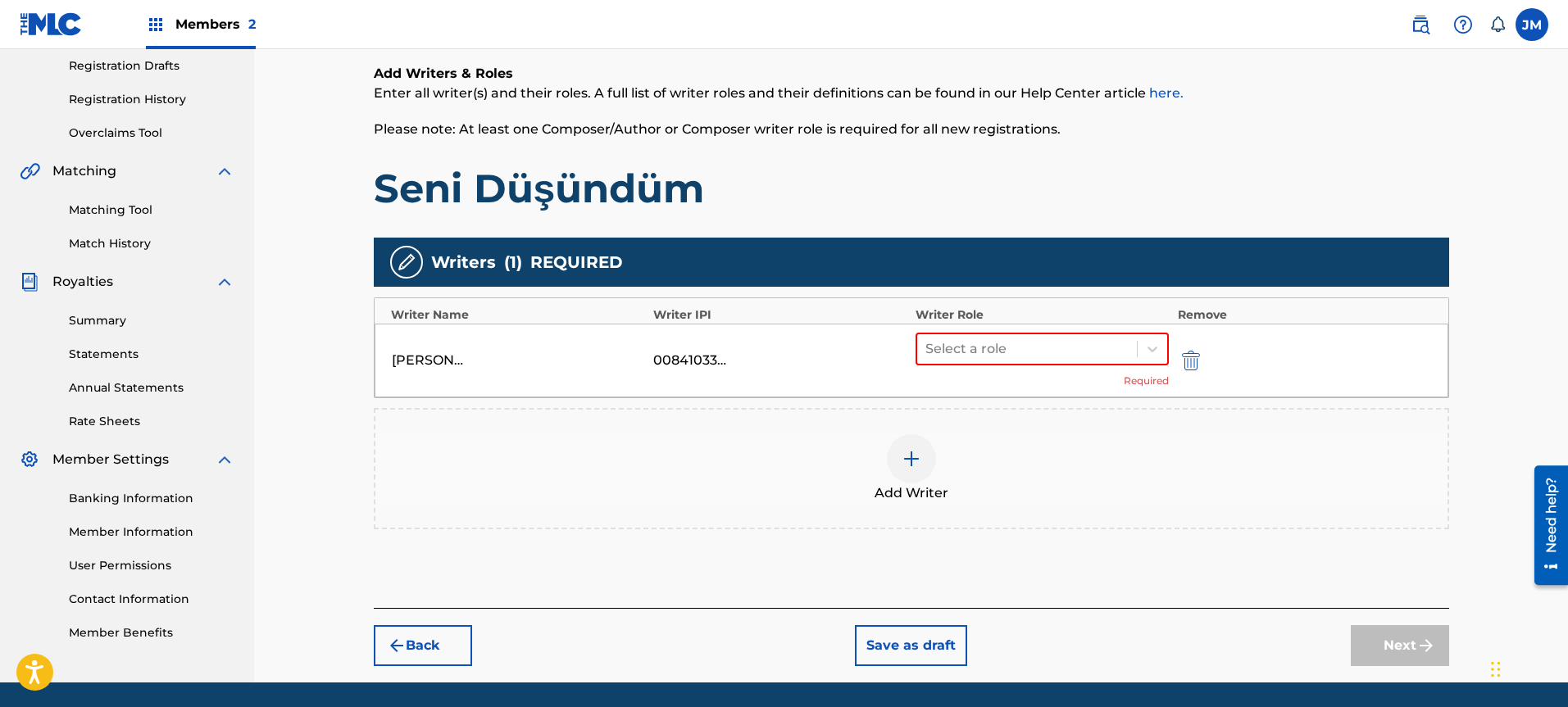
scroll to position [291, 0]
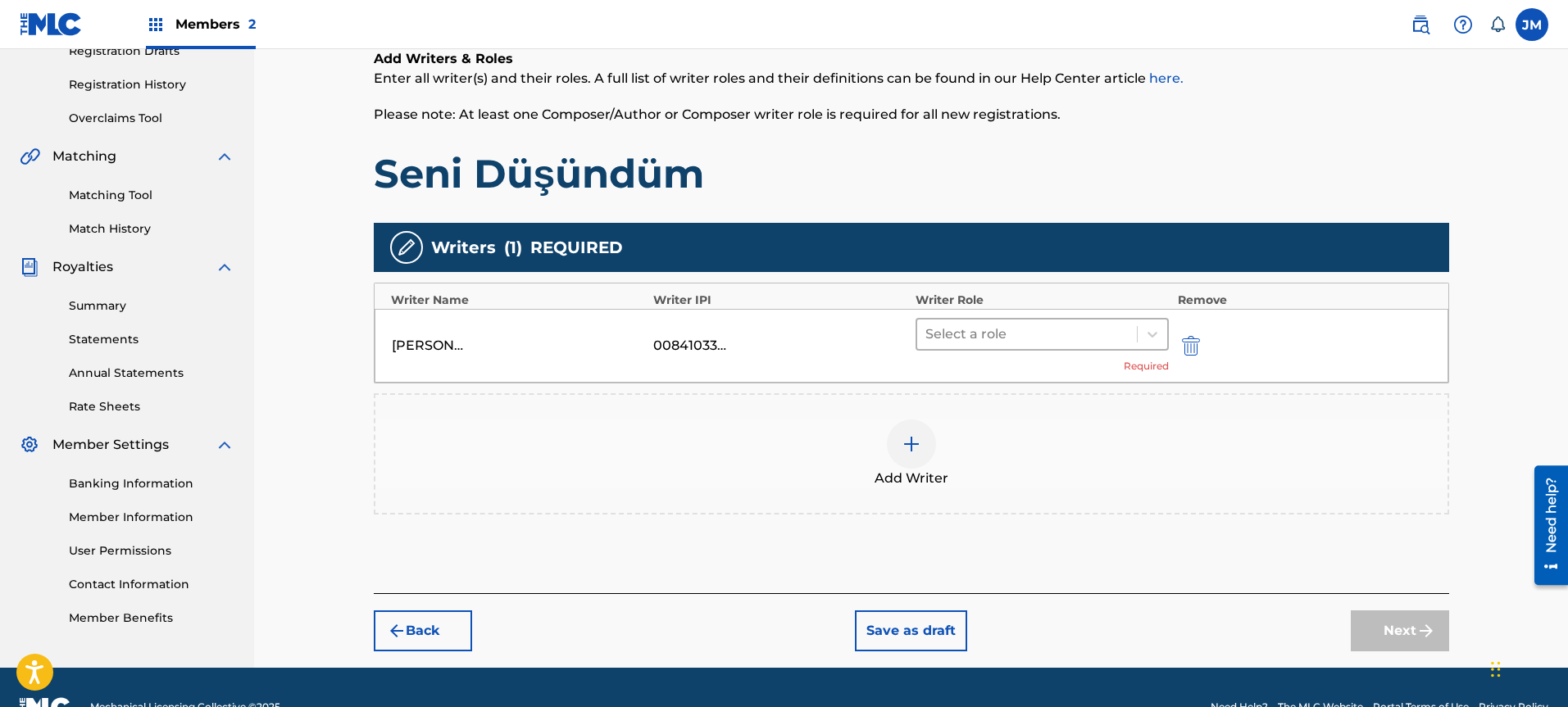
click at [983, 331] on div at bounding box center [1027, 335] width 204 height 23
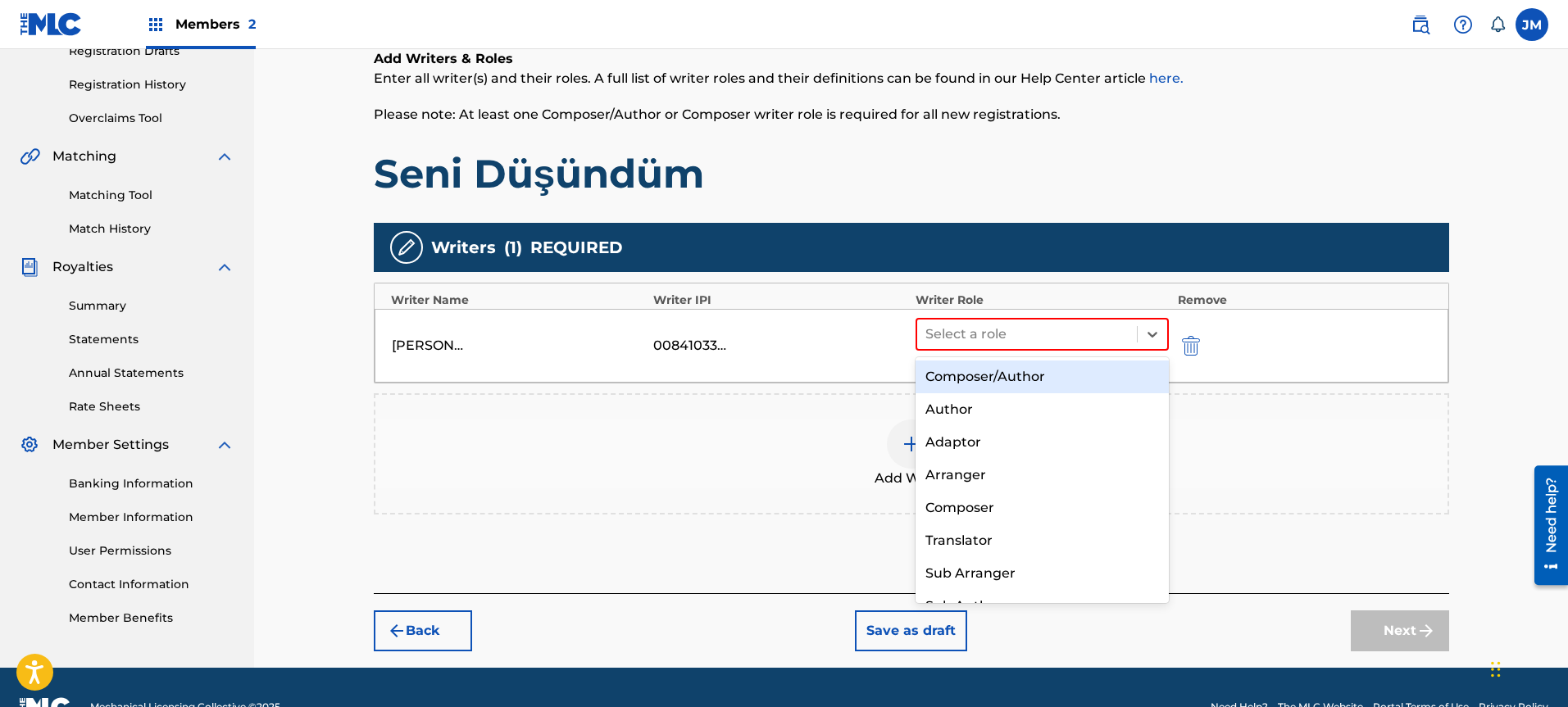
click at [1004, 380] on div "Composer/Author" at bounding box center [1043, 377] width 254 height 33
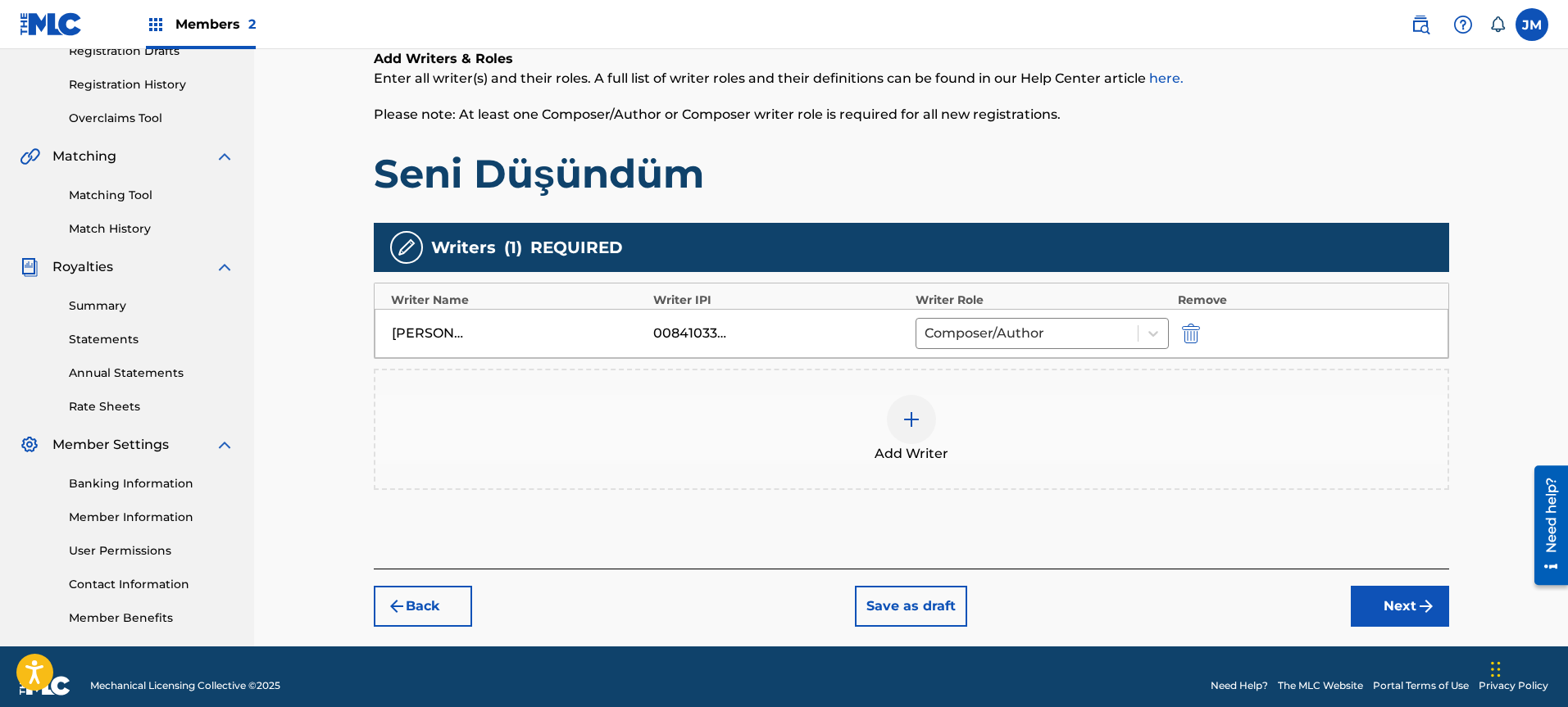
click at [1389, 607] on button "Next" at bounding box center [1399, 606] width 98 height 41
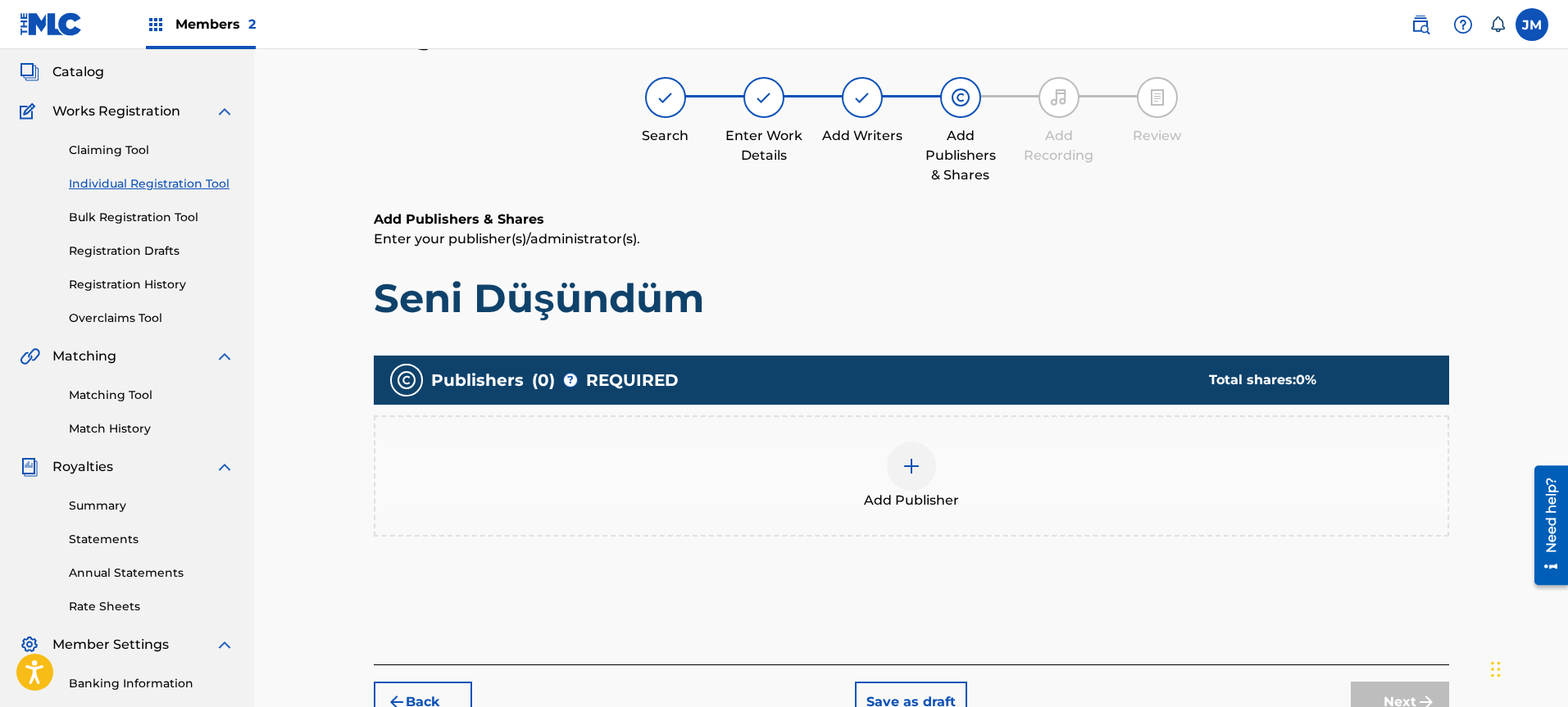
click at [902, 494] on span "Add Publisher" at bounding box center [912, 501] width 95 height 19
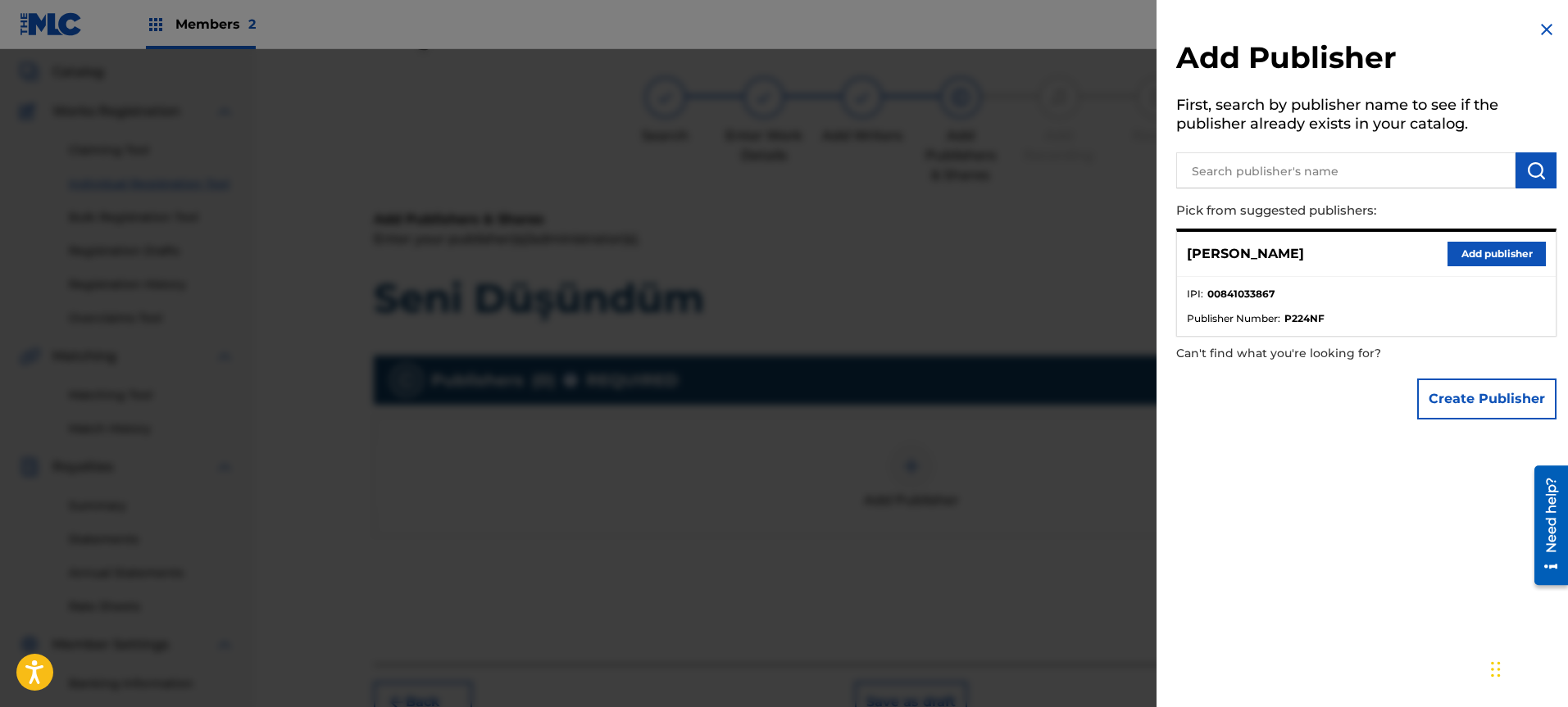
scroll to position [89, 0]
click at [1506, 254] on button "Add publisher" at bounding box center [1495, 253] width 98 height 24
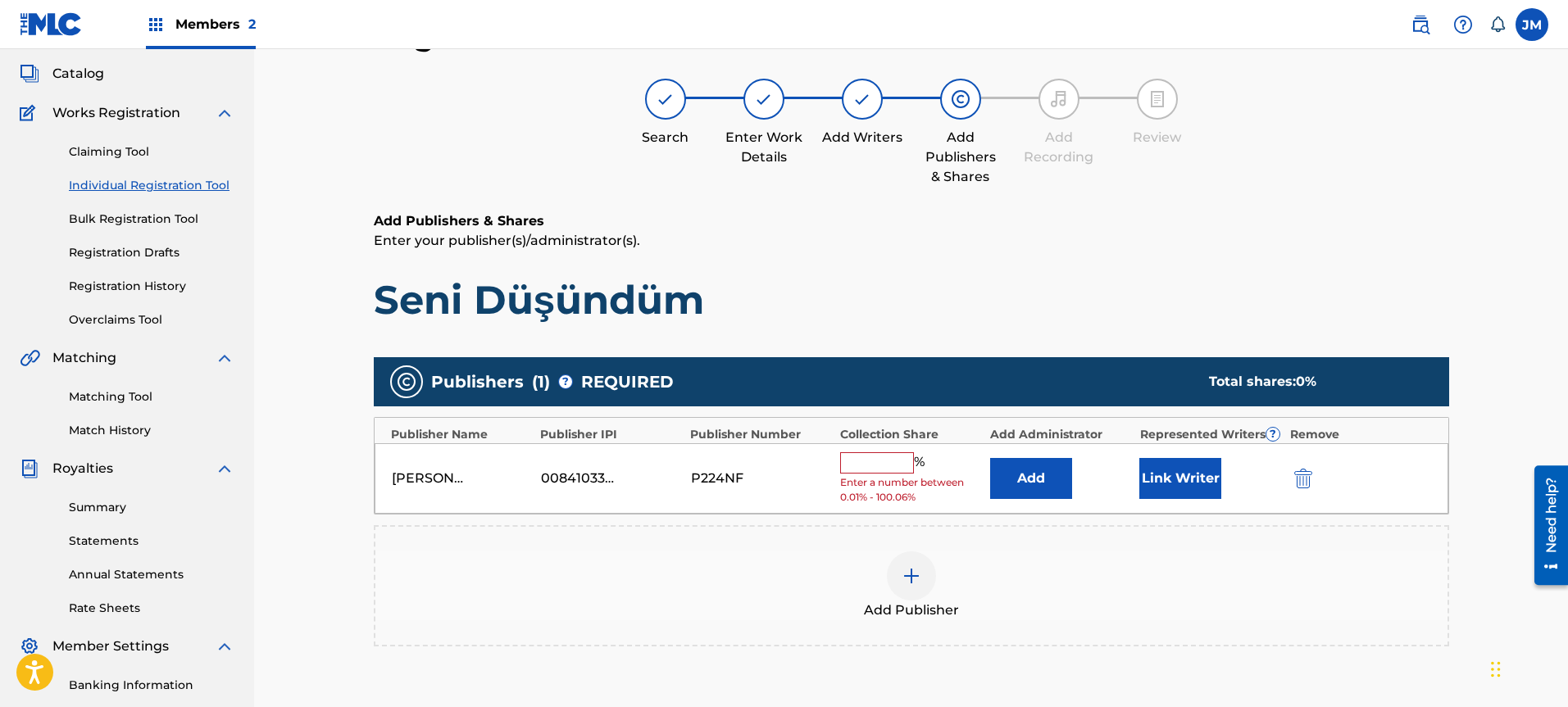
click at [892, 465] on input "text" at bounding box center [877, 463] width 74 height 21
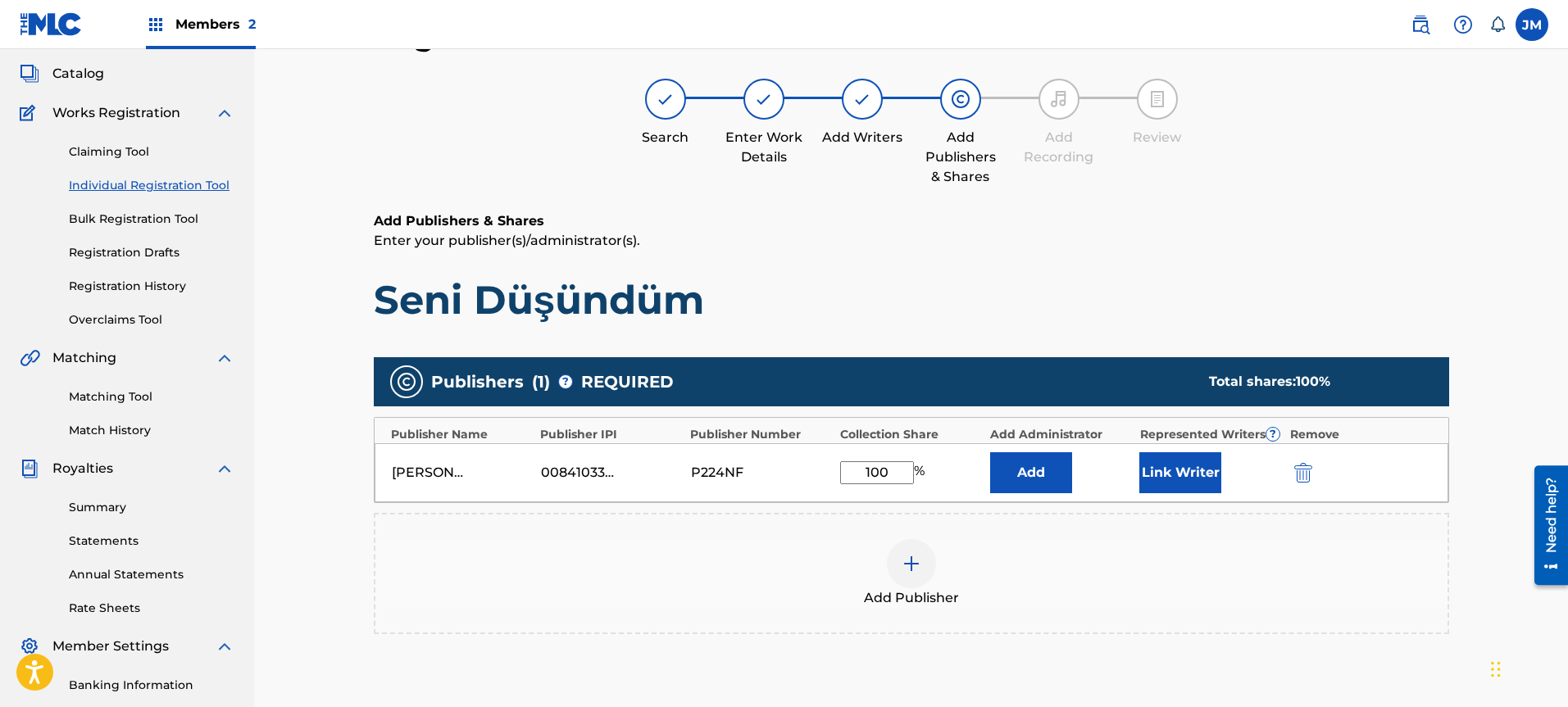
type input "100"
click at [1052, 476] on button "Add" at bounding box center [1031, 473] width 82 height 41
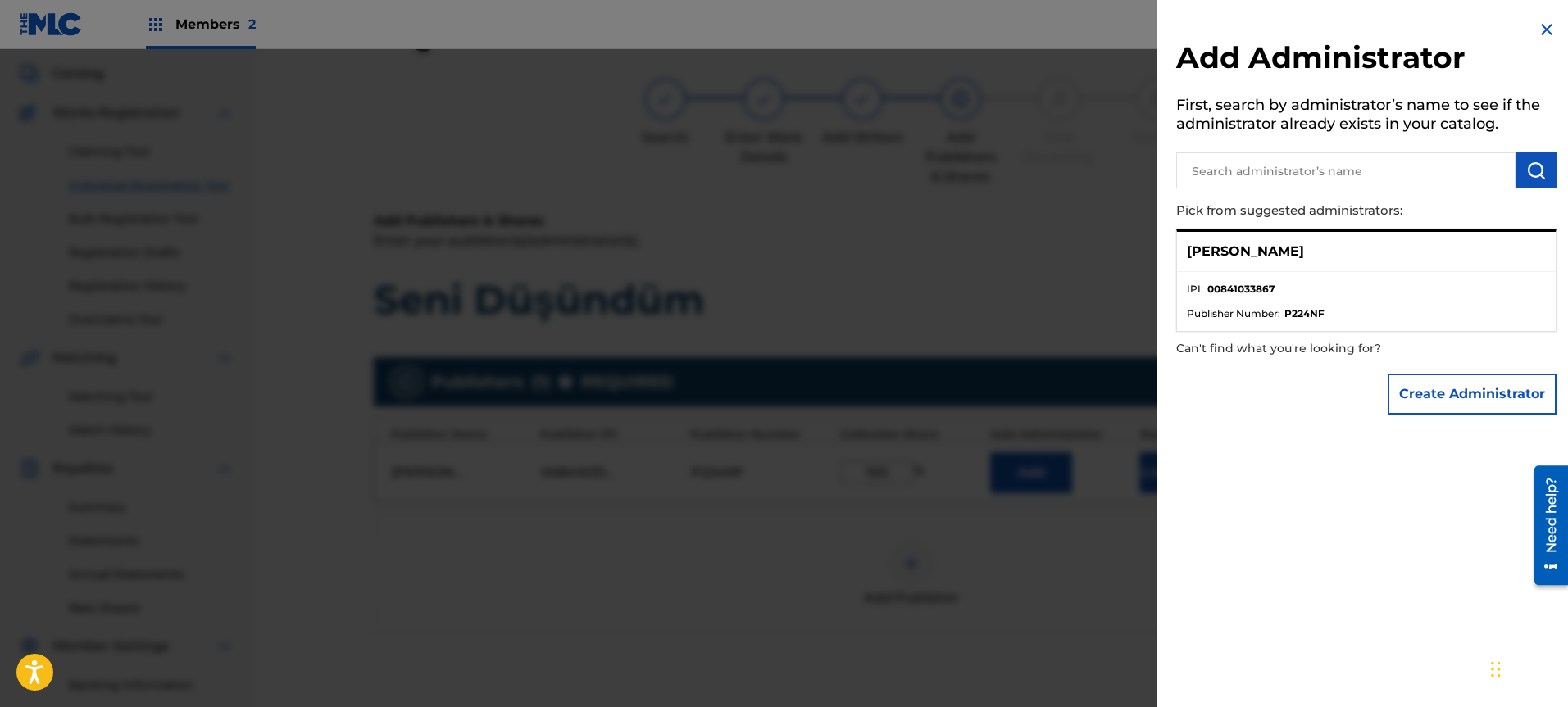
click at [1332, 296] on li "IPI : 00841033867" at bounding box center [1366, 293] width 359 height 24
click at [1304, 245] on p "[PERSON_NAME]" at bounding box center [1245, 252] width 117 height 19
click at [1263, 254] on p "[PERSON_NAME]" at bounding box center [1245, 252] width 117 height 19
click at [1226, 300] on li "IPI : 00841033867" at bounding box center [1366, 293] width 359 height 24
click at [1080, 527] on div at bounding box center [784, 403] width 1568 height 707
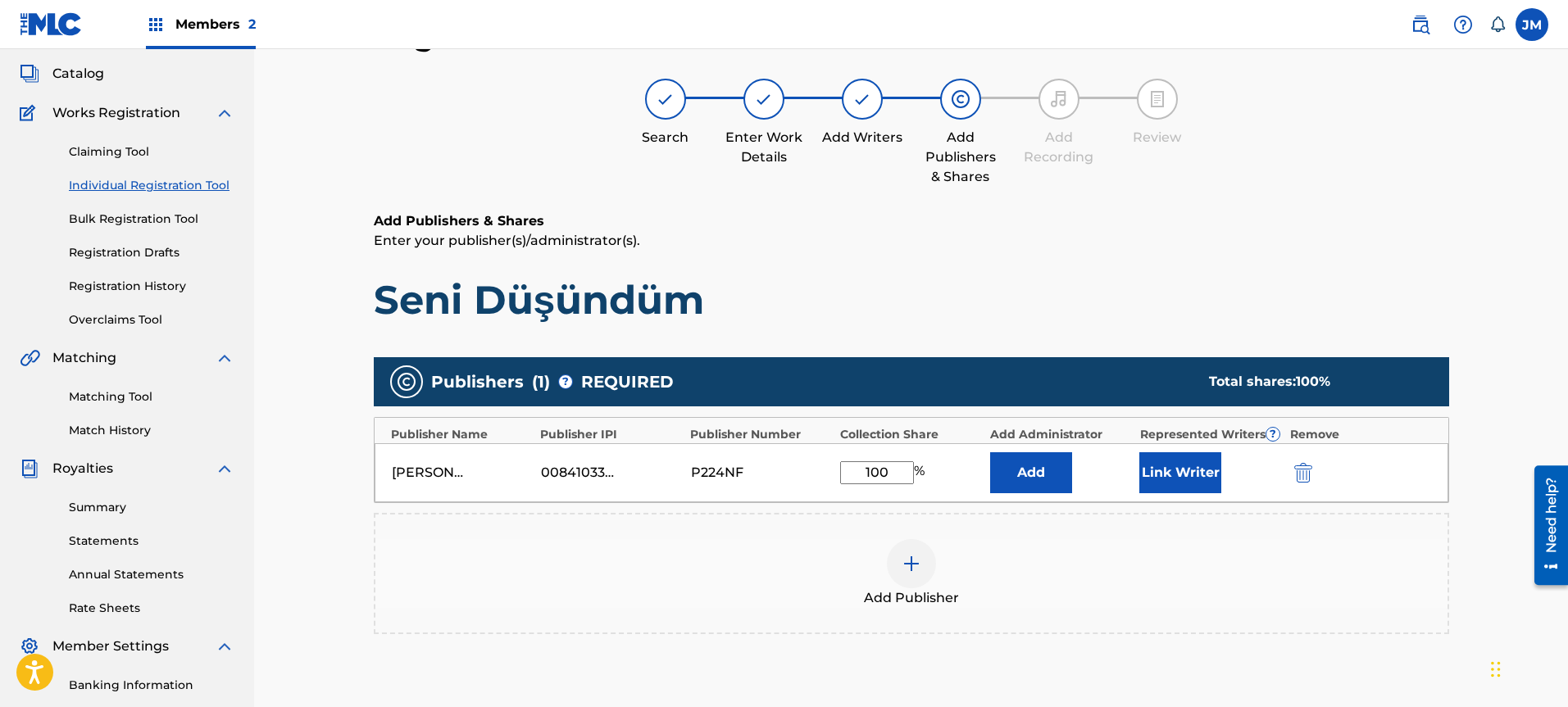
click at [1186, 466] on button "Link Writer" at bounding box center [1180, 473] width 82 height 41
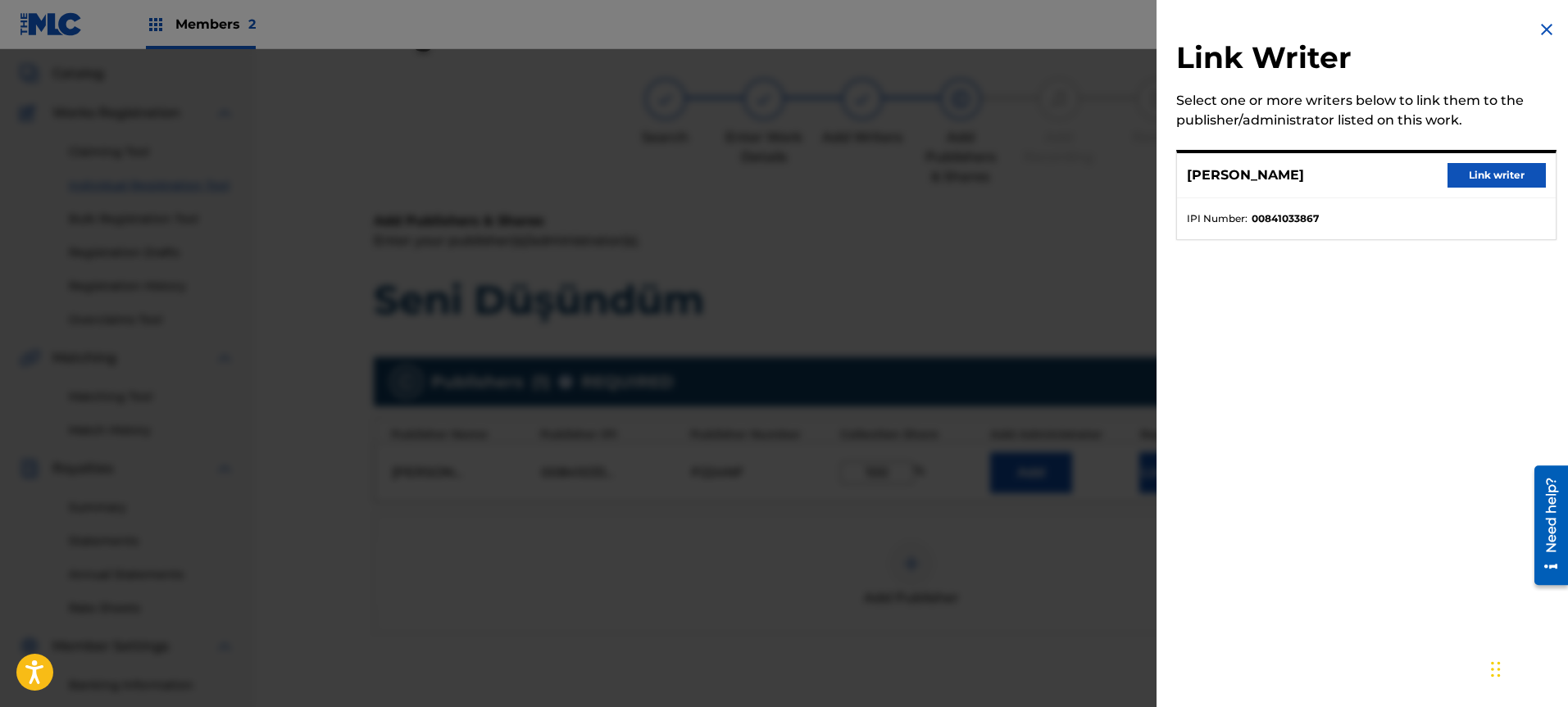
click at [1458, 167] on button "Link writer" at bounding box center [1495, 175] width 98 height 24
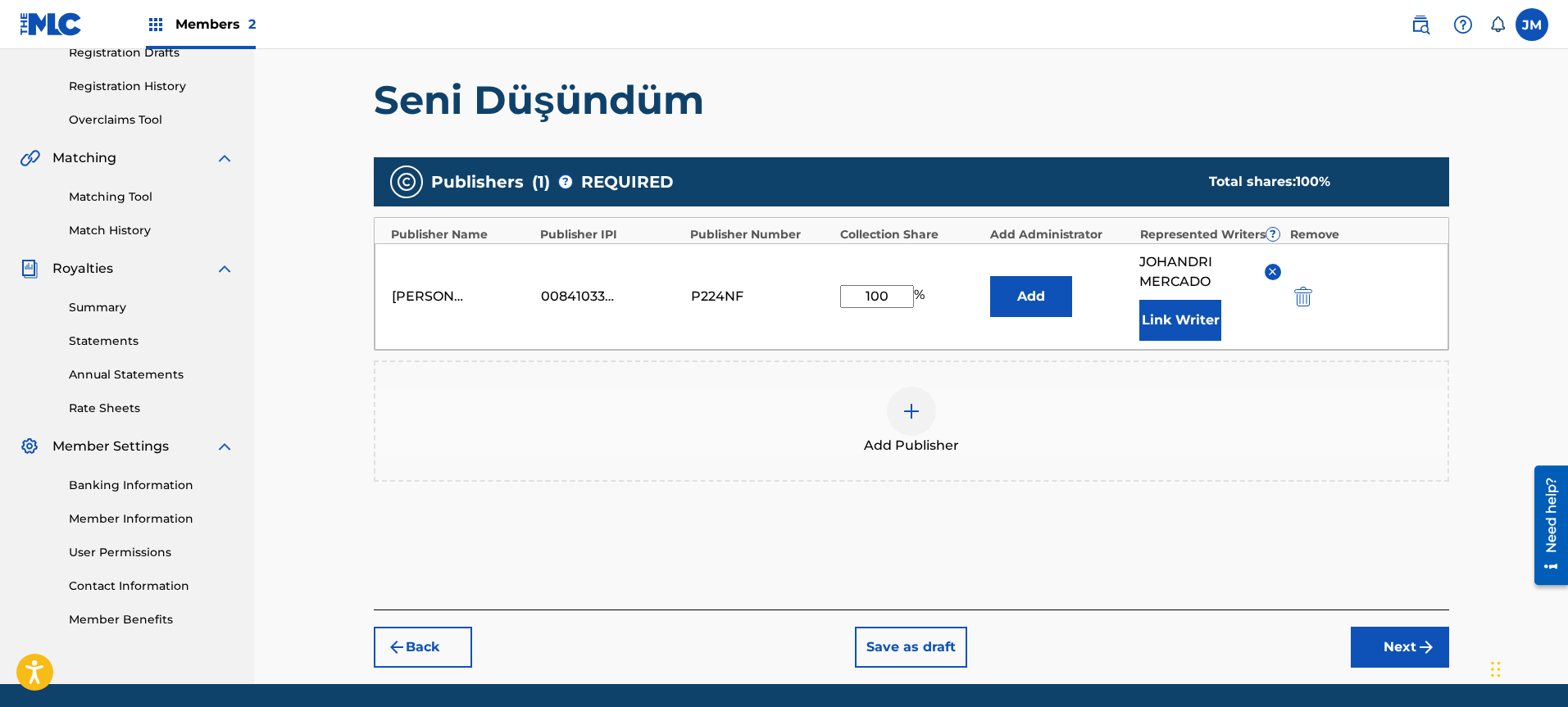
scroll to position [345, 0]
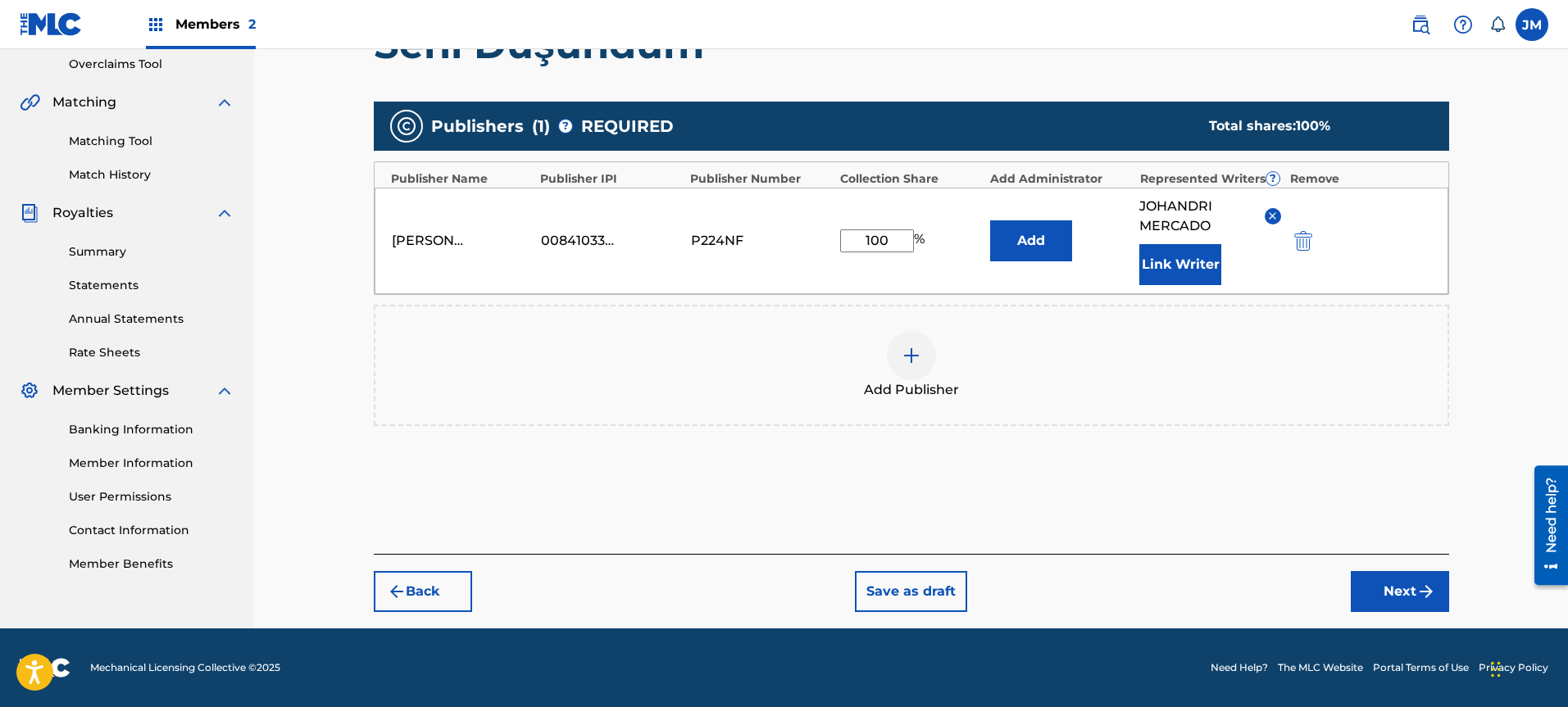
click at [1390, 580] on button "Next" at bounding box center [1399, 591] width 98 height 41
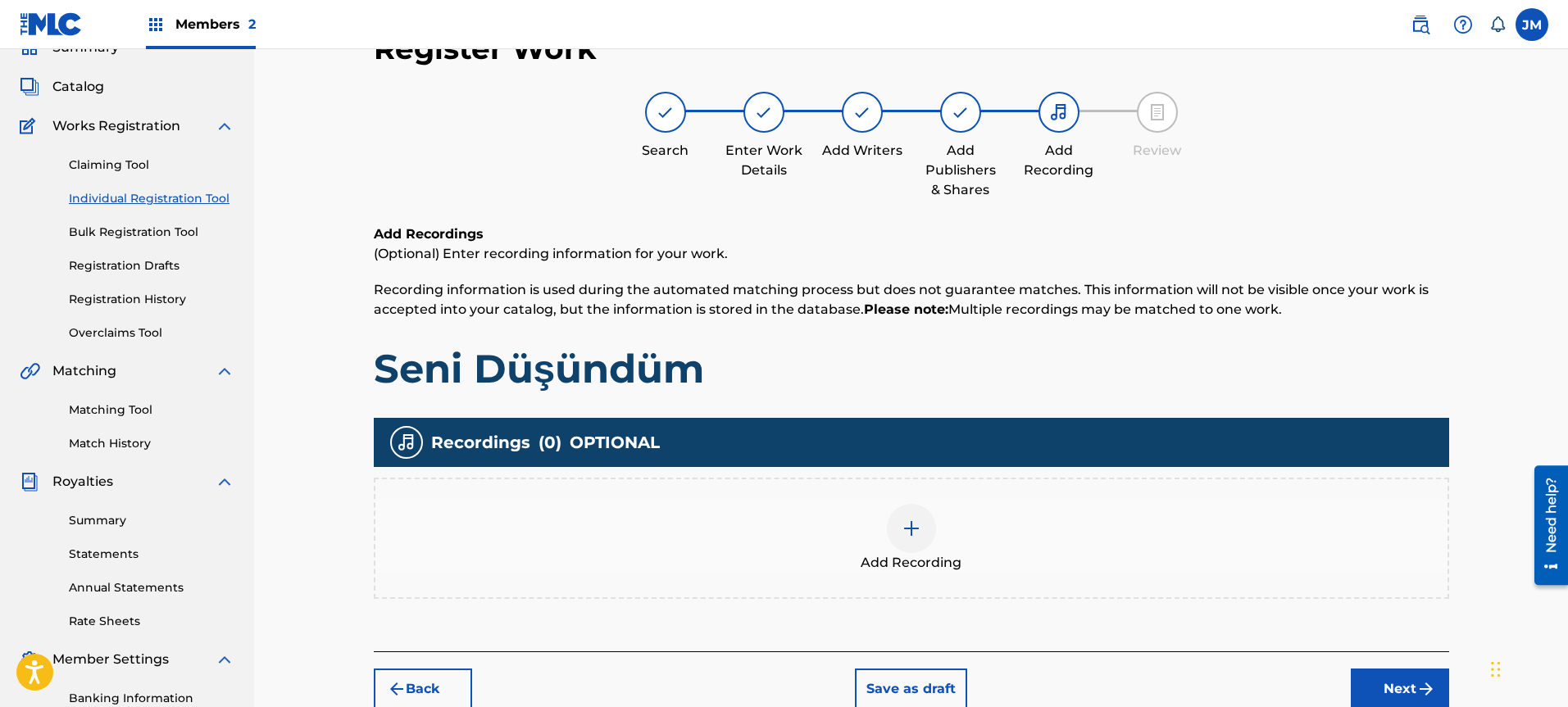
scroll to position [74, 0]
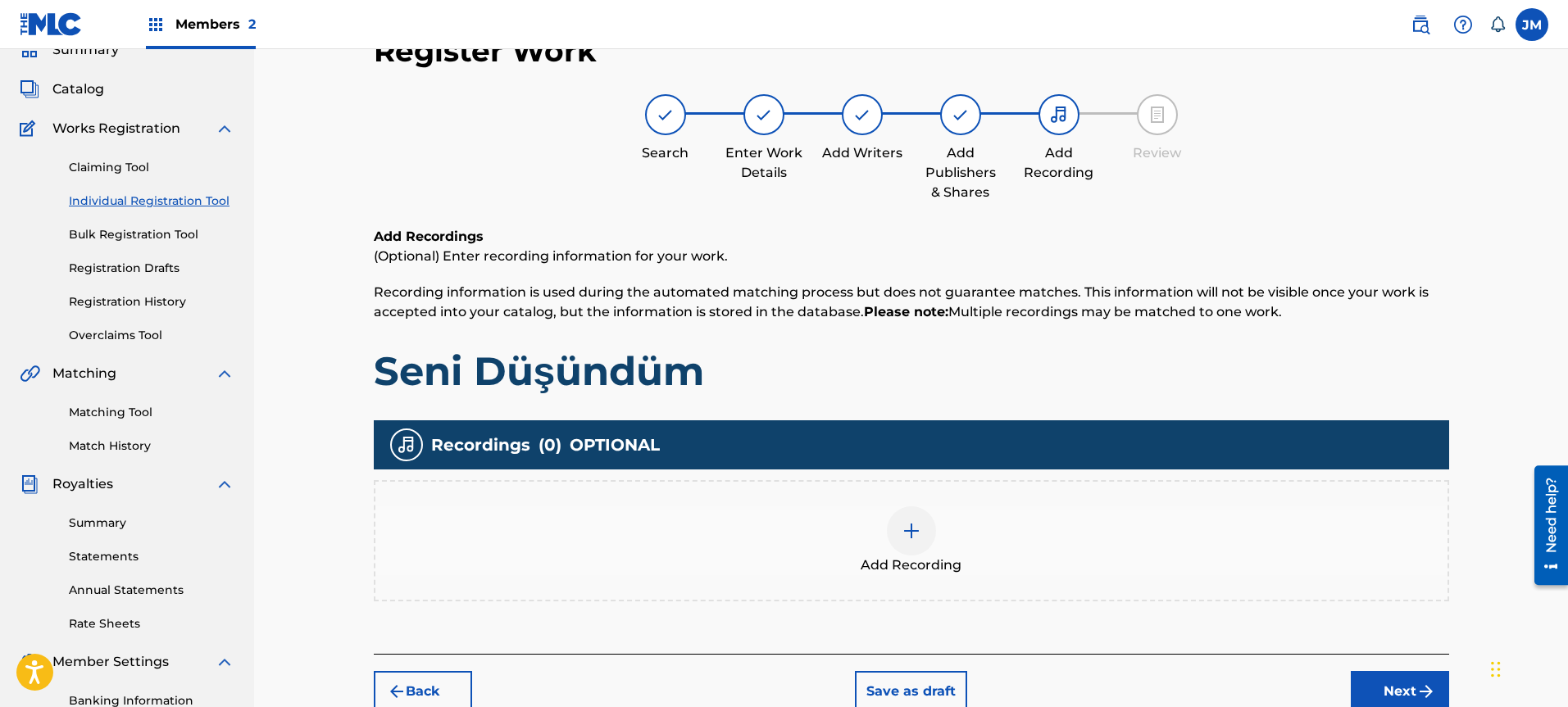
click at [902, 534] on img at bounding box center [911, 531] width 19 height 19
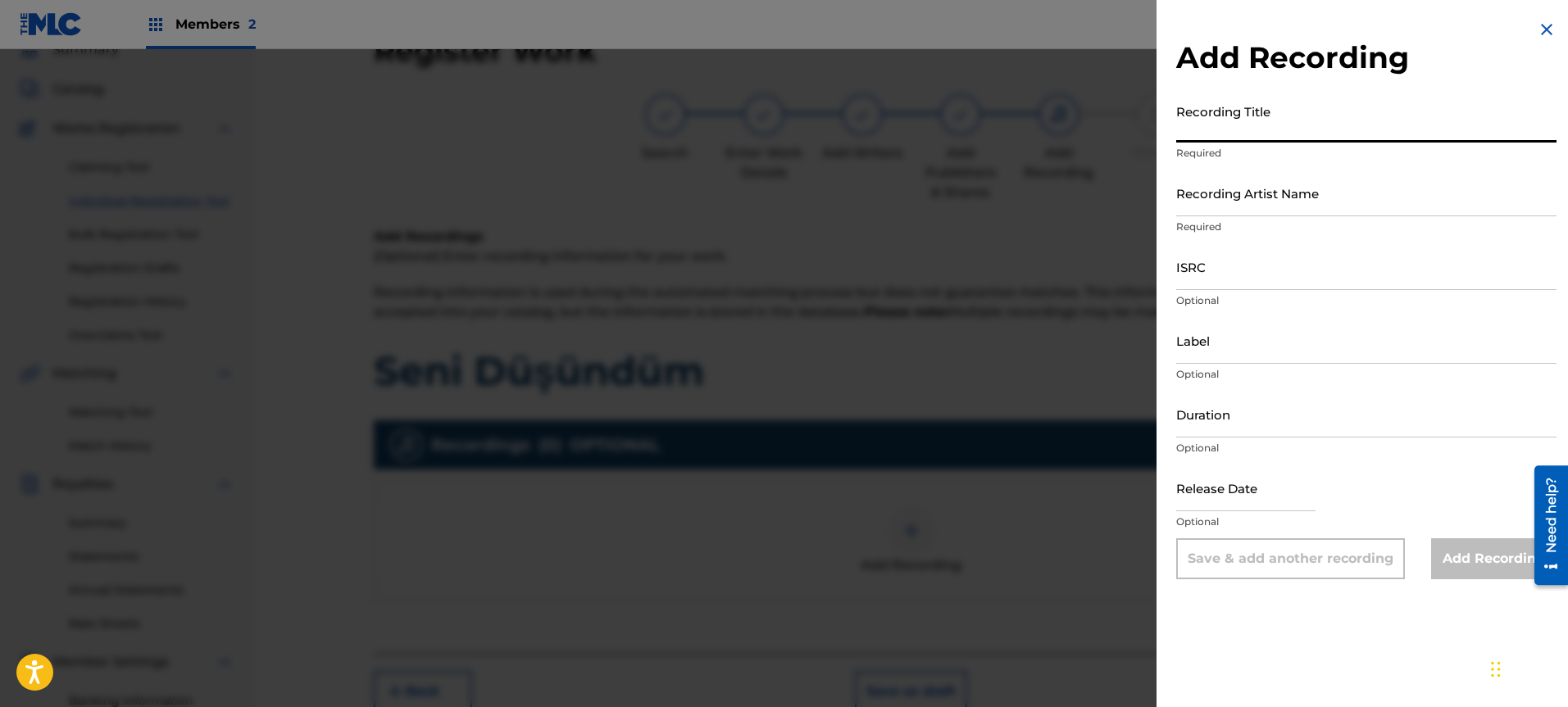
click at [1281, 130] on input "Recording Title" at bounding box center [1366, 119] width 381 height 47
paste input "Seni Düşündüm"
type input "Seni Düşündüm"
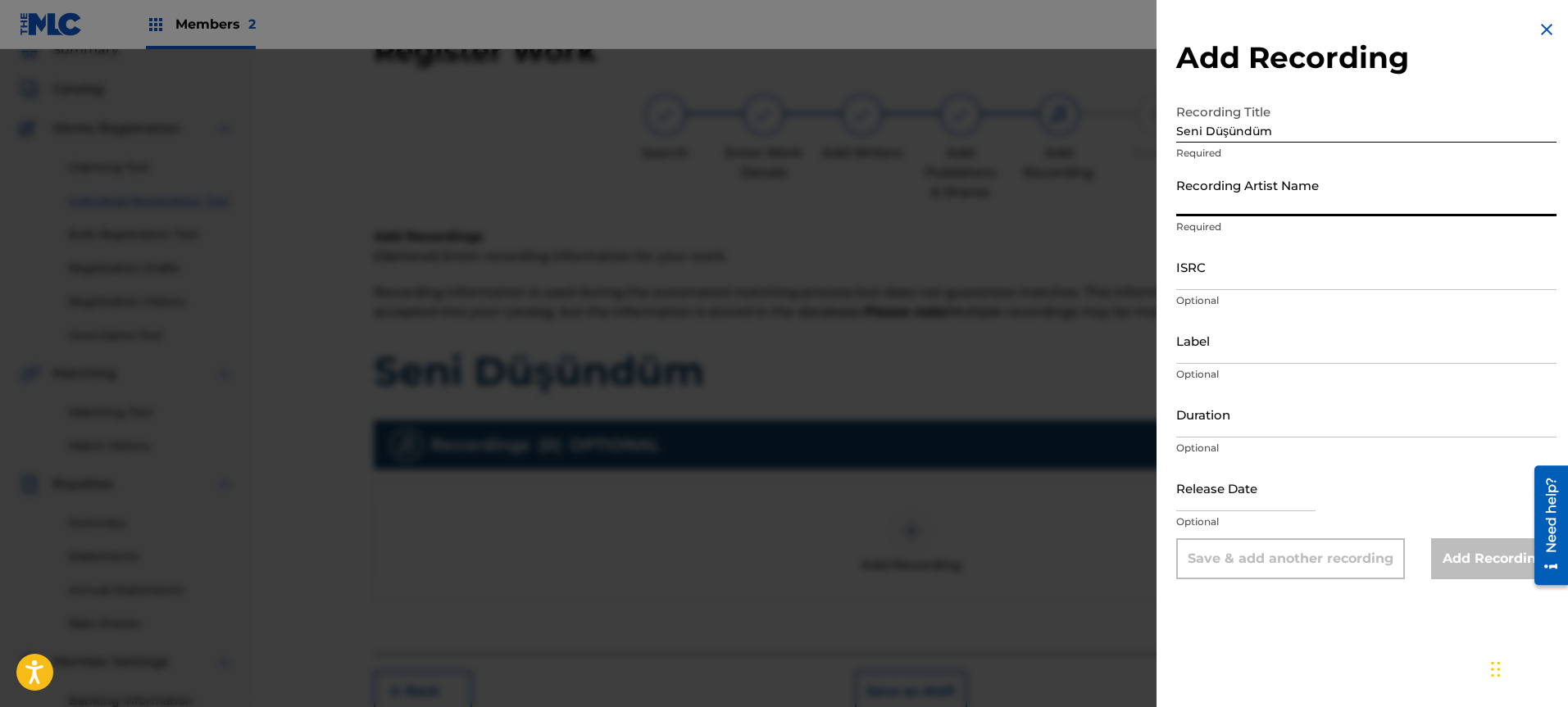
click at [1363, 187] on input "Recording Artist Name" at bounding box center [1366, 193] width 381 height 47
paste input "Çağla,"
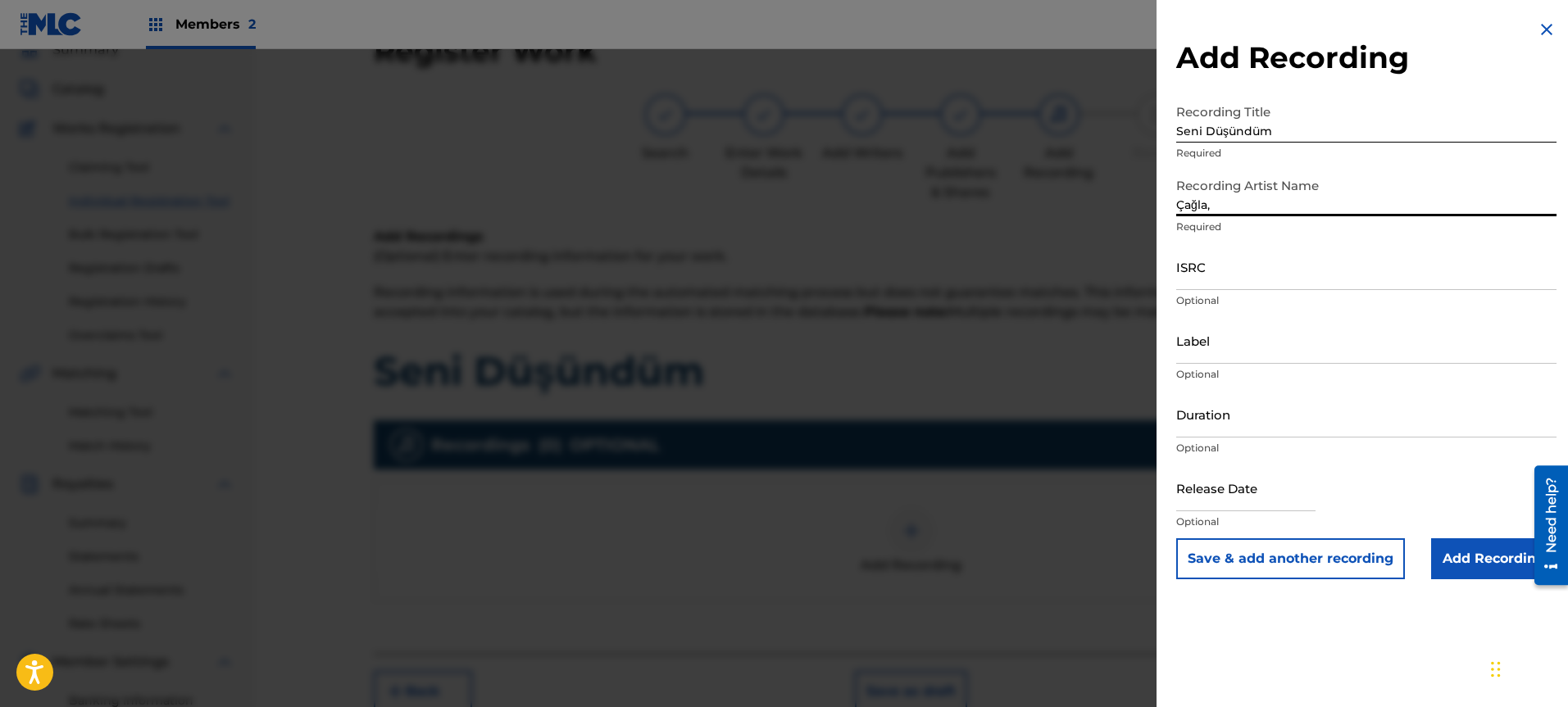
type input "Çağla,"
click at [1284, 282] on input "ISRC" at bounding box center [1366, 267] width 381 height 47
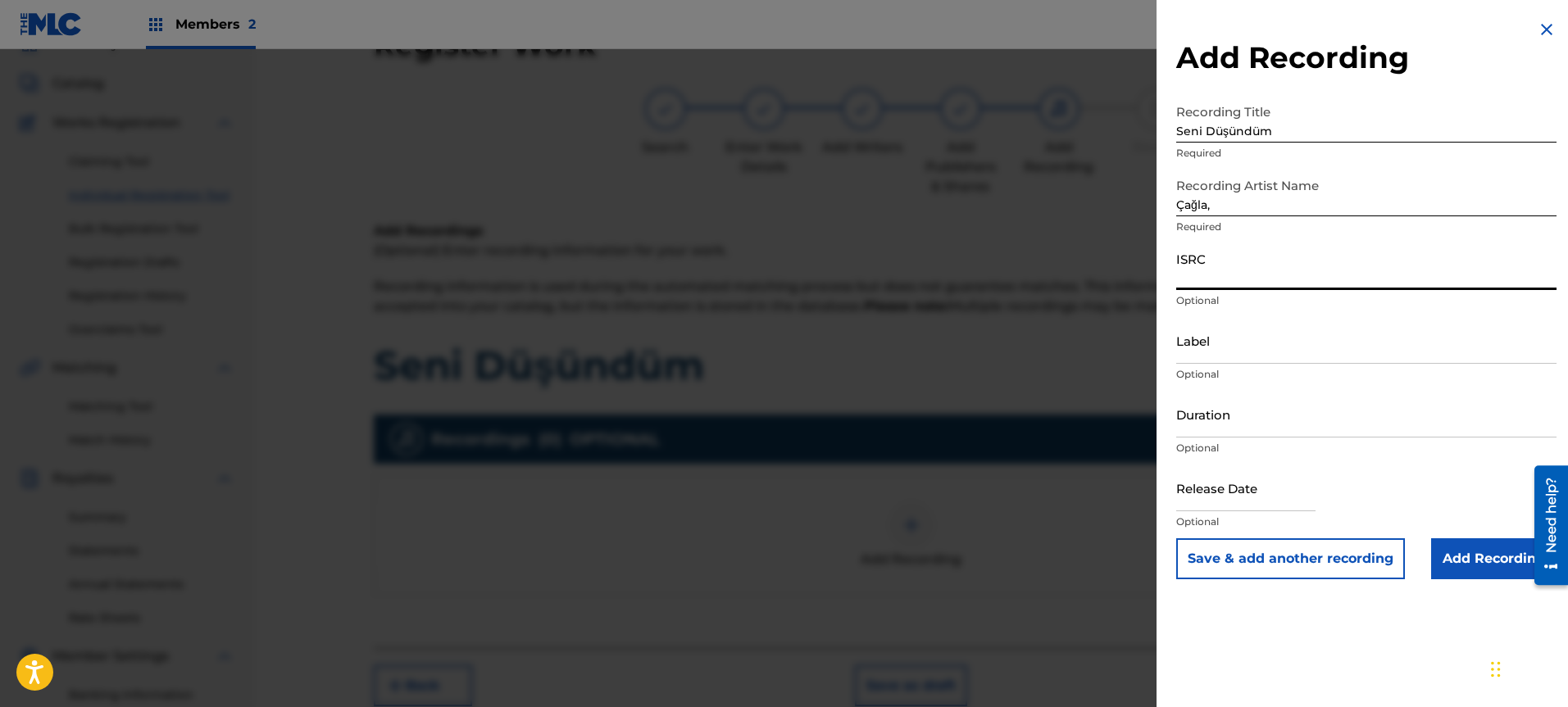
paste input "FRX762524077"
type input "FRX762524077"
click at [1270, 354] on input "Label" at bounding box center [1366, 341] width 381 height 47
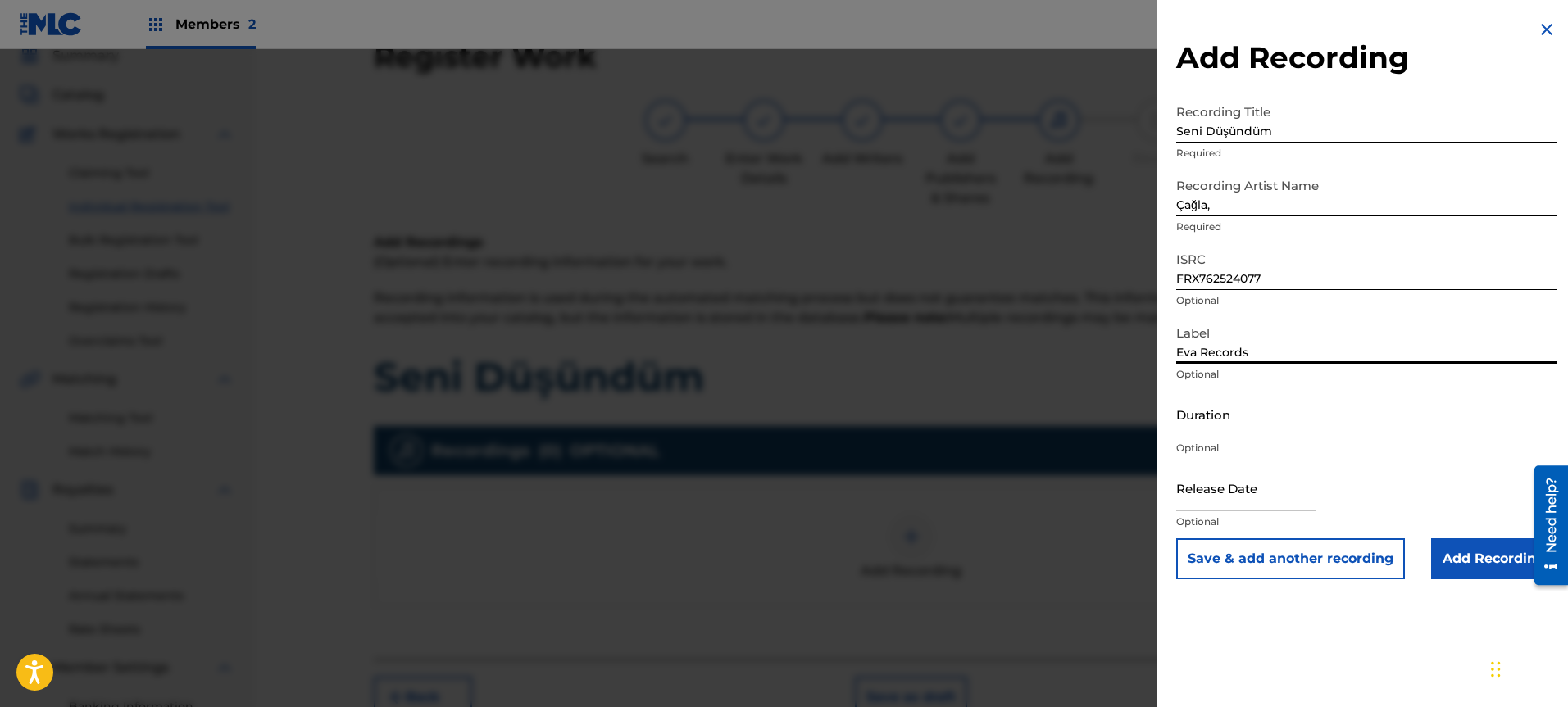
type input "Eva Records"
click at [1250, 418] on input "Duration" at bounding box center [1366, 415] width 381 height 47
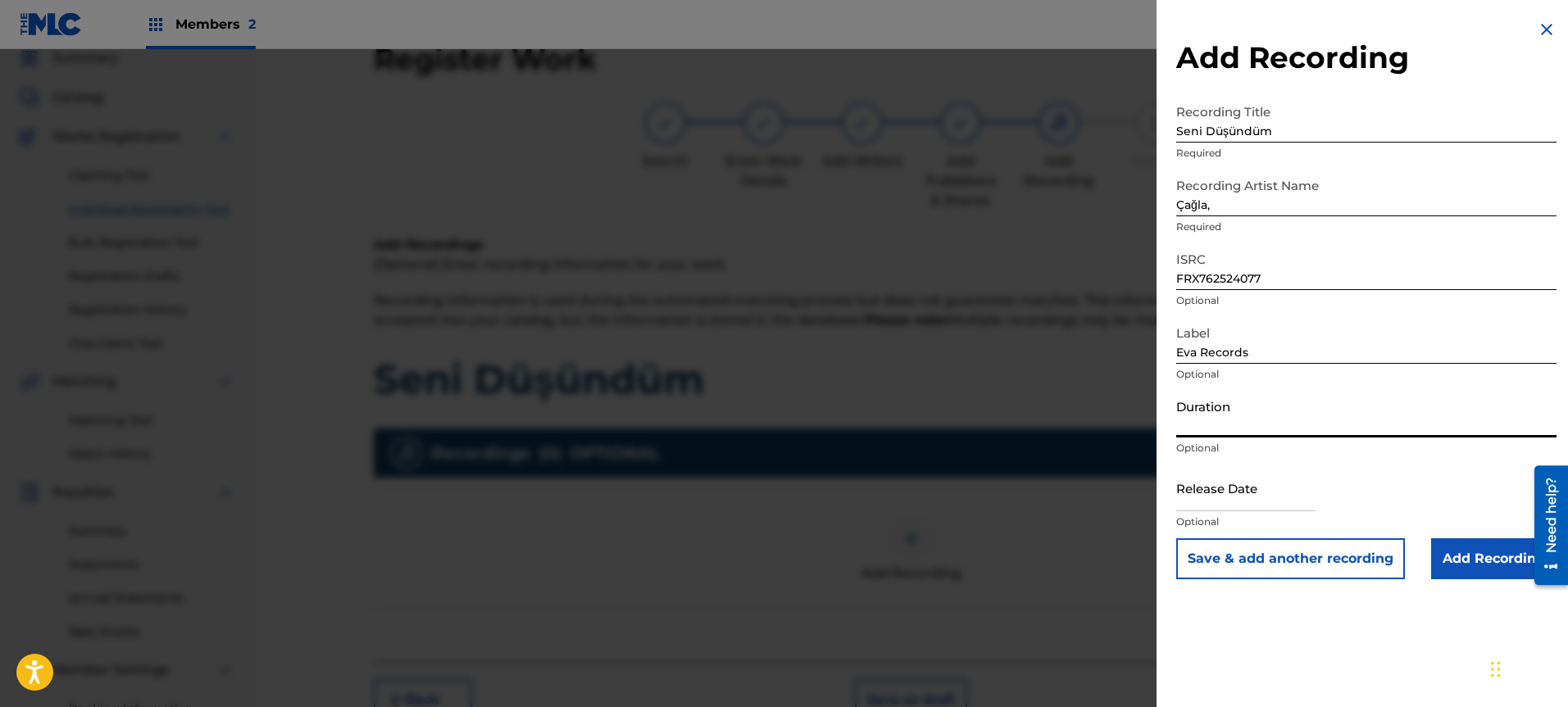
scroll to position [67, 0]
type input "03:16"
click at [1503, 567] on input "Add Recording" at bounding box center [1493, 559] width 125 height 41
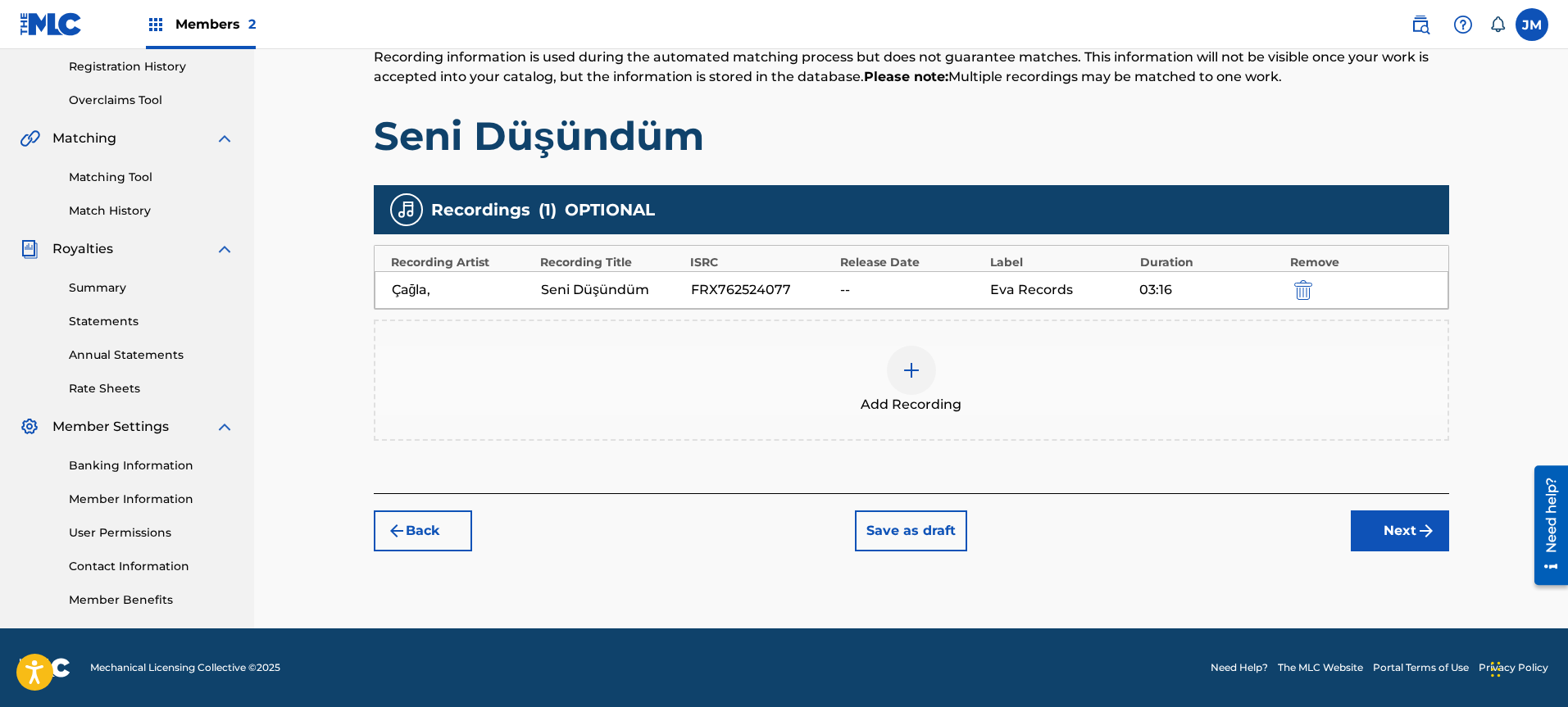
click at [1405, 536] on button "Next" at bounding box center [1399, 531] width 98 height 41
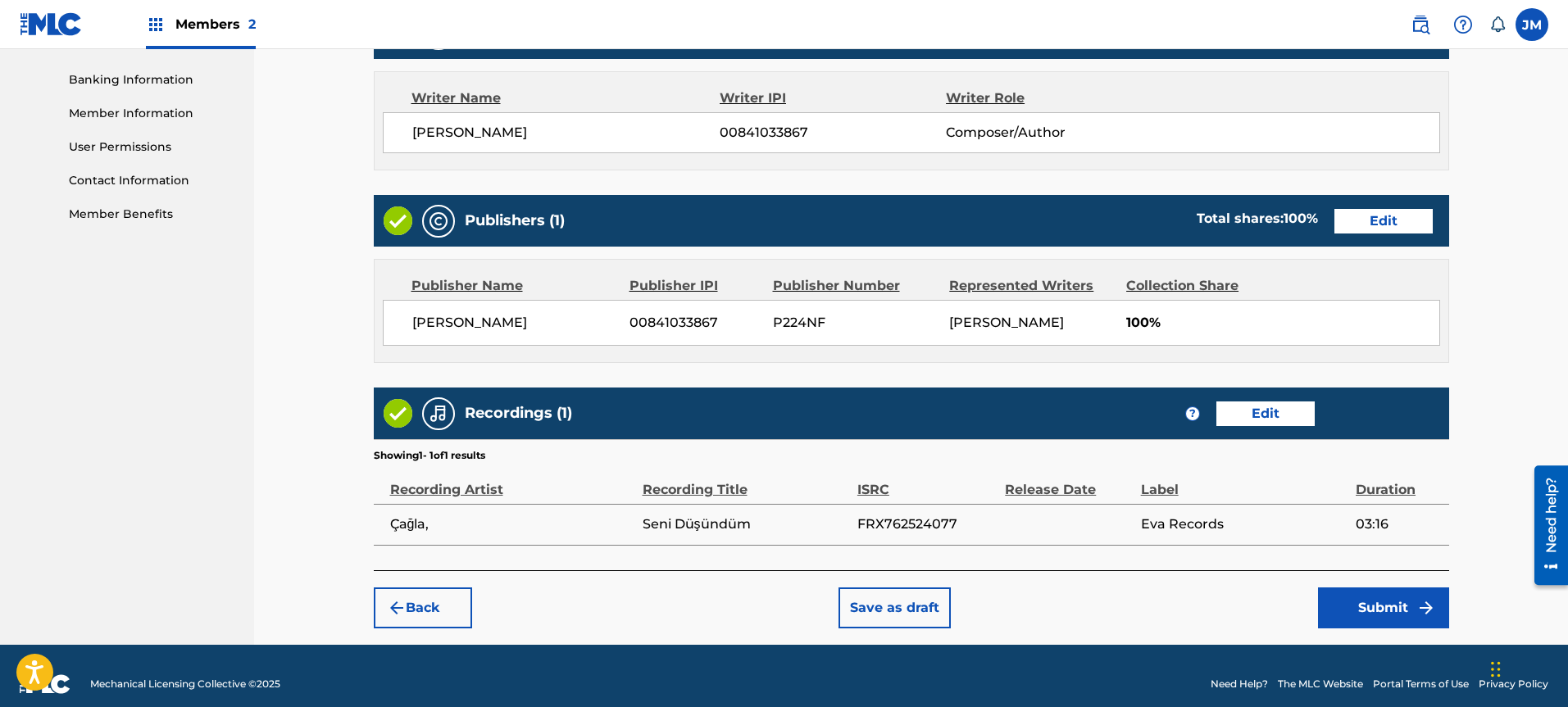
scroll to position [710, 0]
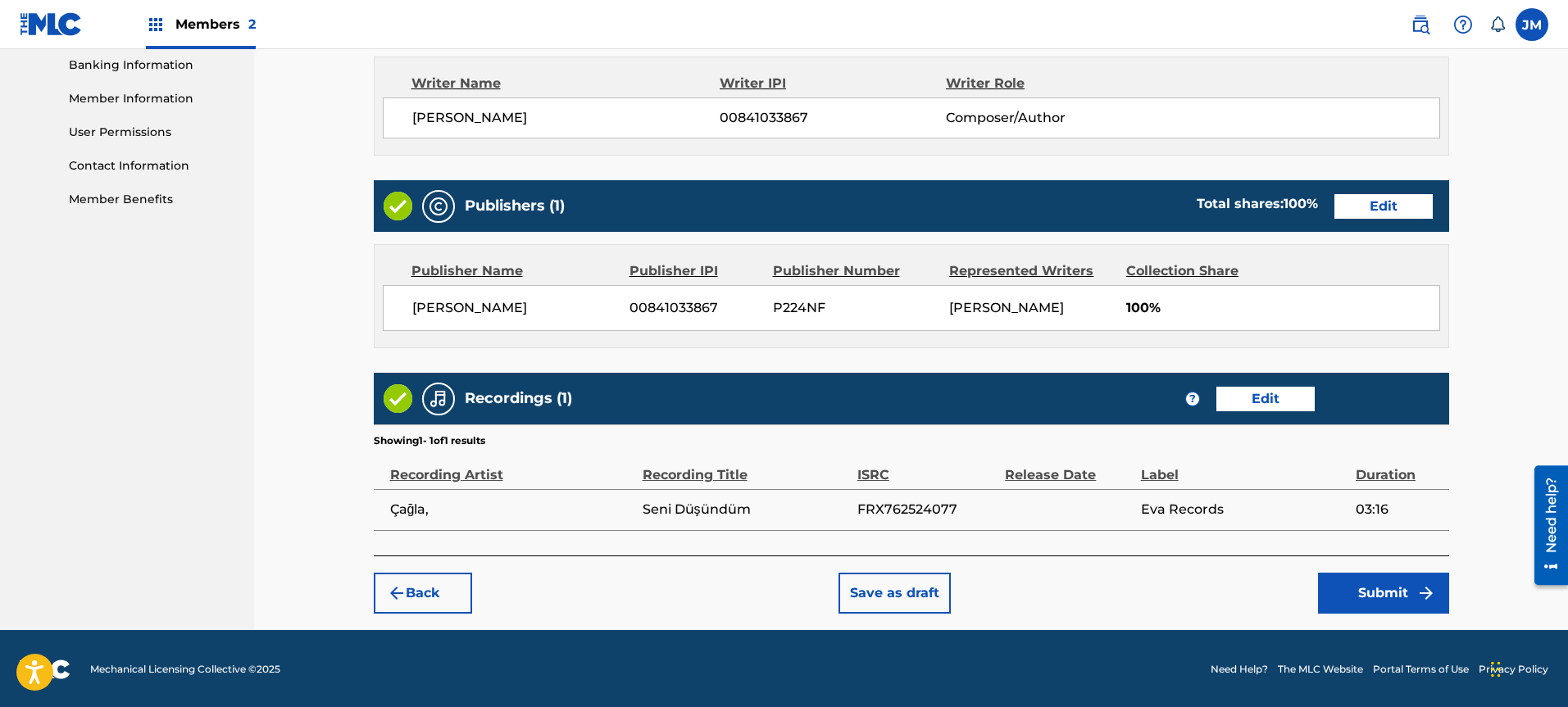
click at [1363, 591] on button "Submit" at bounding box center [1383, 593] width 131 height 41
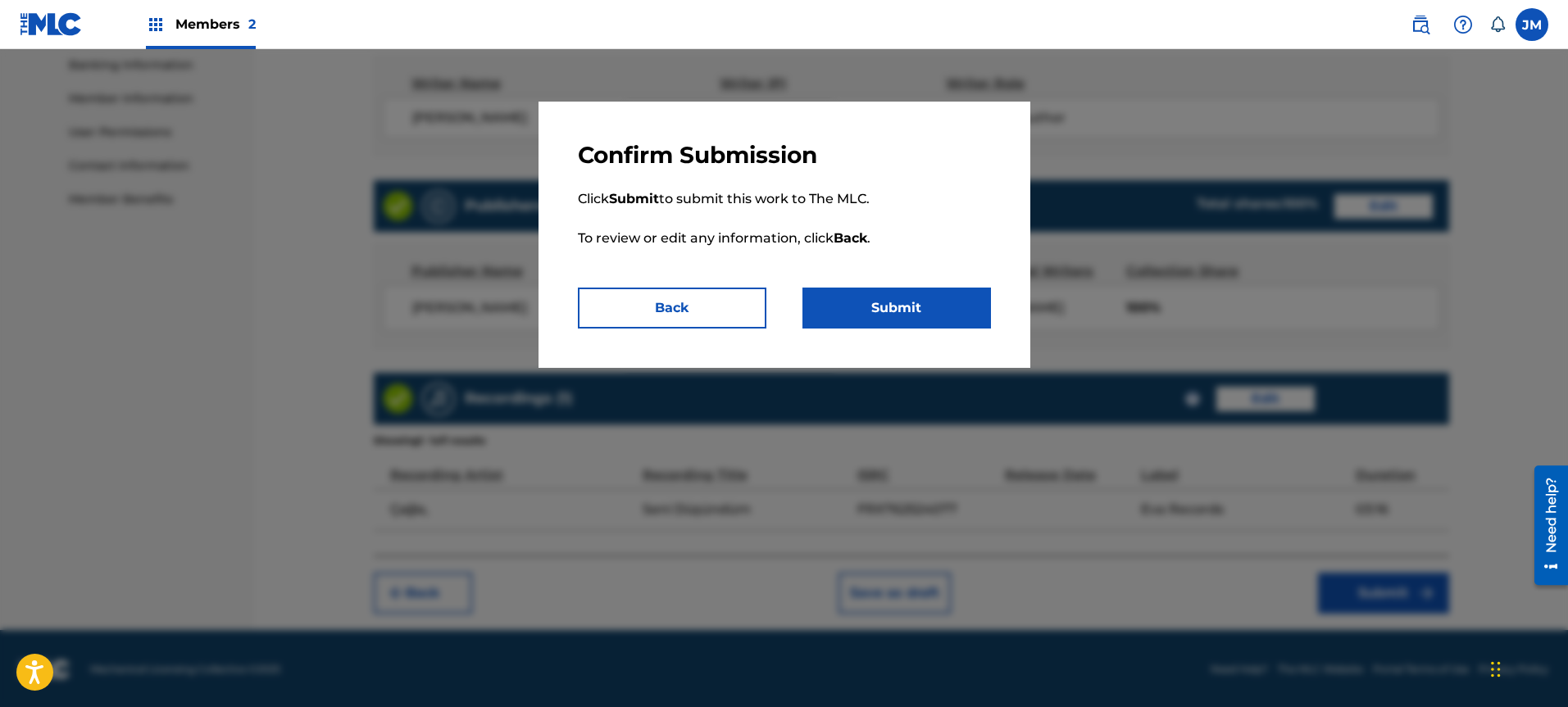
click at [932, 302] on button "Submit" at bounding box center [896, 308] width 188 height 41
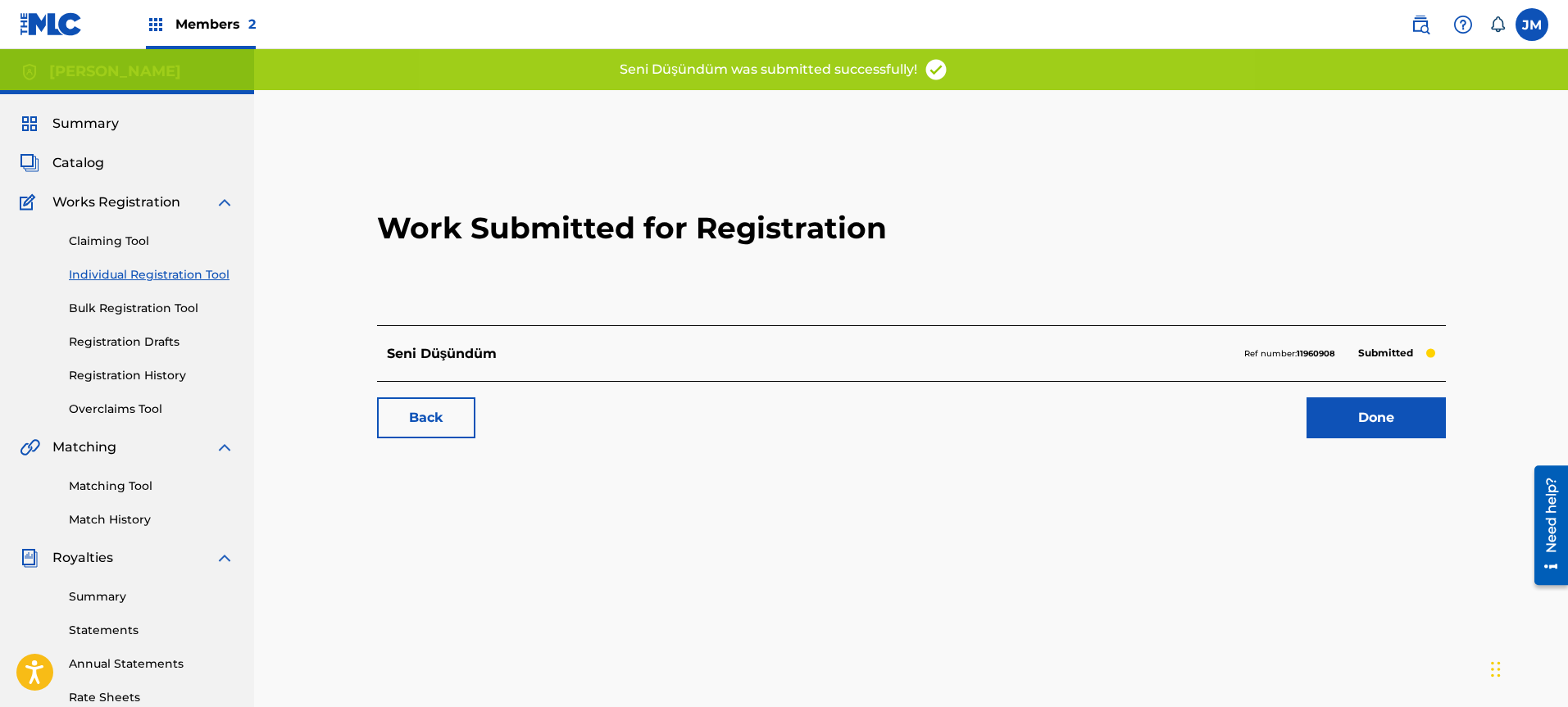
click at [1394, 412] on link "Done" at bounding box center [1375, 418] width 139 height 41
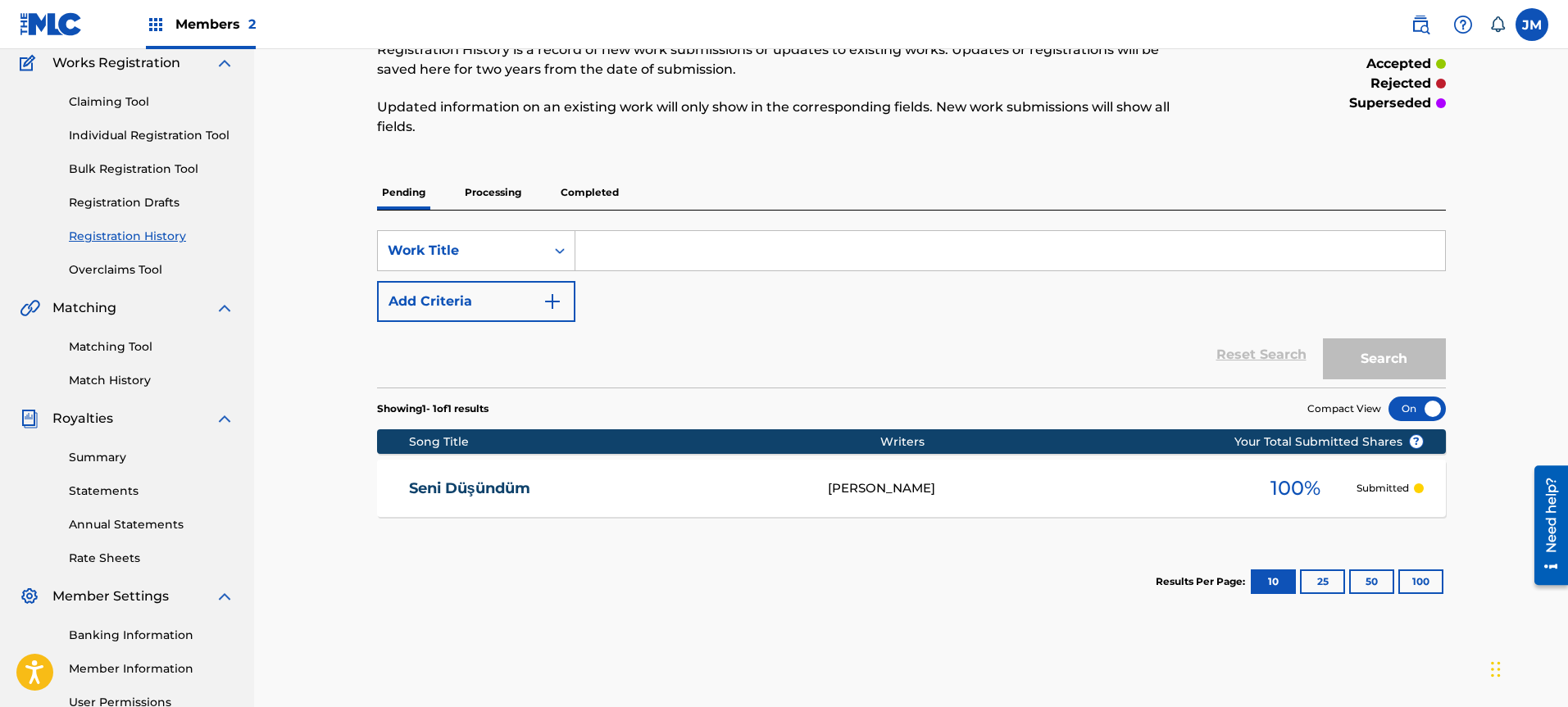
scroll to position [106, 0]
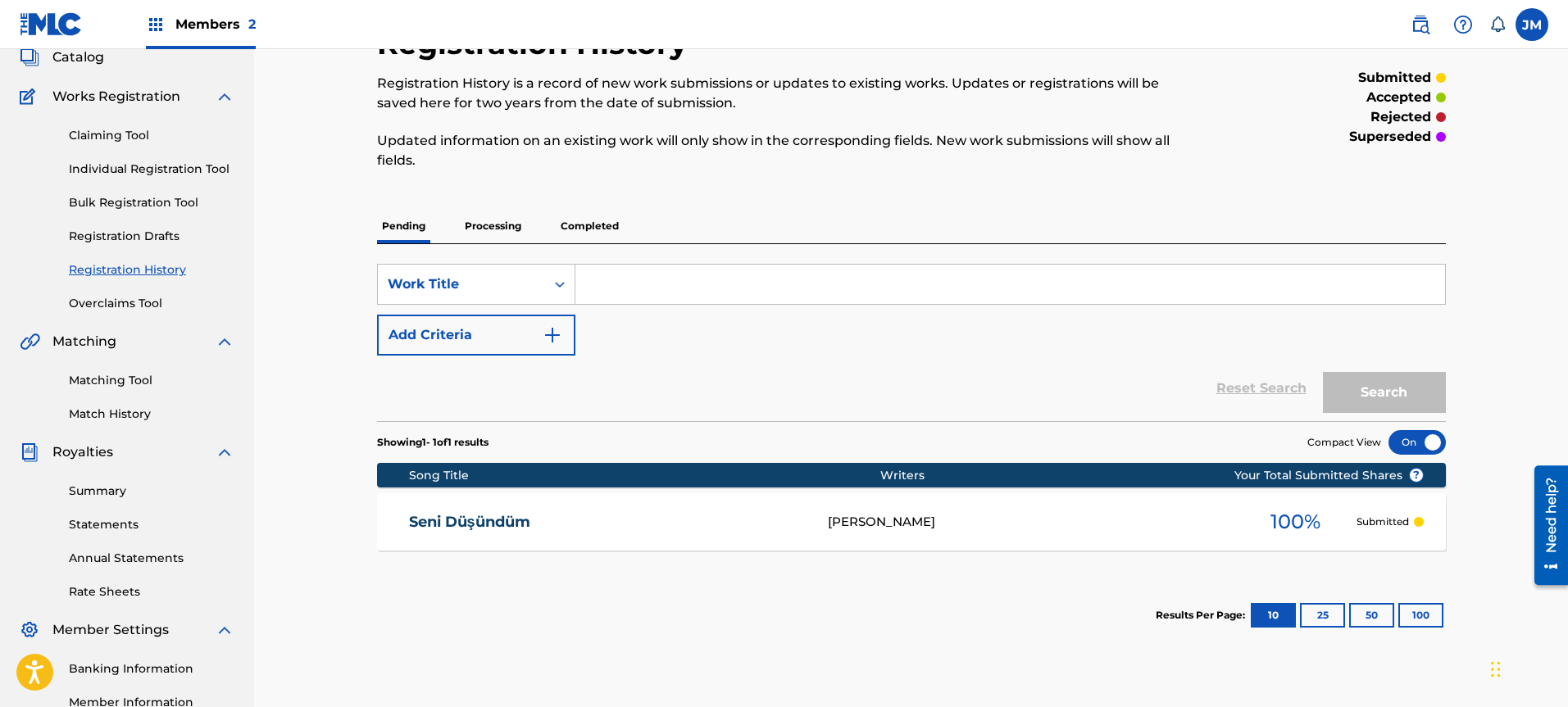
click at [131, 139] on link "Claiming Tool" at bounding box center [151, 136] width 165 height 17
